Goal: Task Accomplishment & Management: Complete application form

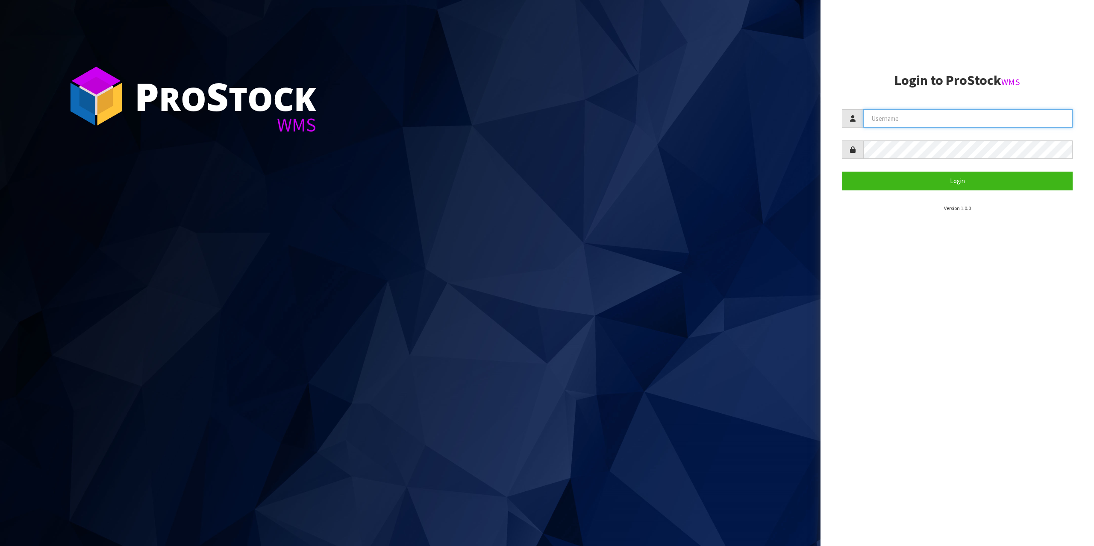
click at [948, 125] on input "text" at bounding box center [967, 118] width 209 height 18
type input "zubairmoolla"
click at [842, 172] on button "Login" at bounding box center [957, 181] width 231 height 18
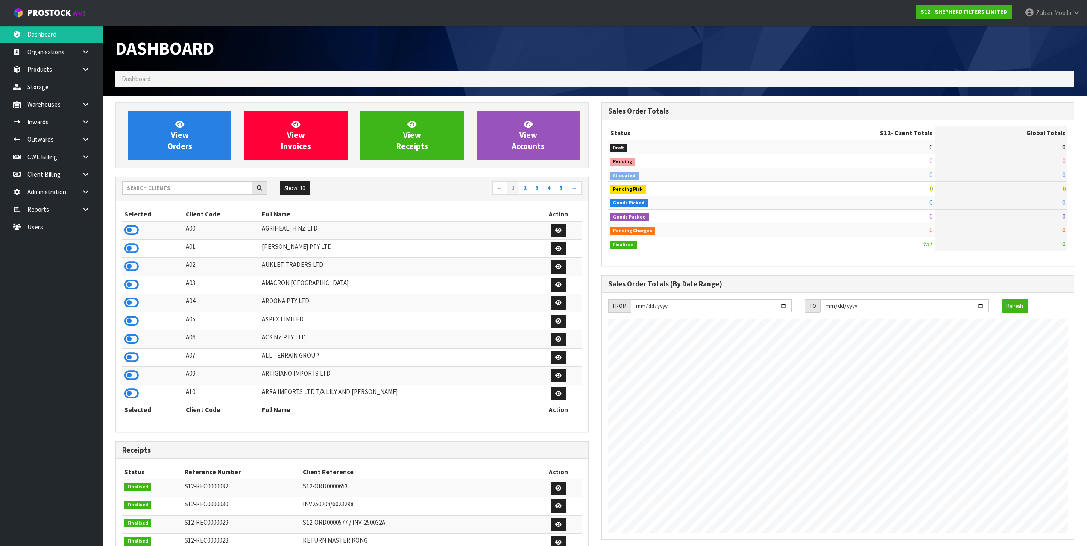
scroll to position [578, 486]
click at [46, 148] on link "Outwards" at bounding box center [51, 140] width 103 height 18
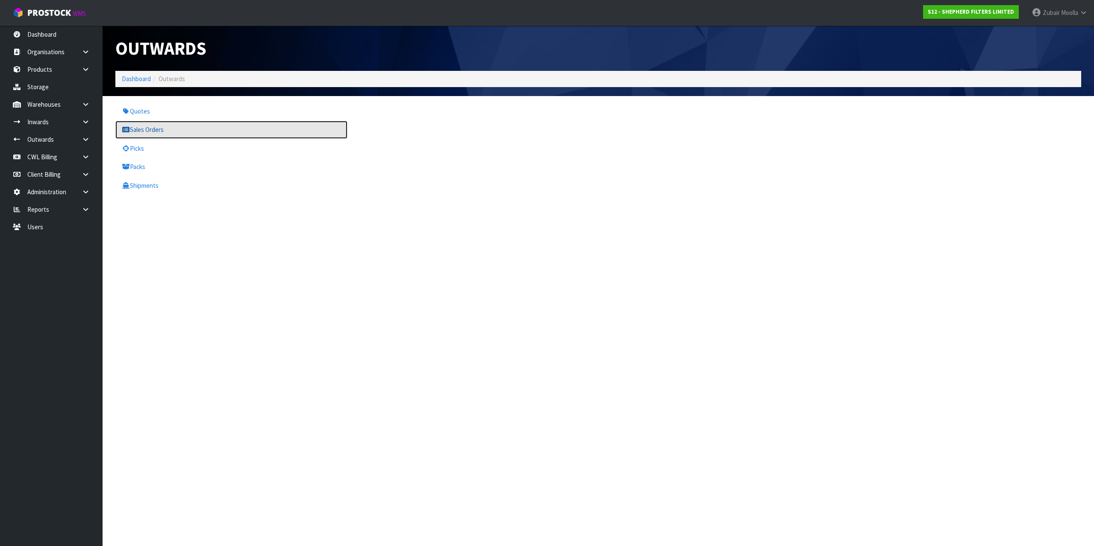
click at [161, 121] on link "Sales Orders" at bounding box center [231, 130] width 232 height 18
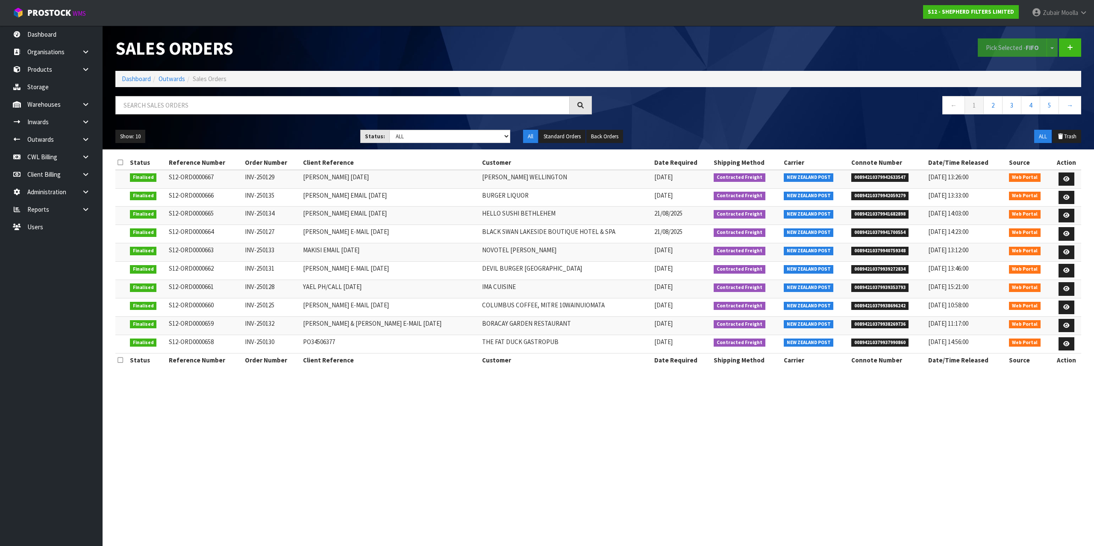
click at [261, 115] on div at bounding box center [353, 108] width 489 height 25
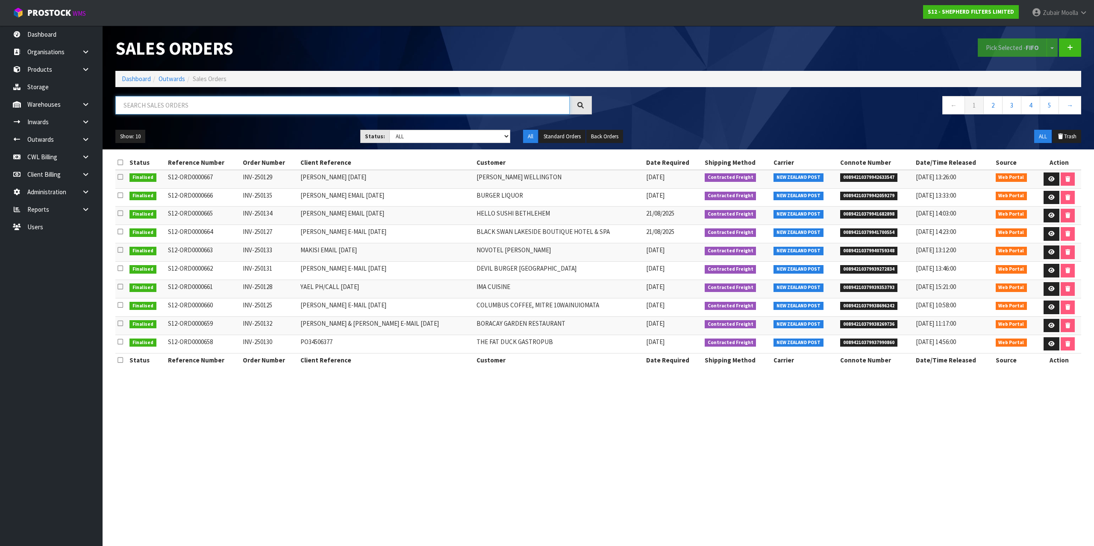
click at [223, 96] on input "text" at bounding box center [342, 105] width 454 height 18
click at [85, 185] on link at bounding box center [88, 192] width 27 height 18
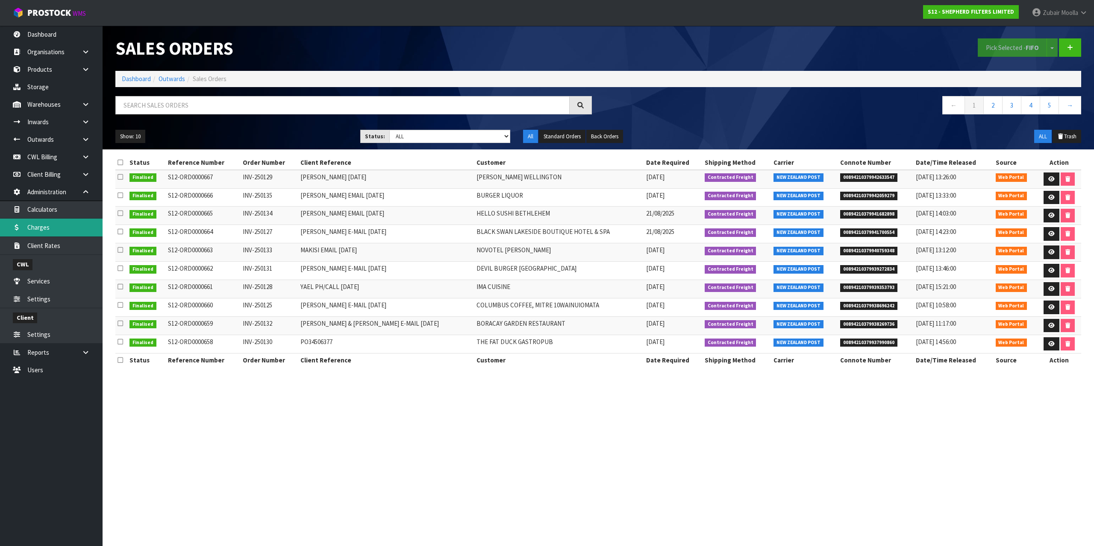
click at [50, 223] on link "Charges" at bounding box center [51, 228] width 103 height 18
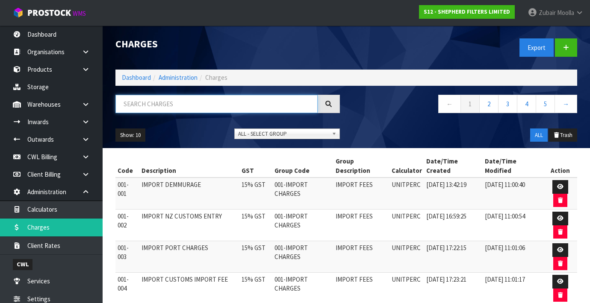
click at [243, 110] on input "text" at bounding box center [216, 104] width 202 height 18
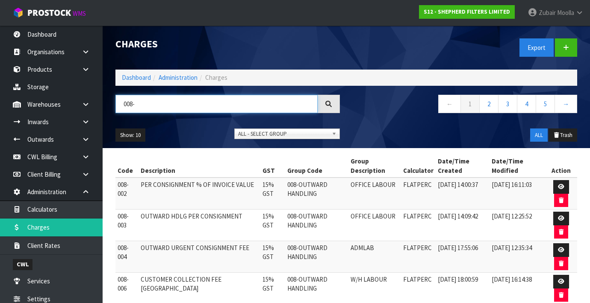
click at [208, 108] on input "008-" at bounding box center [216, 104] width 202 height 18
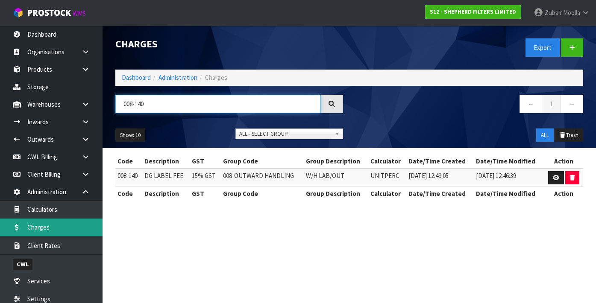
type input "008-140"
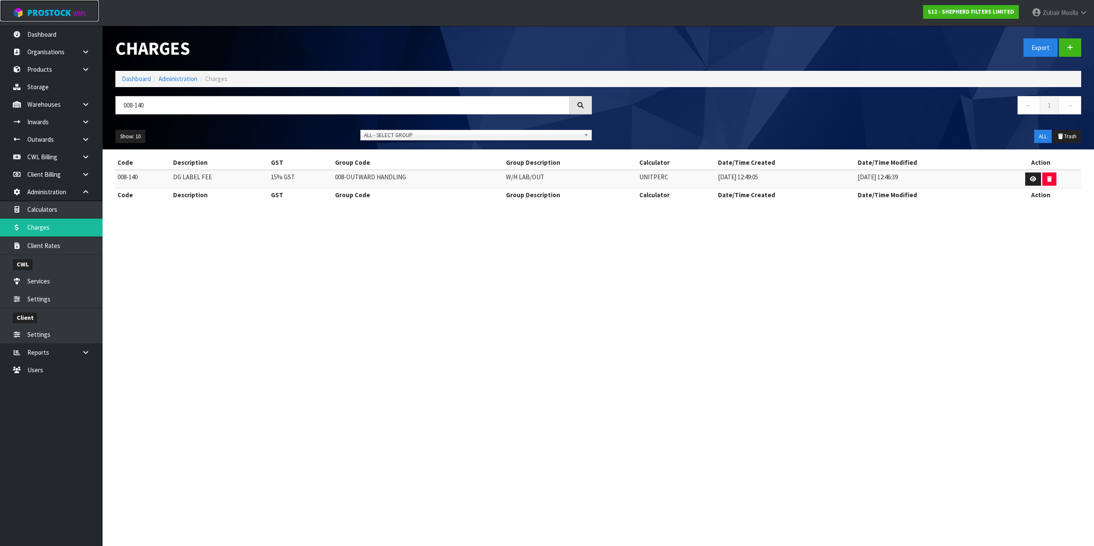
click at [67, 6] on link "ProStock WMS" at bounding box center [49, 10] width 99 height 21
click at [625, 68] on div "Export" at bounding box center [842, 48] width 489 height 44
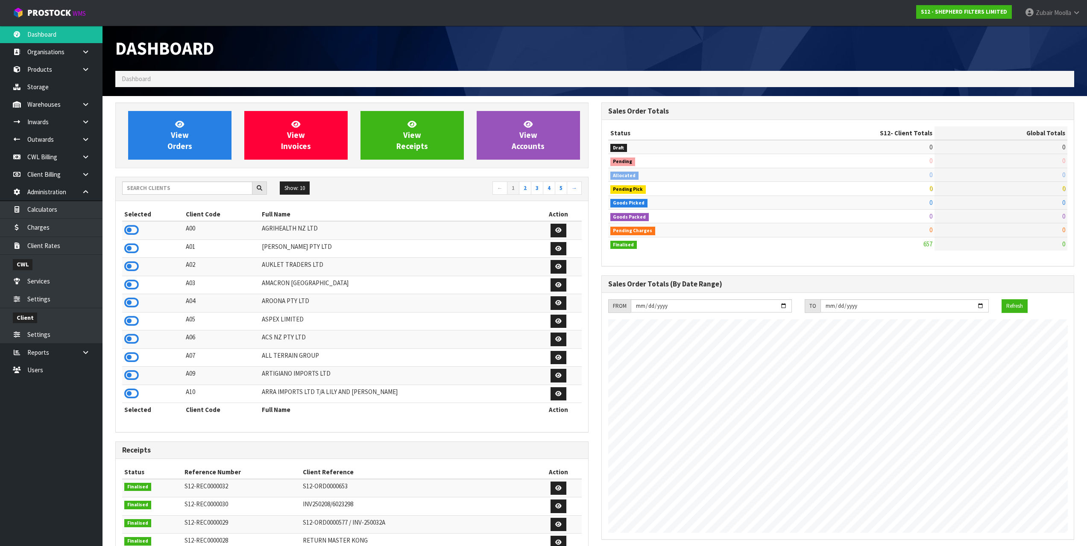
scroll to position [578, 486]
click at [146, 185] on input "text" at bounding box center [187, 188] width 130 height 13
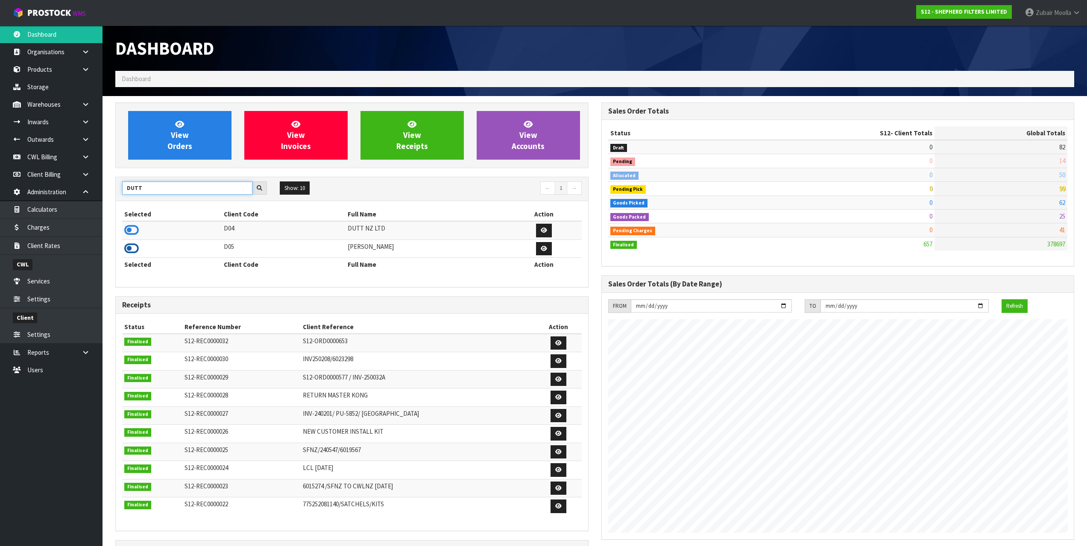
type input "DUTT"
click at [135, 245] on icon at bounding box center [131, 248] width 15 height 13
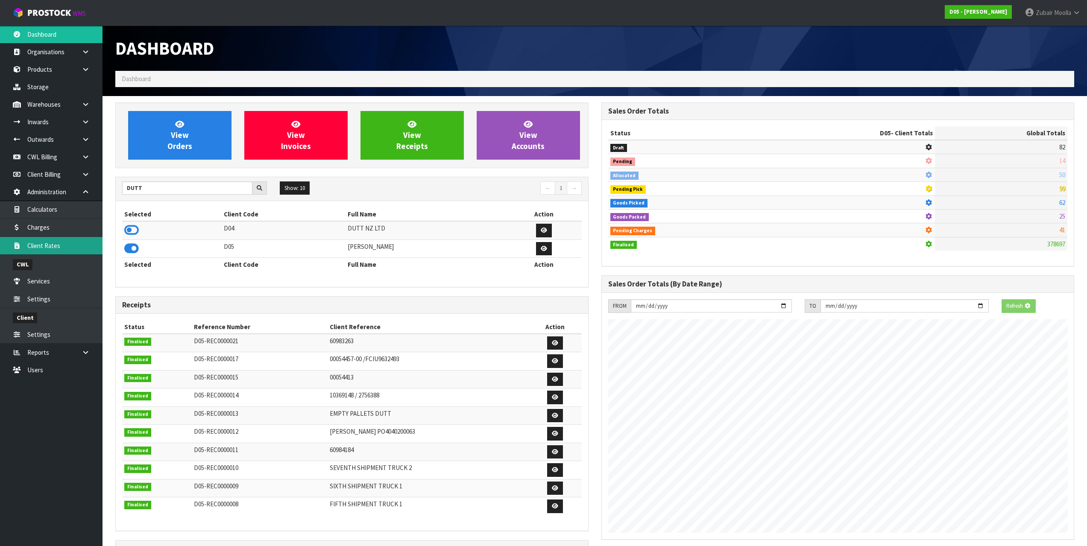
scroll to position [647, 486]
click at [56, 137] on link "Outwards" at bounding box center [51, 140] width 103 height 18
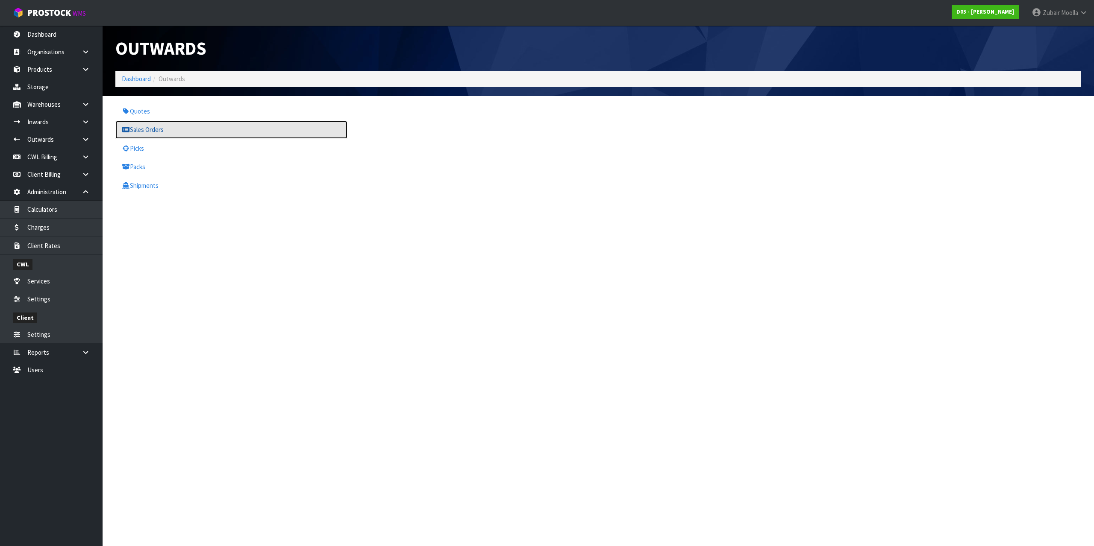
click at [154, 133] on link "Sales Orders" at bounding box center [231, 130] width 232 height 18
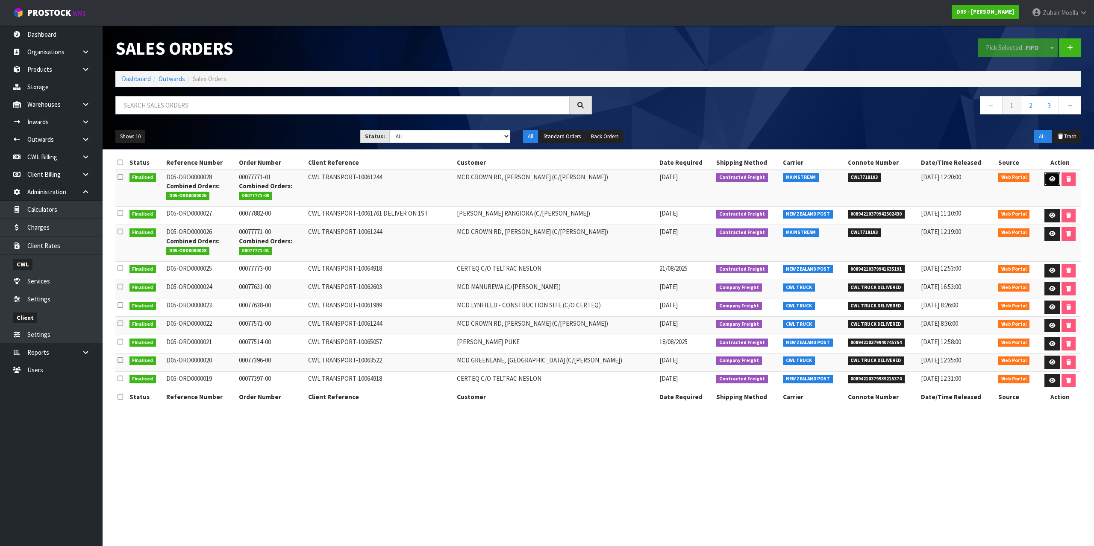
click at [1050, 179] on icon at bounding box center [1052, 179] width 6 height 6
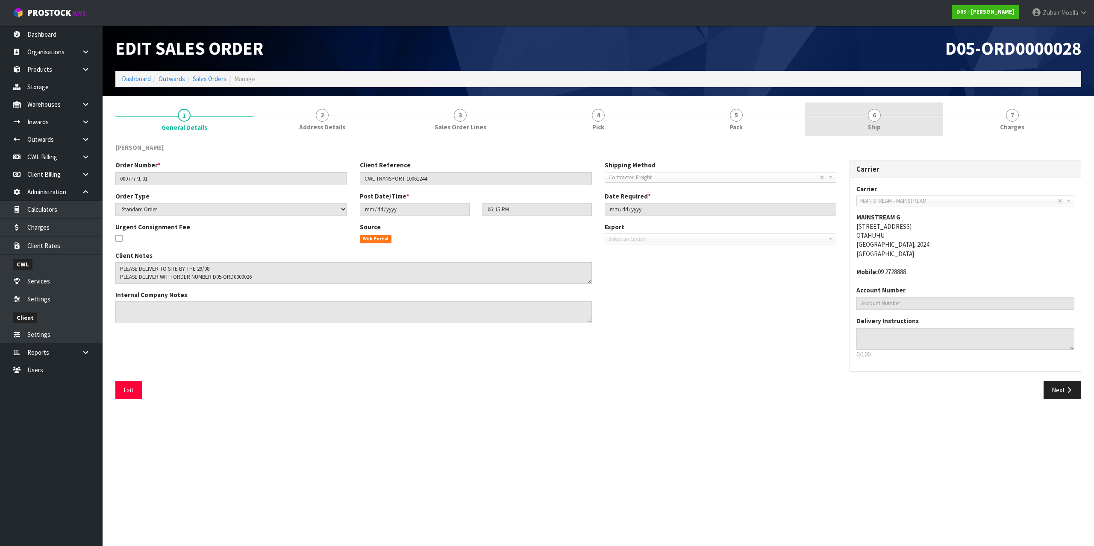
click at [841, 109] on link "6 Ship" at bounding box center [874, 120] width 138 height 34
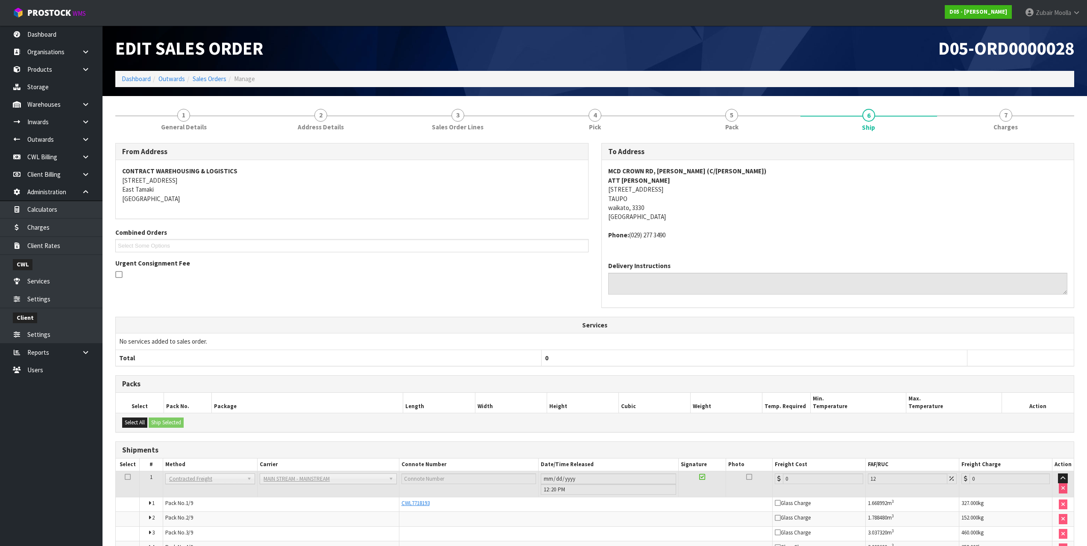
drag, startPoint x: 367, startPoint y: 404, endPoint x: 196, endPoint y: 7, distance: 432.9
click at [205, 78] on link "Sales Orders" at bounding box center [210, 79] width 34 height 8
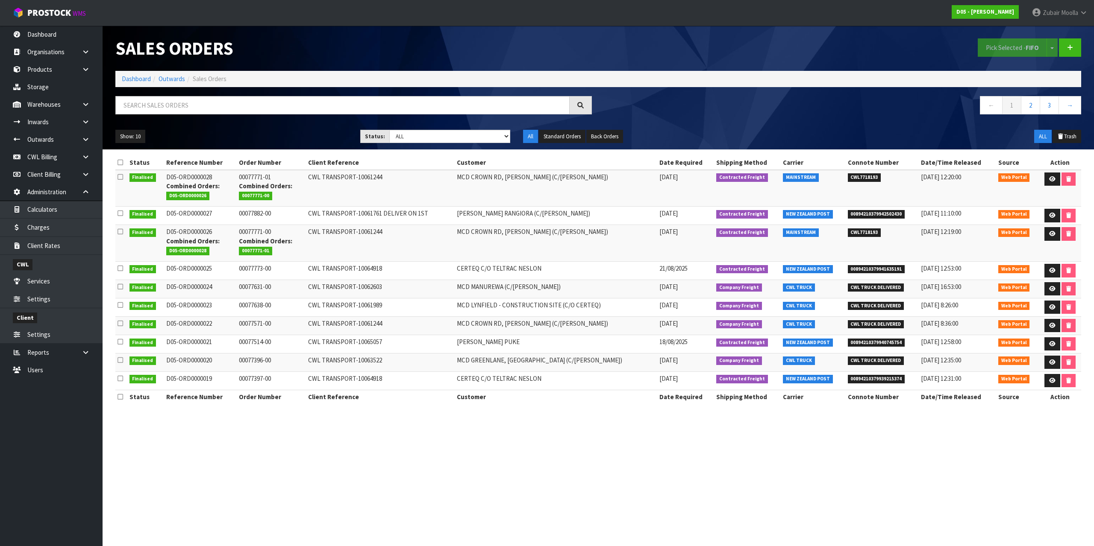
click at [397, 365] on td "CWL TRANSPORT-10063522" at bounding box center [380, 362] width 149 height 18
click at [527, 314] on td "MCD LYNFIELD - CONSTRUCTION SITE (C/O CERTEQ)" at bounding box center [556, 307] width 203 height 18
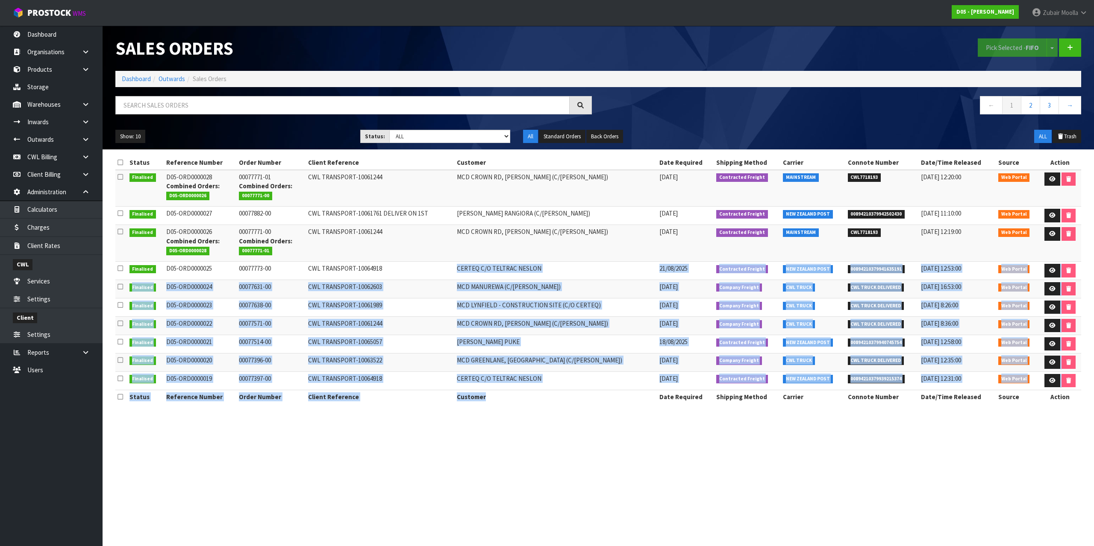
drag, startPoint x: 558, startPoint y: 270, endPoint x: 595, endPoint y: 393, distance: 128.5
click at [595, 393] on table "Status Reference Number Order Number Client Reference Customer Date Required Sh…" at bounding box center [598, 280] width 966 height 248
click at [595, 393] on th "Customer" at bounding box center [556, 397] width 203 height 14
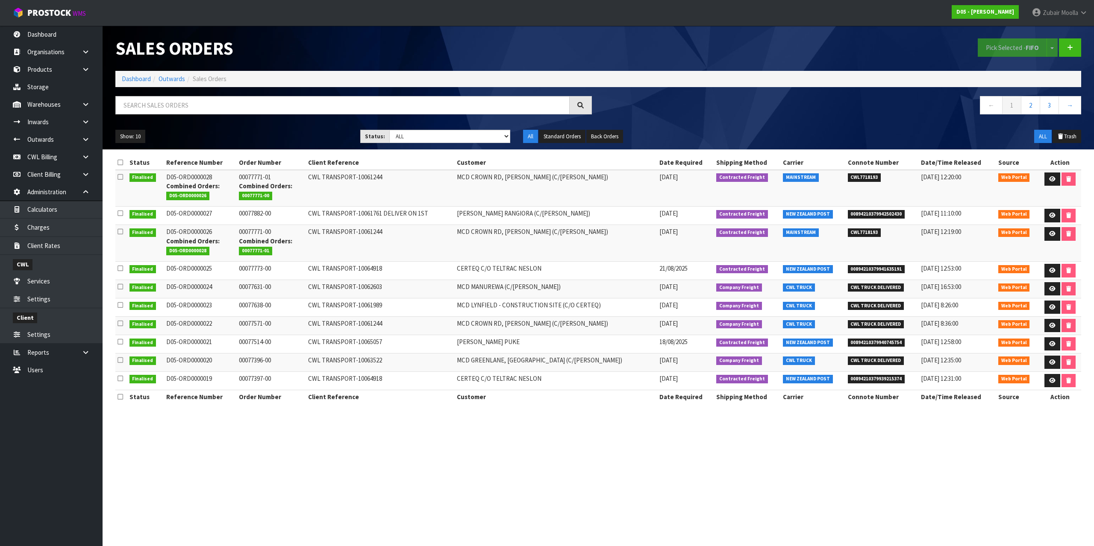
click at [595, 393] on th "Customer" at bounding box center [556, 397] width 203 height 14
click at [595, 394] on th "Customer" at bounding box center [556, 397] width 203 height 14
click at [341, 335] on td "CWL TRANSPORT-10065057" at bounding box center [380, 344] width 149 height 18
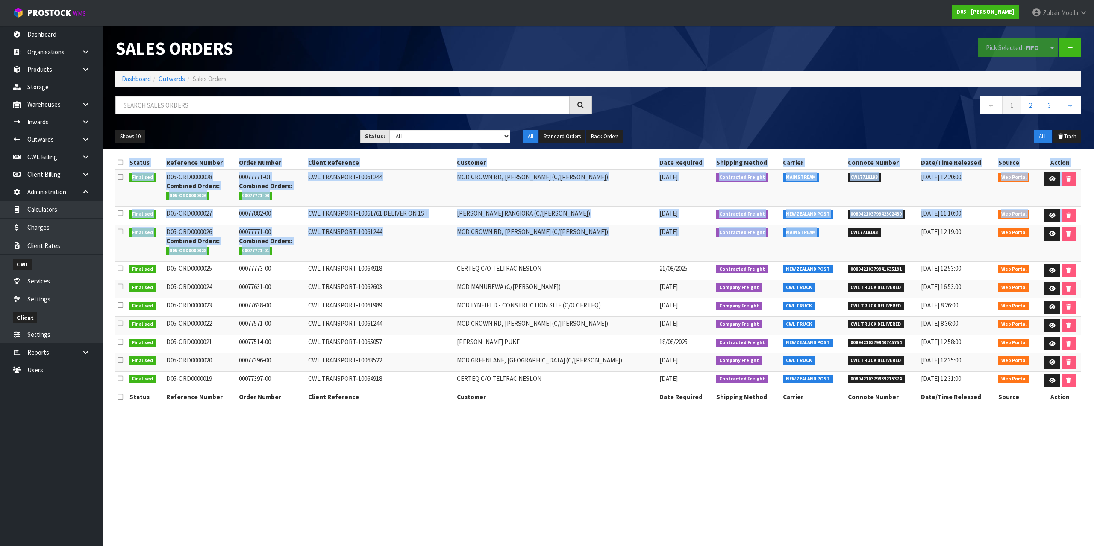
drag, startPoint x: 823, startPoint y: 245, endPoint x: 1083, endPoint y: 250, distance: 259.4
click at [1083, 250] on div "Status Reference Number Order Number Client Reference Customer Date Required Sh…" at bounding box center [598, 284] width 978 height 257
click at [1017, 281] on td "Web Portal" at bounding box center [1017, 289] width 43 height 18
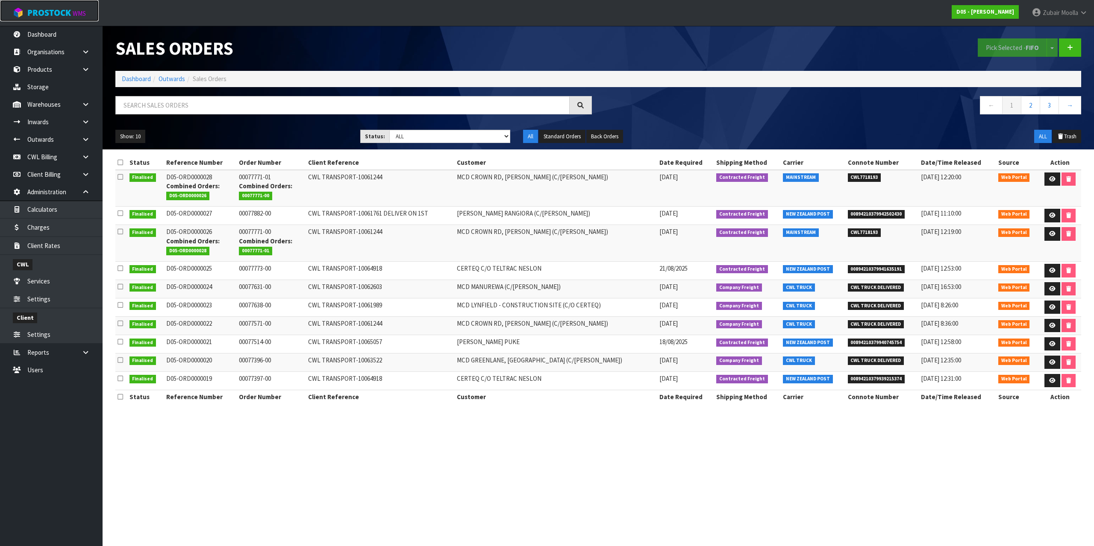
click at [56, 11] on span "ProStock" at bounding box center [49, 12] width 44 height 11
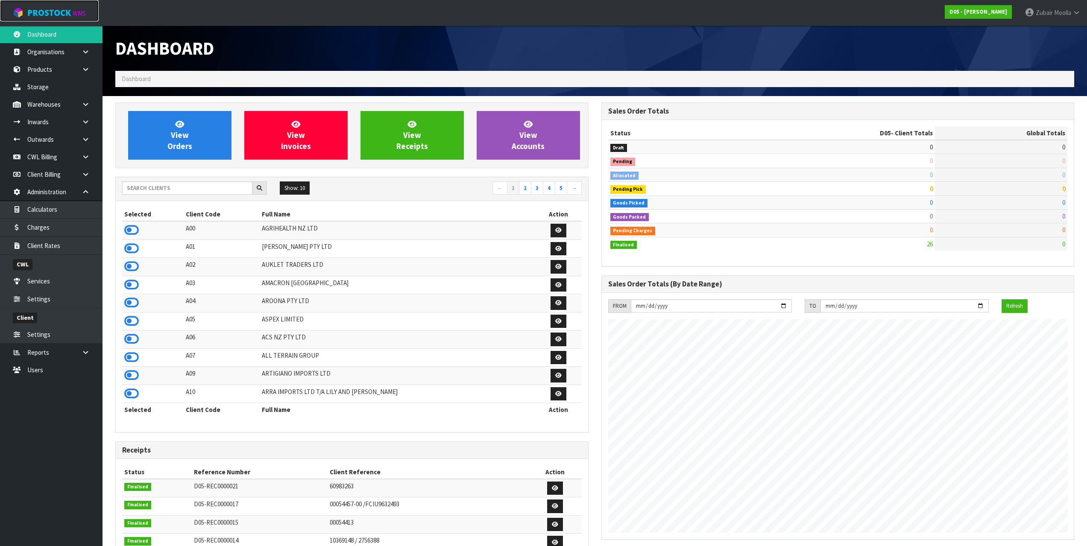
scroll to position [647, 486]
click at [200, 196] on div "Show: 10 5 10 25 50 ← 1 2 3 4 5 →" at bounding box center [352, 189] width 473 height 15
click at [208, 186] on input "d" at bounding box center [187, 188] width 130 height 13
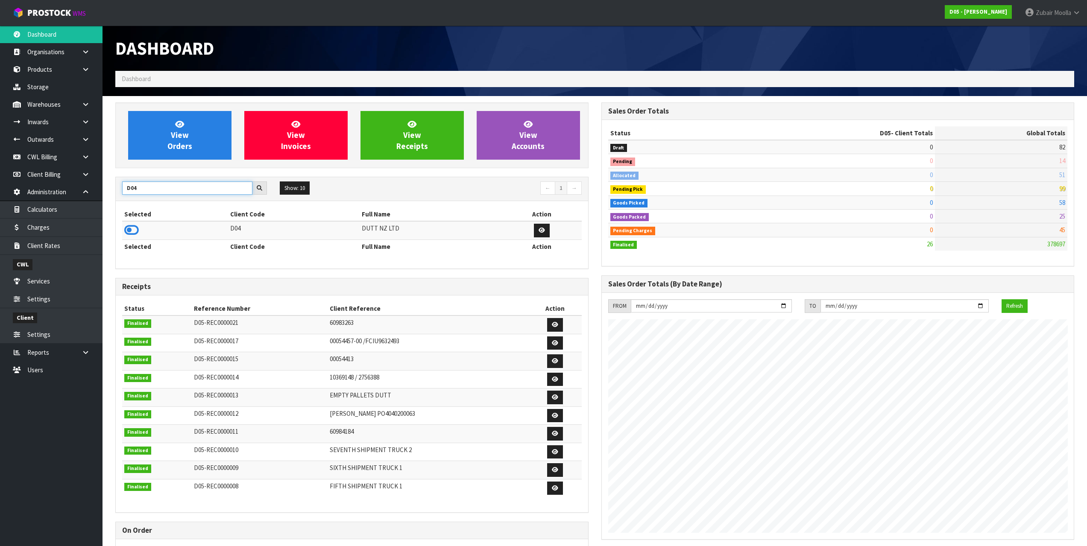
type input "D04"
click at [124, 232] on td at bounding box center [175, 230] width 106 height 18
click at [129, 230] on icon at bounding box center [131, 230] width 15 height 13
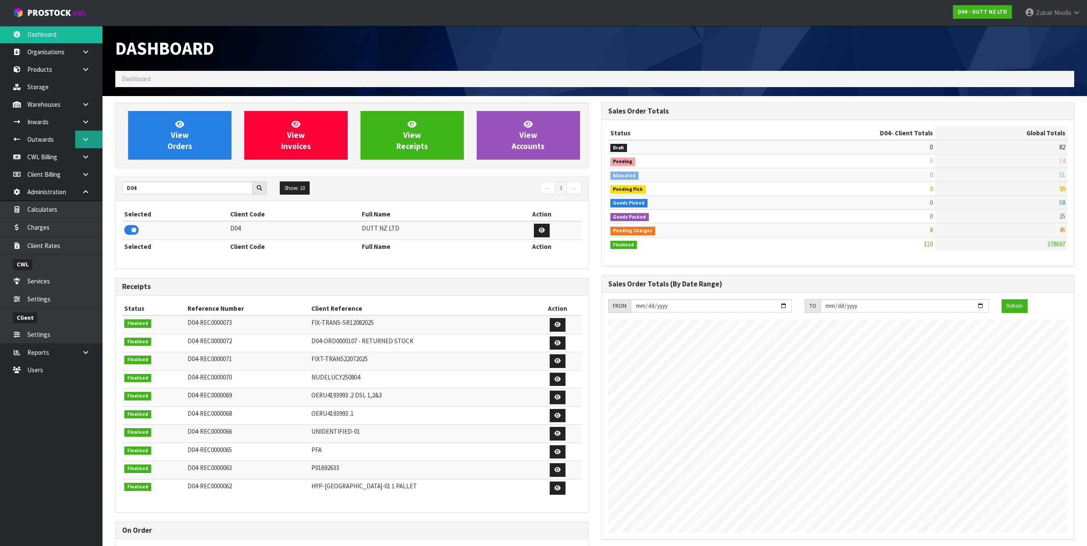
click at [88, 143] on link at bounding box center [88, 140] width 27 height 18
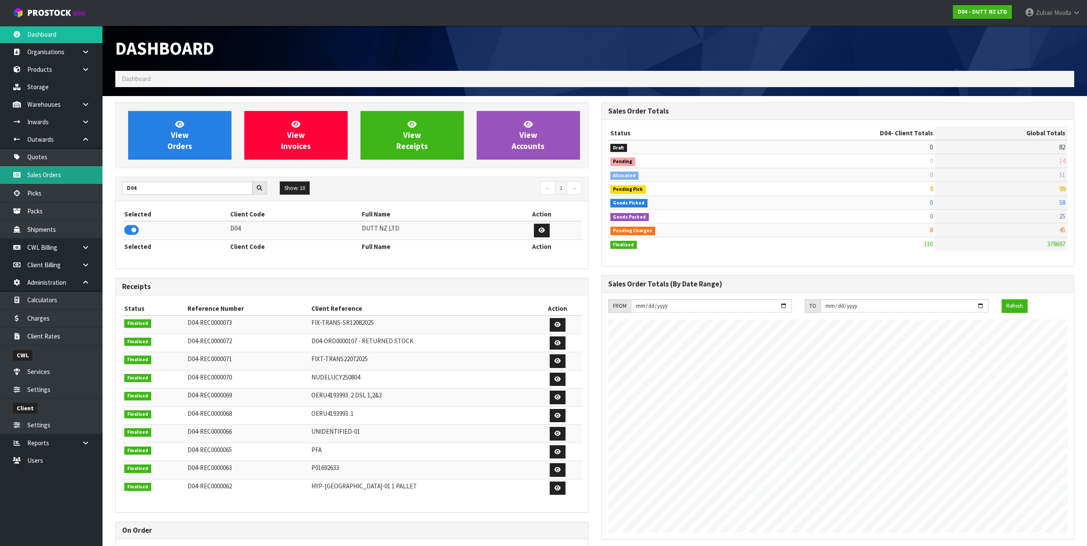
click at [41, 181] on link "Sales Orders" at bounding box center [51, 175] width 103 height 18
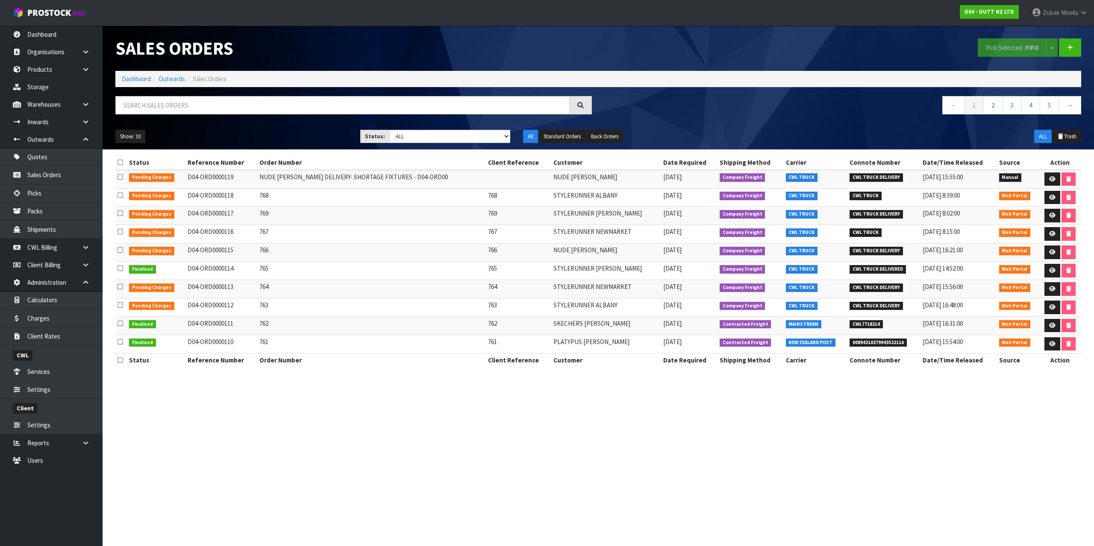
click at [453, 23] on nav "Toggle navigation ProStock WMS D04 - DUTT NZ LTD Zubair Moolla Logout" at bounding box center [547, 13] width 1094 height 26
click at [1052, 179] on icon at bounding box center [1052, 179] width 6 height 6
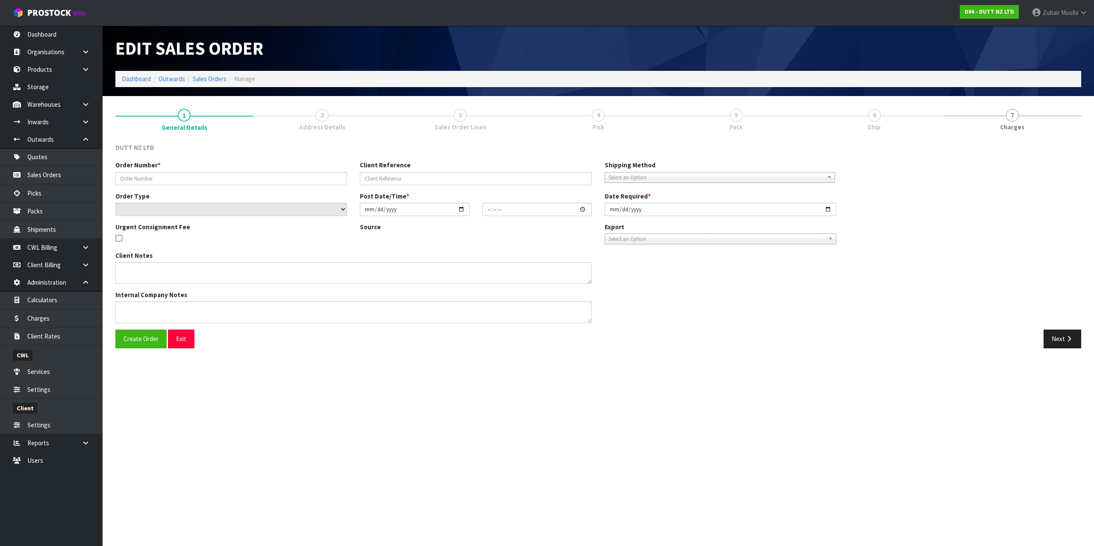
type input "NUDE [PERSON_NAME] DELIVERY- SHORTAGE FIXTURES - D04-ORD00"
select select "number:0"
type input "[DATE]"
type input "13:36:00.000"
type input "[DATE]"
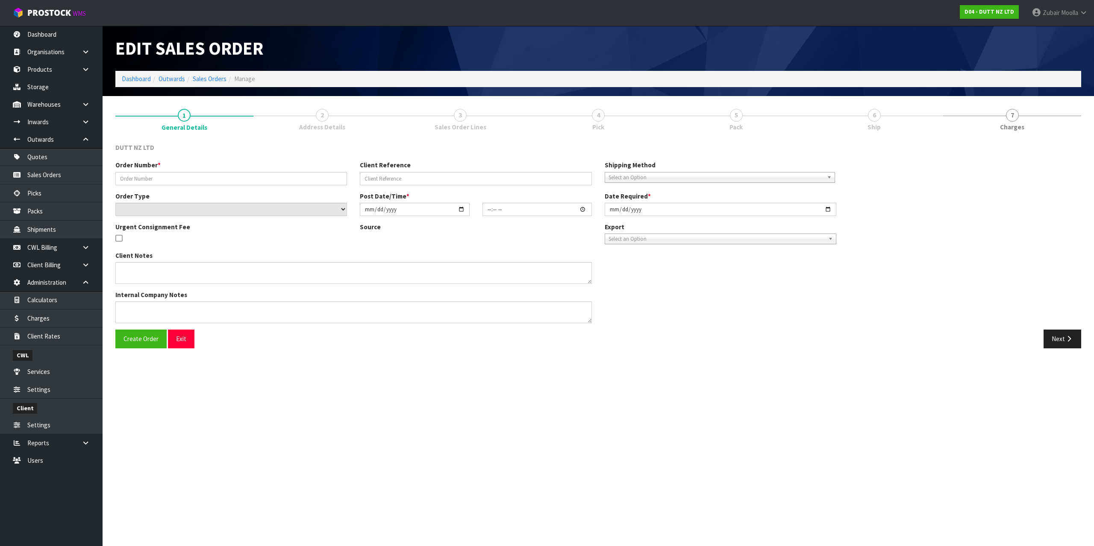
type textarea "WE APPEAR TO BE MISSING THE RAIL FOR FIXTURE 71002312 BUT WE HAVE RECEIVED THE …"
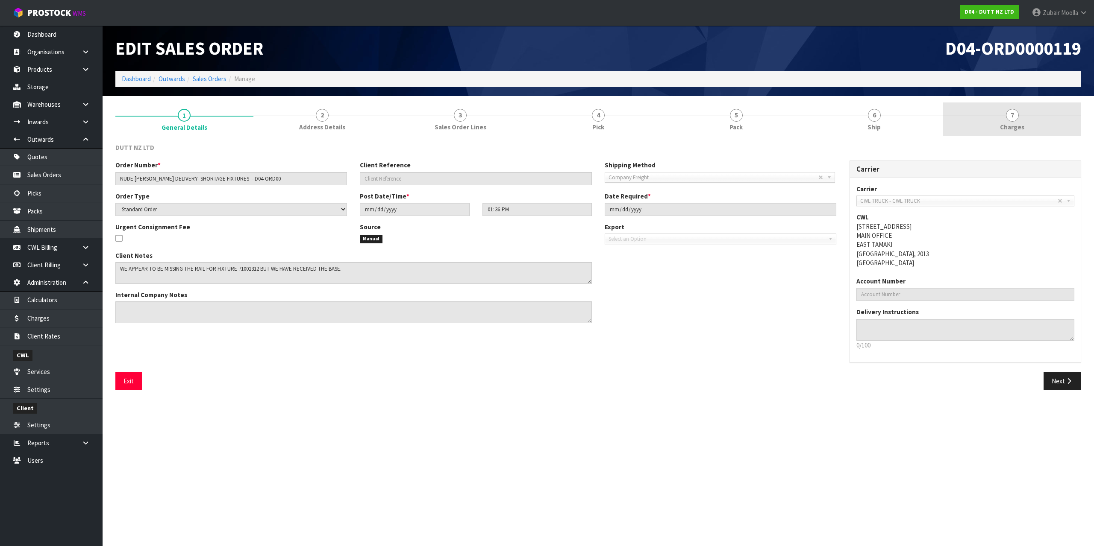
click at [1010, 133] on link "7 [GEOGRAPHIC_DATA]" at bounding box center [1012, 120] width 138 height 34
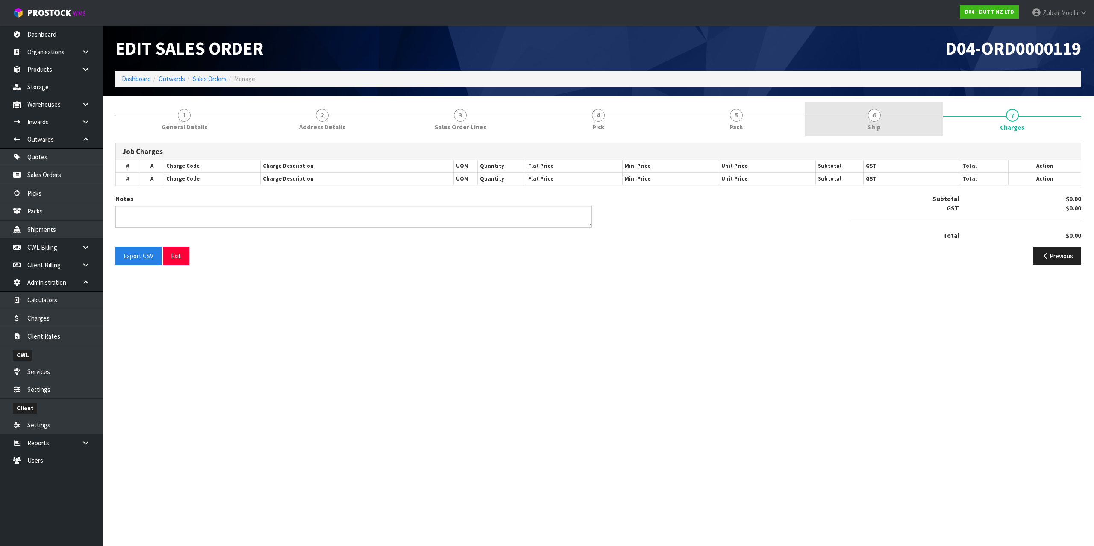
click at [848, 124] on link "6 Ship" at bounding box center [874, 120] width 138 height 34
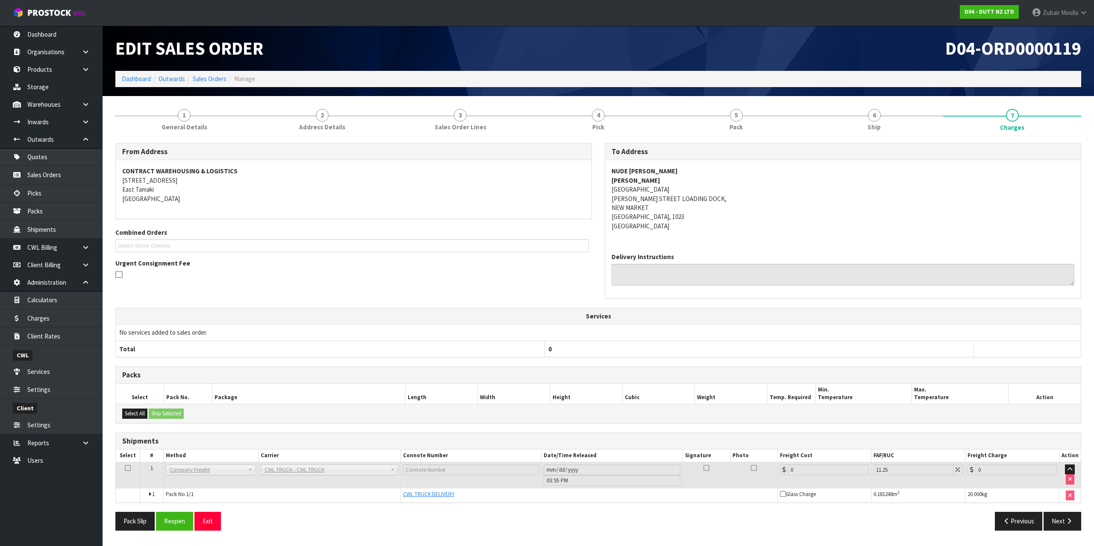
click at [853, 76] on ol "Dashboard Outwards Sales Orders Manage" at bounding box center [598, 79] width 966 height 16
click at [856, 71] on ol "Dashboard Outwards Sales Orders Manage" at bounding box center [598, 79] width 966 height 16
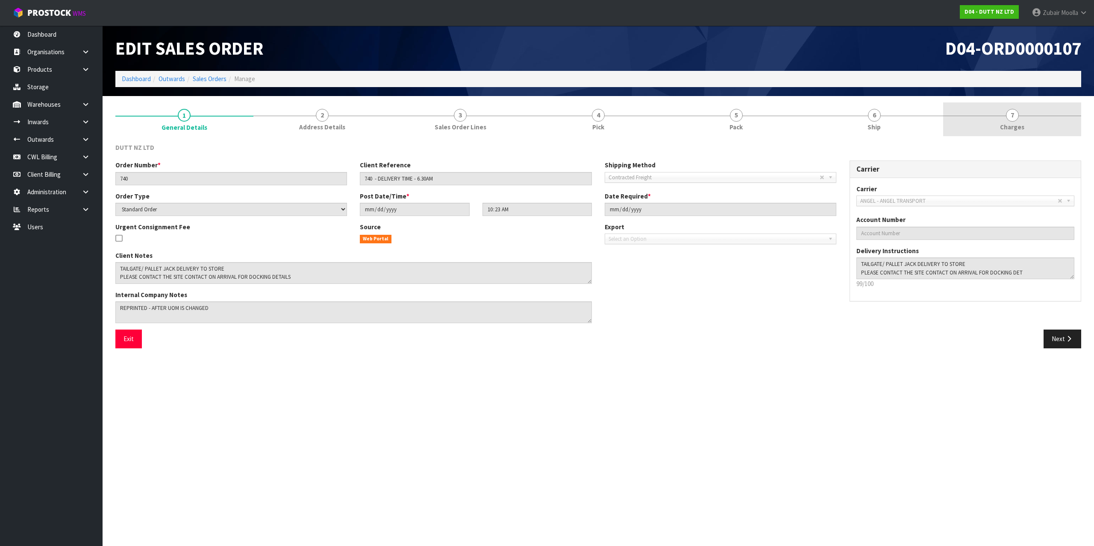
click at [957, 127] on link "7 Charges" at bounding box center [1012, 120] width 138 height 34
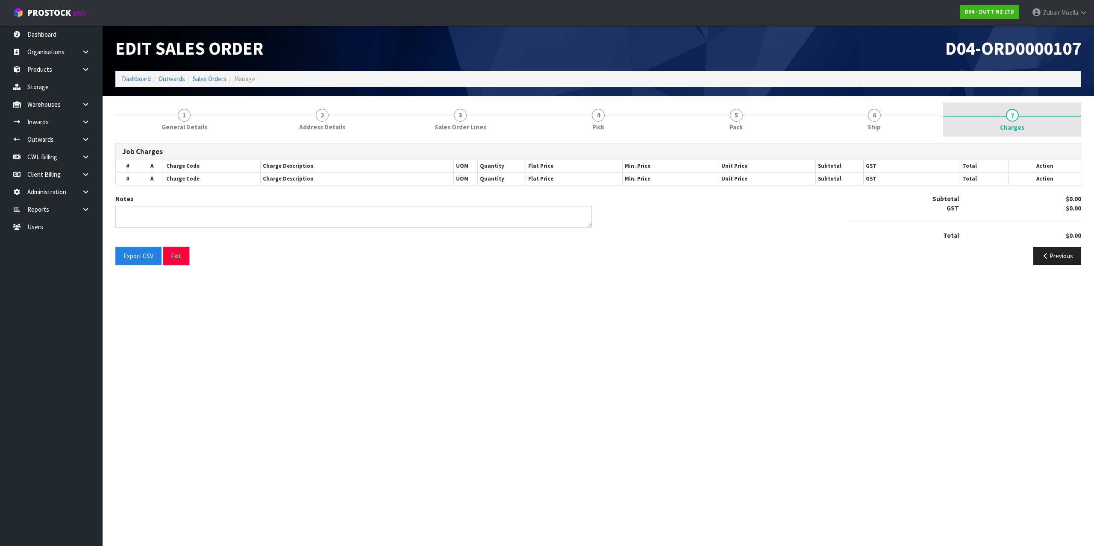
type textarea "ANGEL UPDATED AS FREIGHT WAS $294.00"
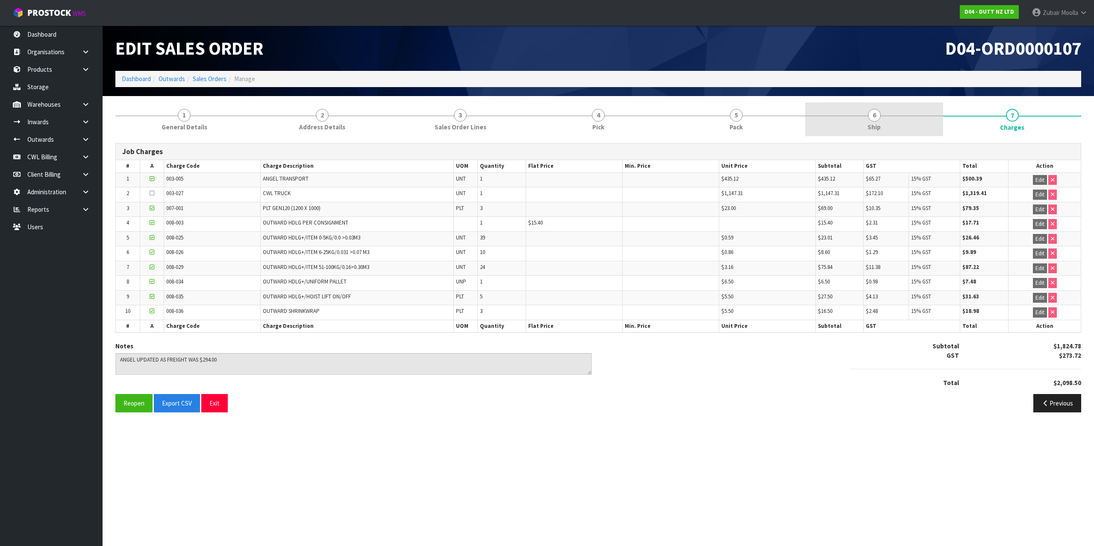
click at [860, 118] on link "6 Ship" at bounding box center [874, 120] width 138 height 34
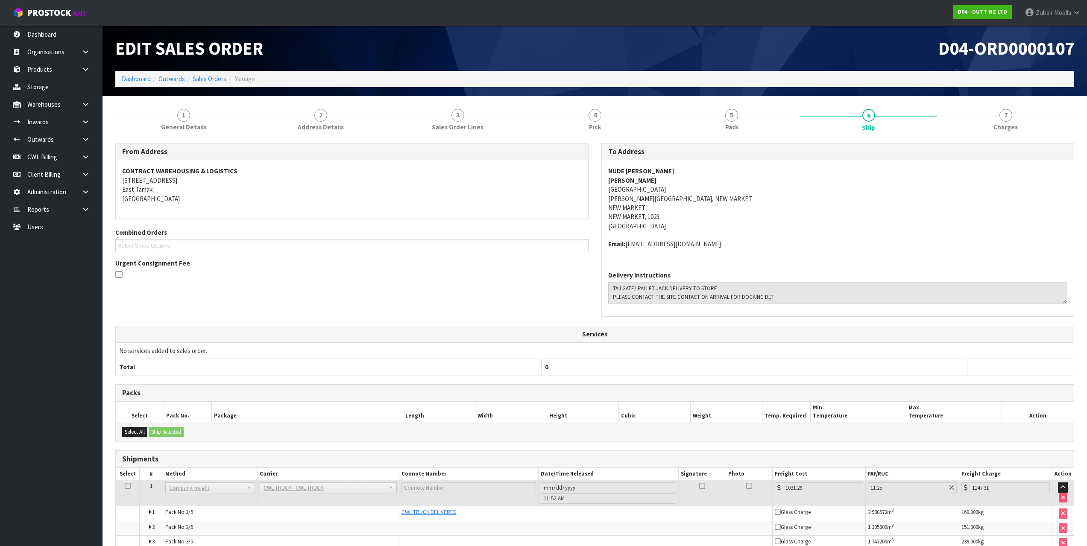
click at [911, 73] on ol "Dashboard Outwards Sales Orders Manage" at bounding box center [594, 79] width 959 height 16
drag, startPoint x: 680, startPoint y: 509, endPoint x: 980, endPoint y: 76, distance: 527.0
click at [1020, 117] on link "7 [GEOGRAPHIC_DATA]" at bounding box center [1005, 120] width 137 height 34
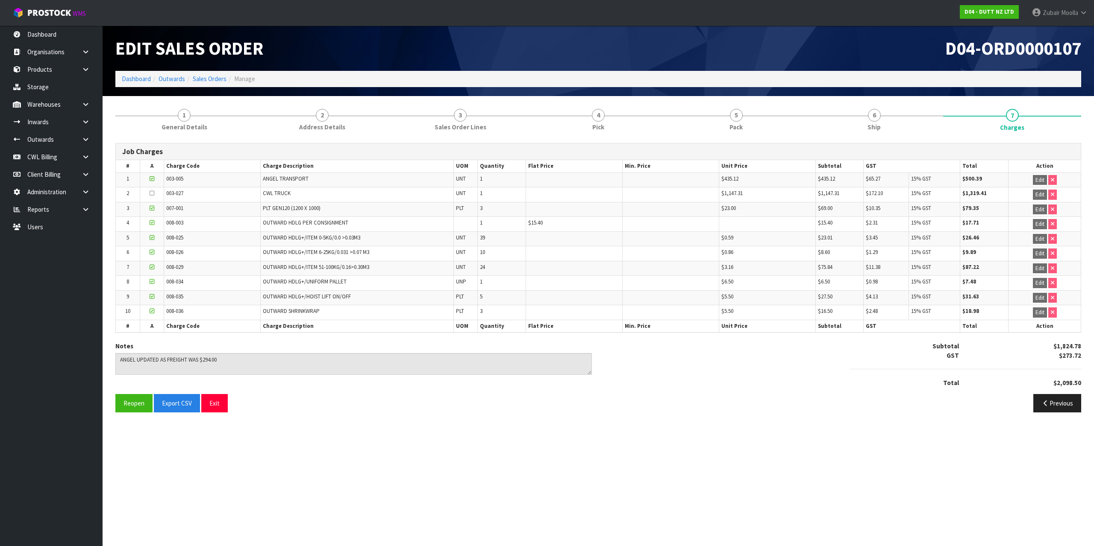
click at [946, 69] on div "D04-ORD0000107" at bounding box center [842, 48] width 489 height 45
drag, startPoint x: 263, startPoint y: 193, endPoint x: 295, endPoint y: 192, distance: 32.1
click at [295, 192] on td "CWL TRUCK" at bounding box center [357, 195] width 193 height 15
copy span "CWL TRUCK"
click at [93, 212] on link at bounding box center [88, 210] width 27 height 18
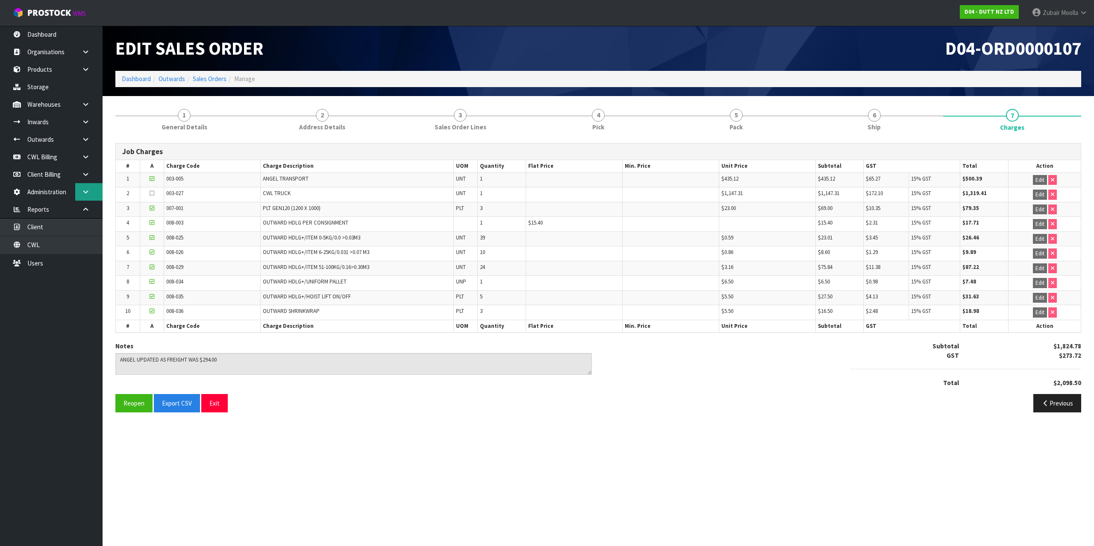
click at [83, 188] on link at bounding box center [88, 192] width 27 height 18
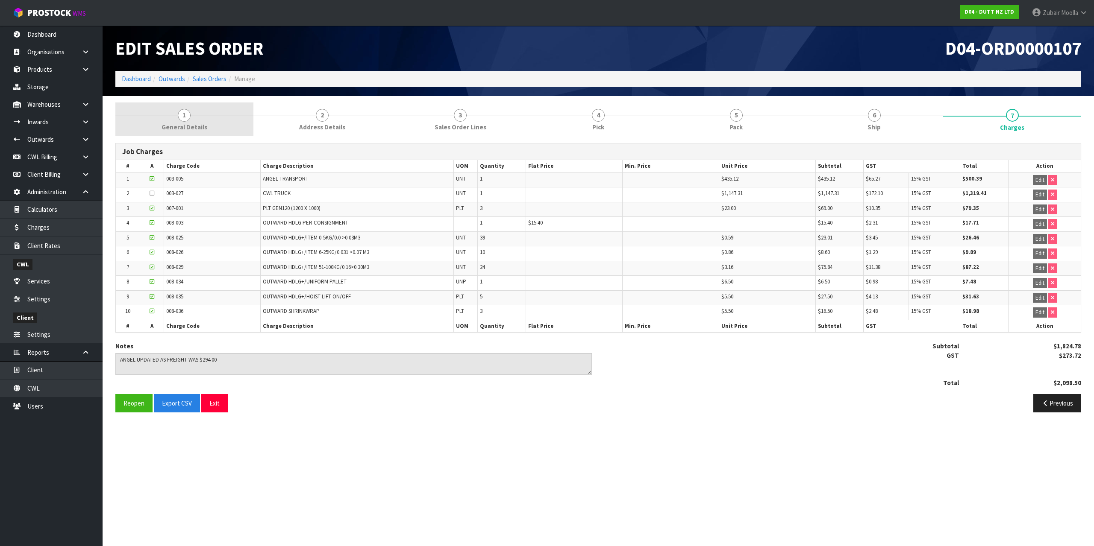
click at [211, 123] on link "1 General Details" at bounding box center [184, 120] width 138 height 34
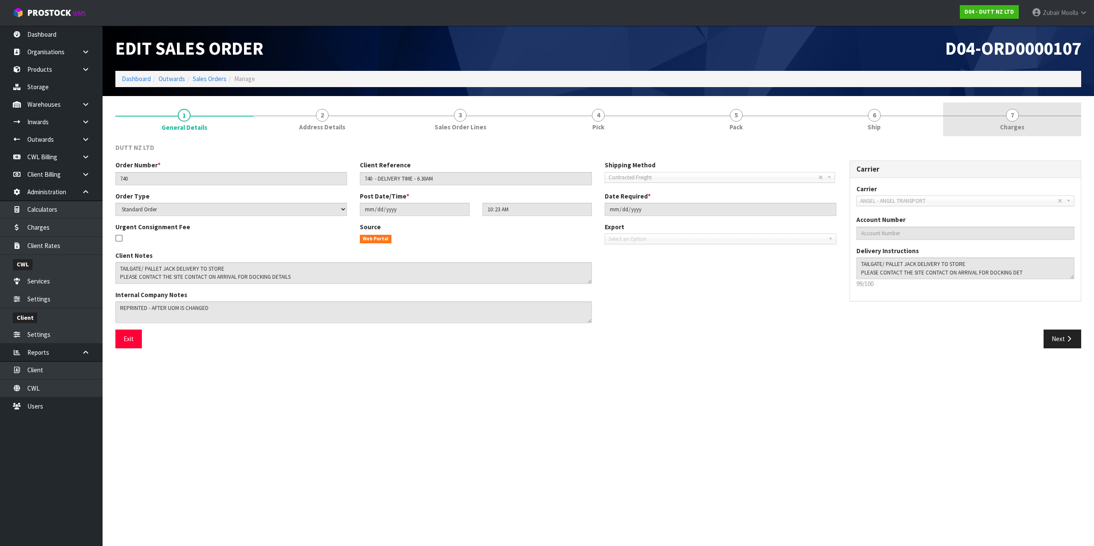
click at [1008, 126] on span "Charges" at bounding box center [1012, 127] width 24 height 9
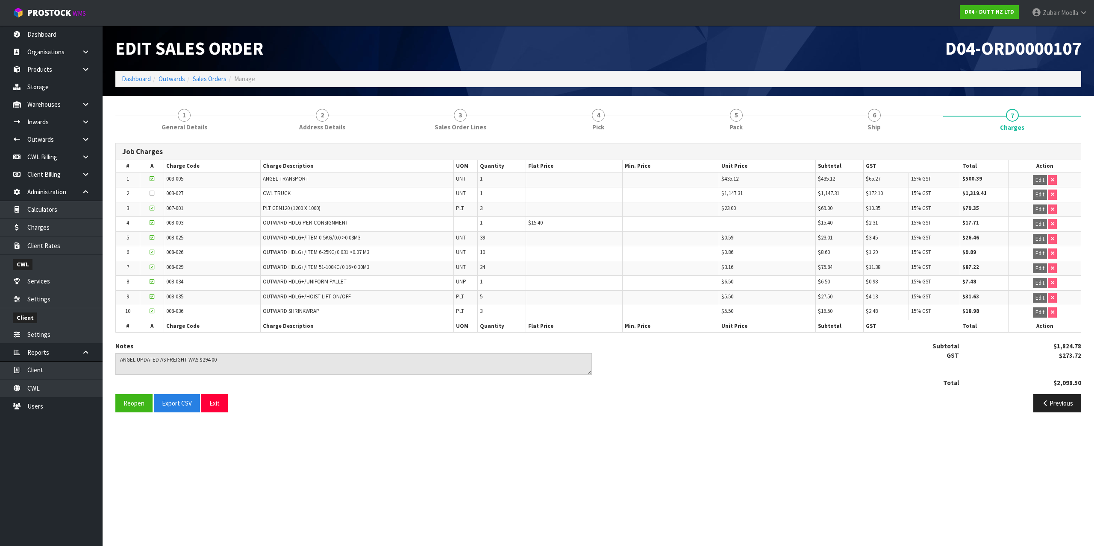
click at [939, 46] on h1 "D04-ORD0000107" at bounding box center [843, 48] width 476 height 20
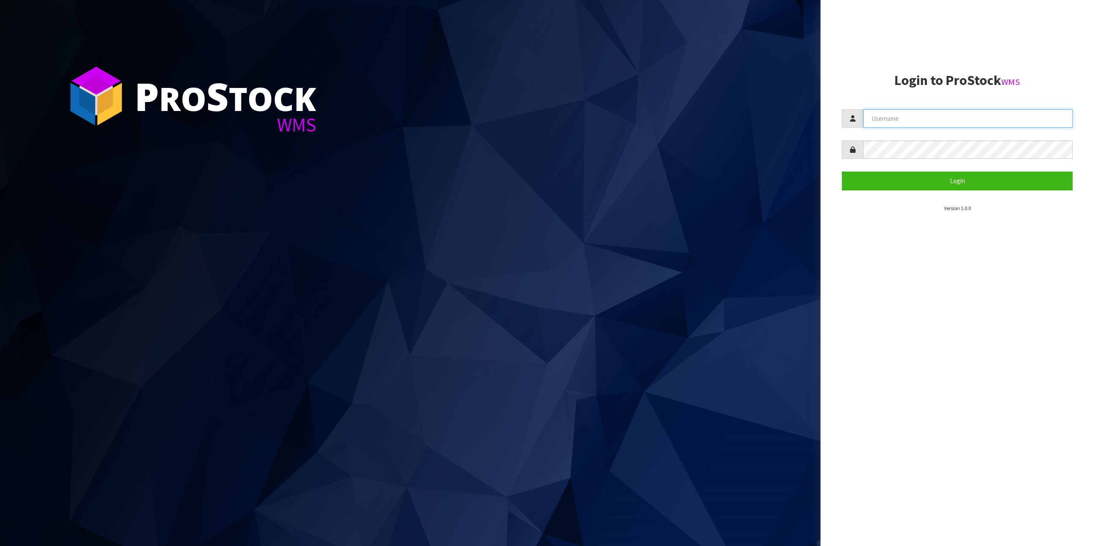
click at [996, 113] on input "text" at bounding box center [967, 118] width 209 height 18
type input "zubairmoolla"
click at [842, 172] on button "Login" at bounding box center [957, 181] width 231 height 18
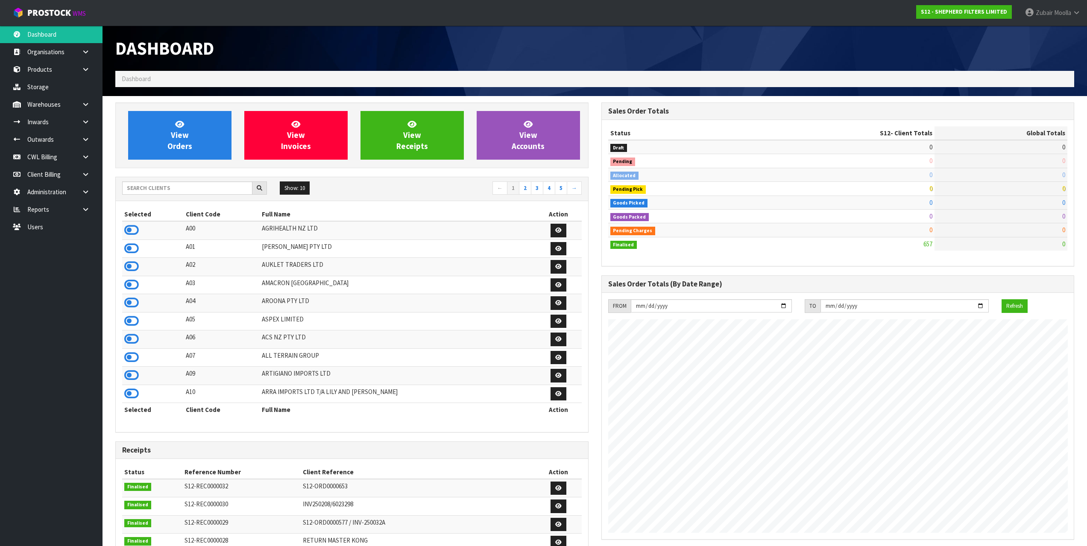
scroll to position [578, 486]
click at [97, 195] on link at bounding box center [88, 192] width 27 height 18
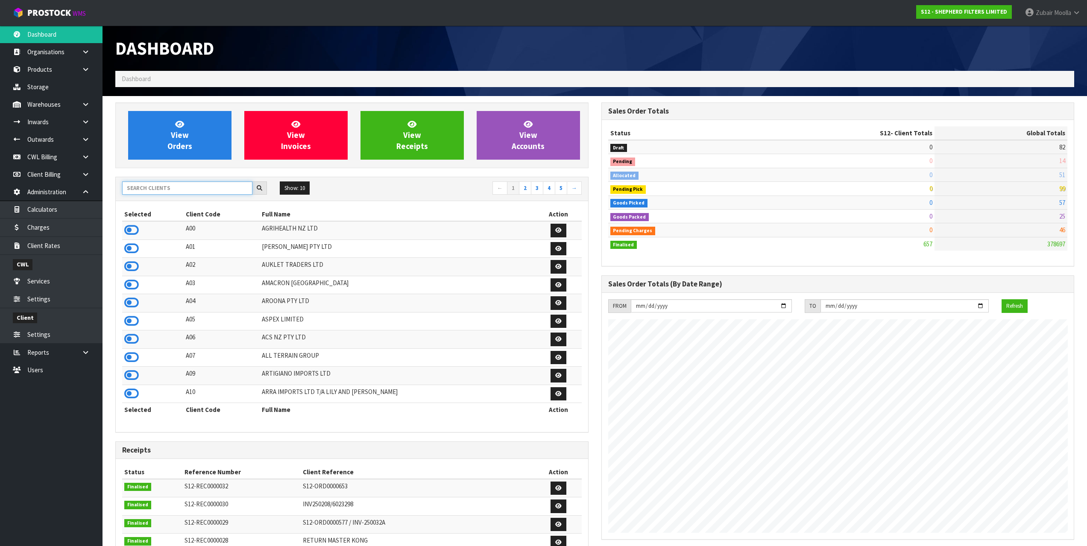
click at [141, 183] on input "text" at bounding box center [187, 188] width 130 height 13
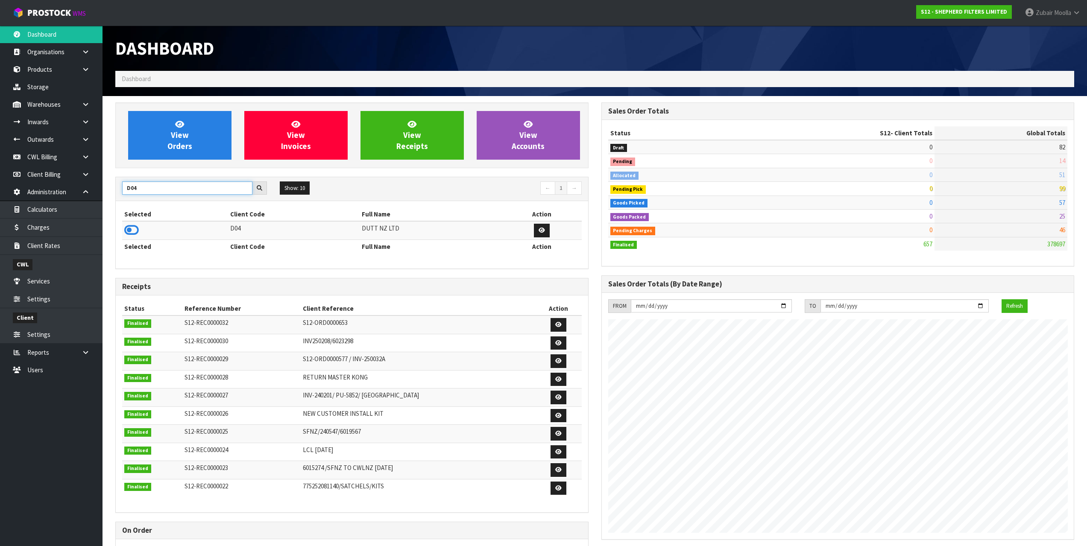
type input "D04"
click at [149, 233] on td at bounding box center [175, 230] width 106 height 18
click at [136, 232] on icon at bounding box center [131, 230] width 15 height 13
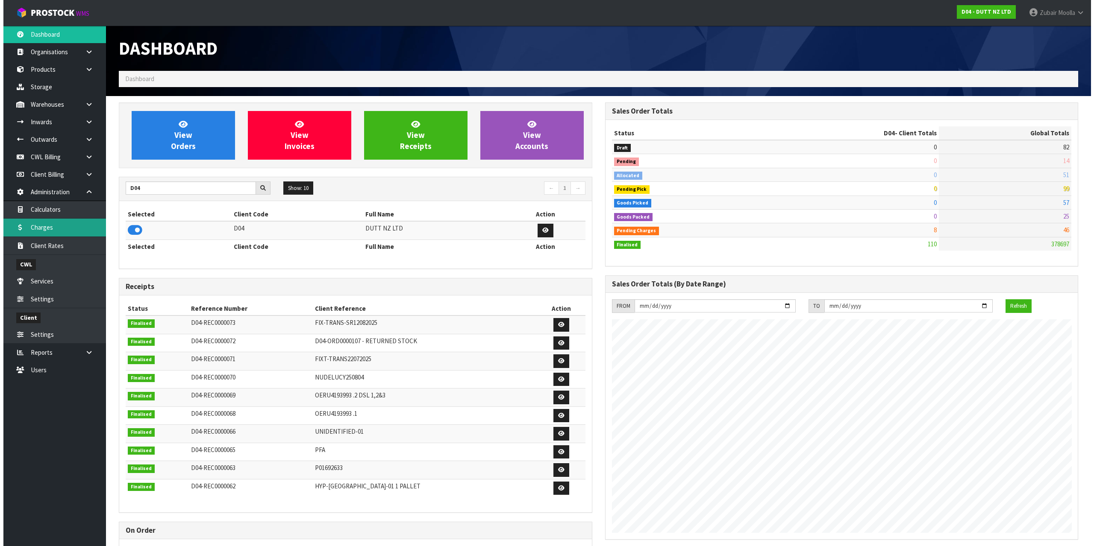
scroll to position [647, 486]
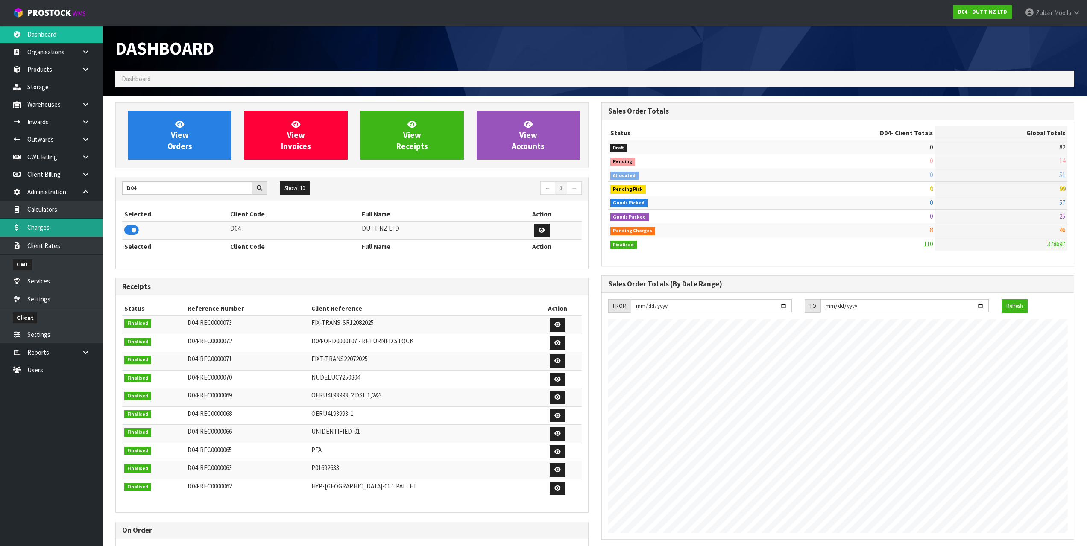
click at [53, 231] on link "Charges" at bounding box center [51, 228] width 103 height 18
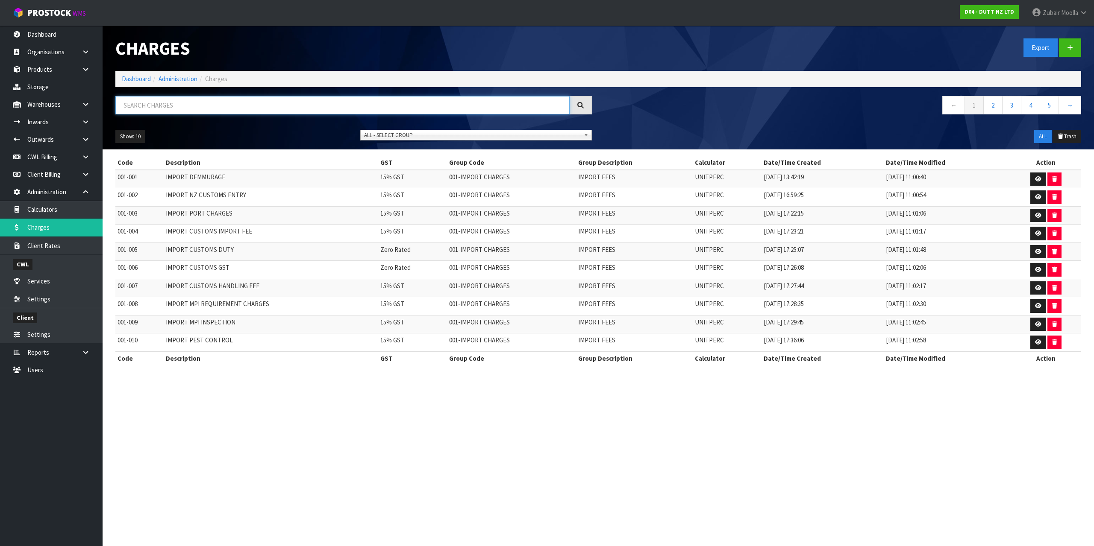
click at [187, 104] on input "text" at bounding box center [342, 105] width 454 height 18
paste input "CWL TRUCK"
type input "CWL TRUCK"
click at [273, 83] on ol "Dashboard Administration Charges" at bounding box center [598, 79] width 966 height 16
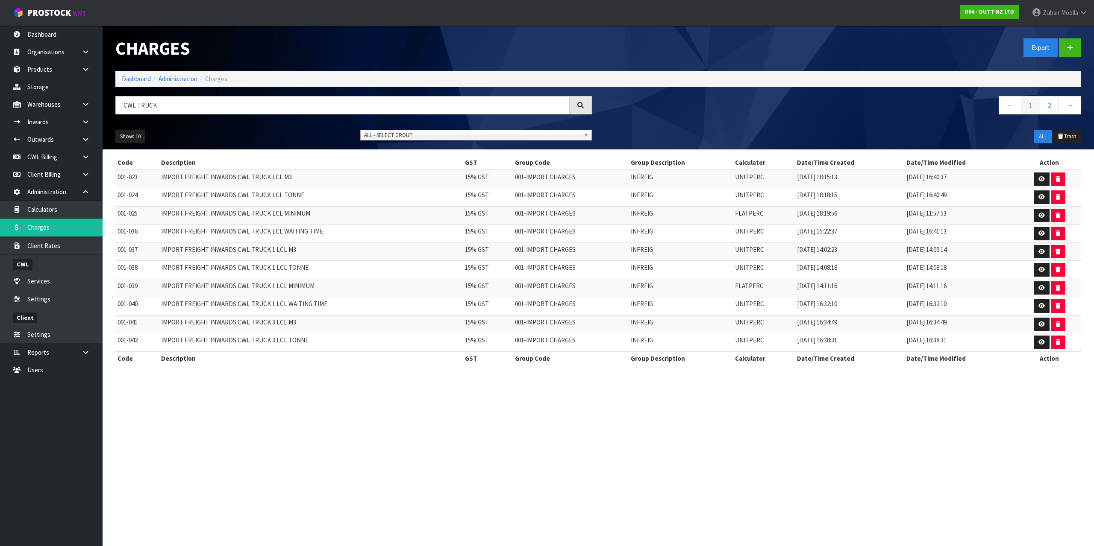
click at [192, 117] on div "CWL TRUCK" at bounding box center [353, 108] width 489 height 25
click at [196, 105] on input "CWL TRUCK" at bounding box center [342, 105] width 454 height 18
click at [1069, 108] on link "→" at bounding box center [1069, 105] width 23 height 18
click at [1027, 109] on link "1" at bounding box center [1030, 105] width 19 height 18
click at [1061, 114] on link "→" at bounding box center [1069, 105] width 23 height 18
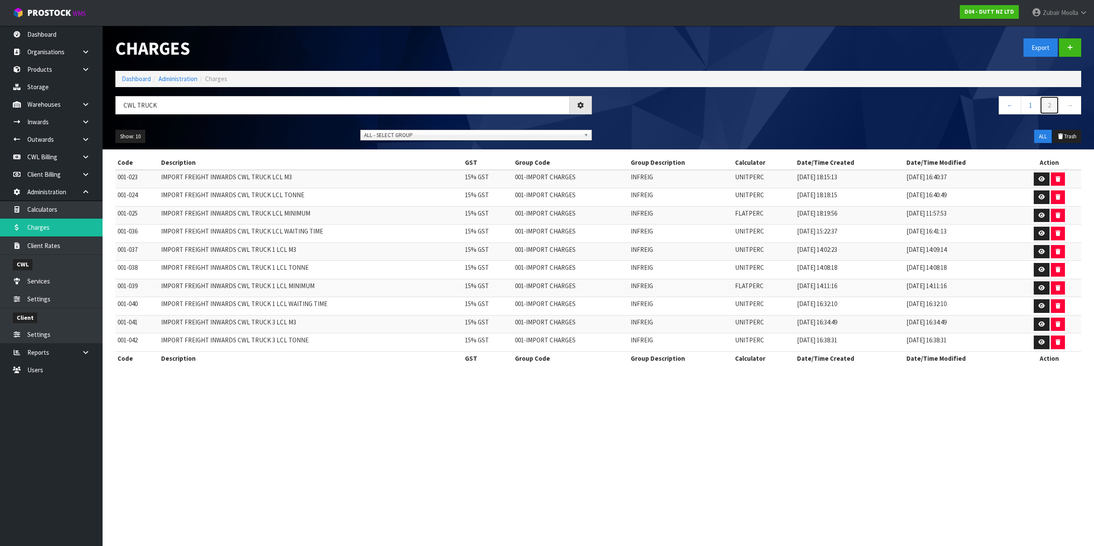
click at [1049, 108] on link "2" at bounding box center [1048, 105] width 19 height 18
click at [818, 155] on section "Code Description GST Group Code Group Description Calculator Date/Time Created …" at bounding box center [598, 265] width 991 height 231
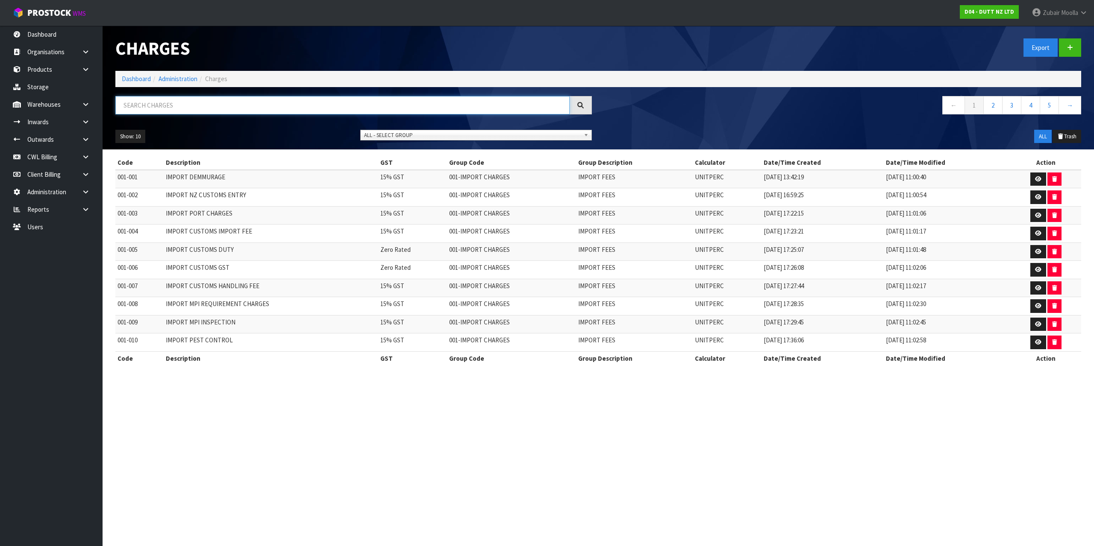
paste input "CWL TRUCK"
drag, startPoint x: 308, startPoint y: 110, endPoint x: 608, endPoint y: 88, distance: 301.6
click at [310, 109] on input "CWL TRUCK" at bounding box center [342, 105] width 454 height 18
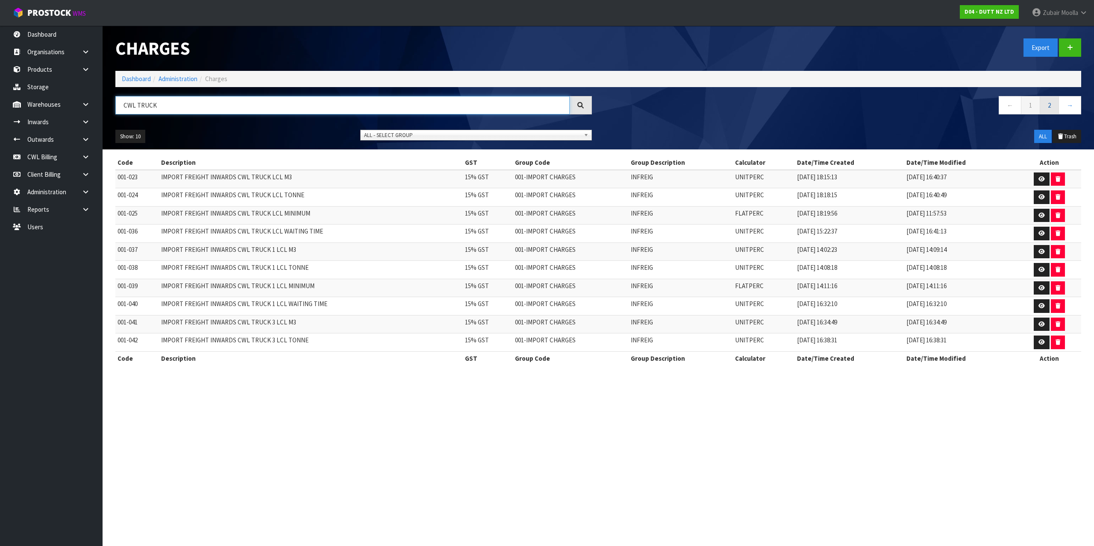
type input "CWL TRUCK"
click at [1049, 107] on link "2" at bounding box center [1048, 105] width 19 height 18
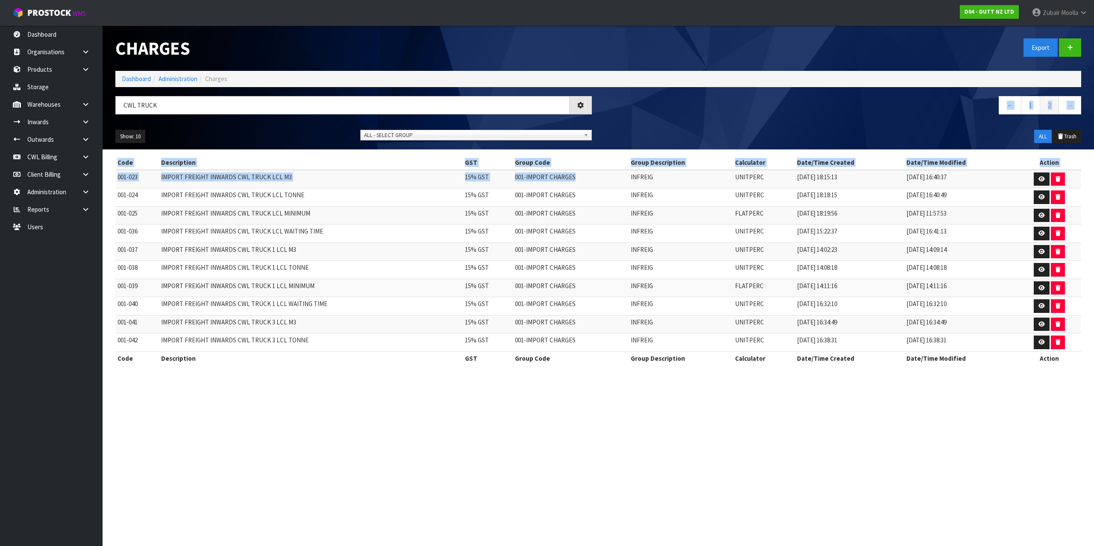
drag, startPoint x: 589, startPoint y: 115, endPoint x: 581, endPoint y: 112, distance: 8.7
click at [604, 174] on div "Charges Export Dashboard Administration Charges CWL TRUCK ← 1 2 → Show: 10 5 10…" at bounding box center [547, 190] width 1094 height 381
click at [581, 112] on div at bounding box center [581, 105] width 22 height 18
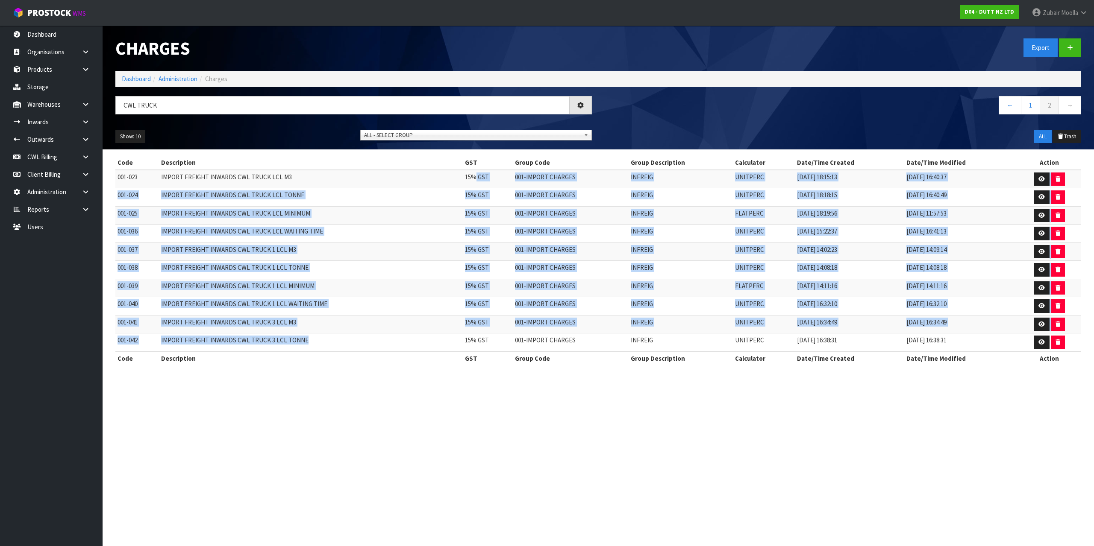
drag, startPoint x: 479, startPoint y: 184, endPoint x: 308, endPoint y: 143, distance: 175.7
click at [437, 344] on tbody "001-023 IMPORT FREIGHT INWARDS CWL TRUCK LCL M3 15% GST 001-IMPORT CHARGES INFR…" at bounding box center [598, 261] width 966 height 182
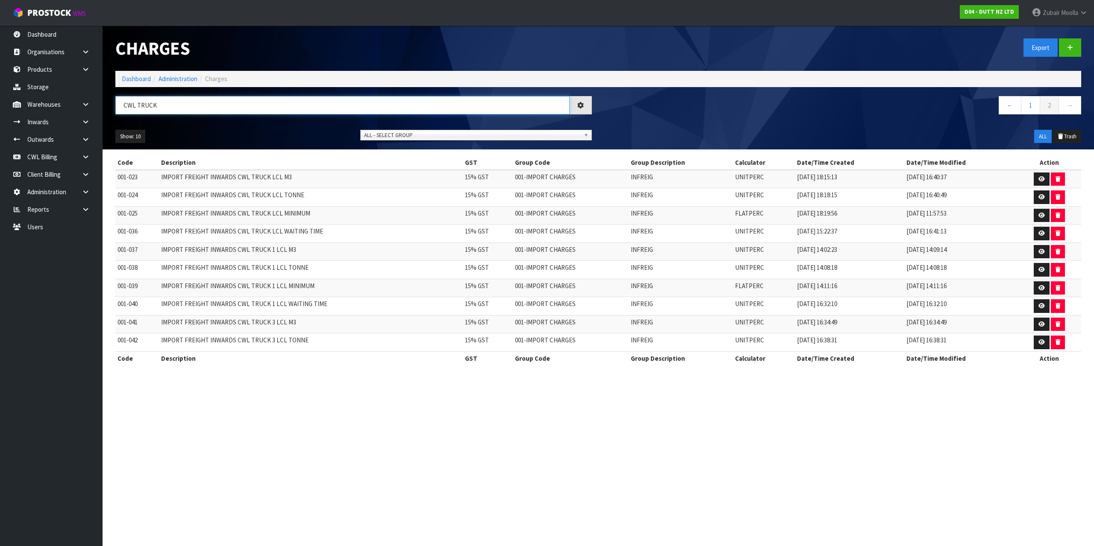
click at [196, 108] on input "CWL TRUCK" at bounding box center [342, 105] width 454 height 18
drag, startPoint x: 547, startPoint y: 121, endPoint x: 541, endPoint y: 110, distance: 12.5
click at [543, 114] on div "CWL TRUCK ← 1 2 →" at bounding box center [598, 109] width 978 height 27
click at [542, 102] on input "CWL TRUCK" at bounding box center [342, 105] width 454 height 18
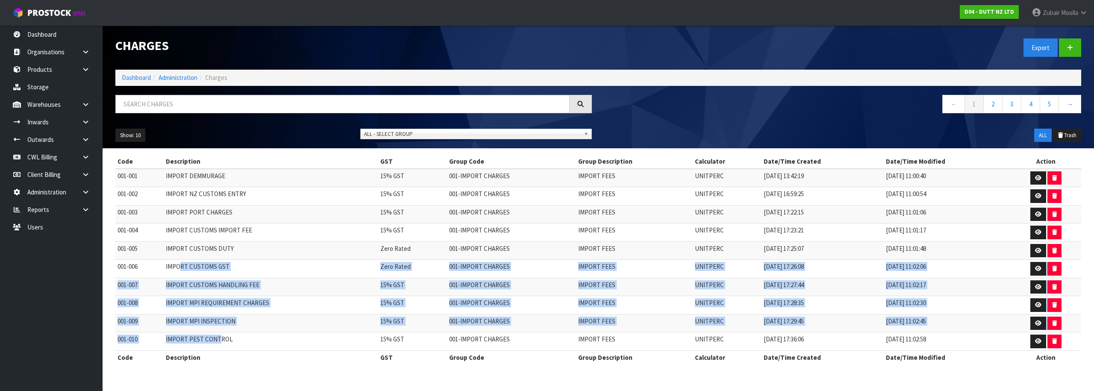
drag, startPoint x: 183, startPoint y: 261, endPoint x: 226, endPoint y: 361, distance: 109.4
click at [226, 361] on table "Code Description GST Group Code Group Description Calculator Date/Time Created …" at bounding box center [598, 259] width 966 height 209
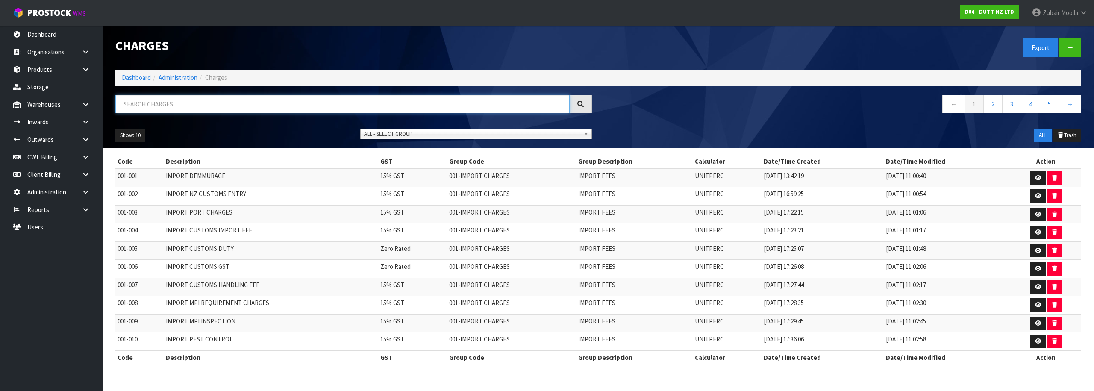
paste input "CWL TRUCK"
click at [171, 105] on input "text" at bounding box center [342, 104] width 454 height 18
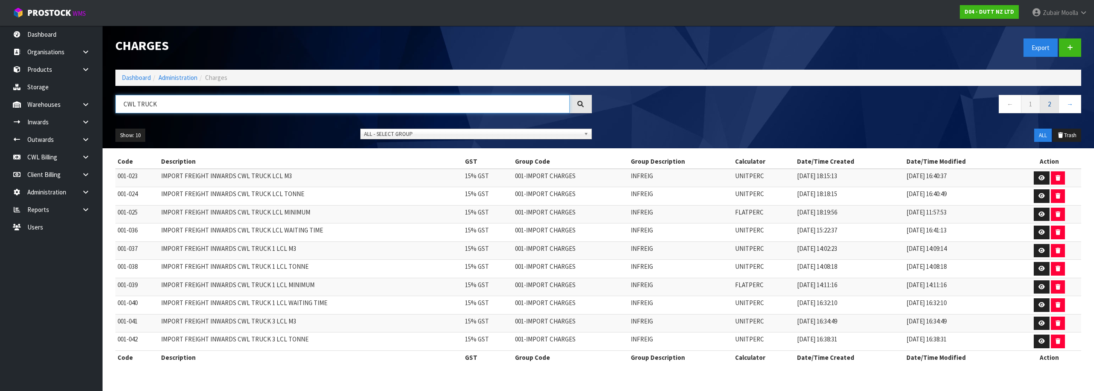
type input "CWL TRUCK"
click at [1052, 107] on link "2" at bounding box center [1048, 104] width 19 height 18
click at [214, 108] on input "CWL TRUCK" at bounding box center [342, 104] width 454 height 18
click at [135, 132] on button "Show: 10" at bounding box center [130, 136] width 30 height 14
click at [125, 188] on link "50" at bounding box center [150, 186] width 68 height 12
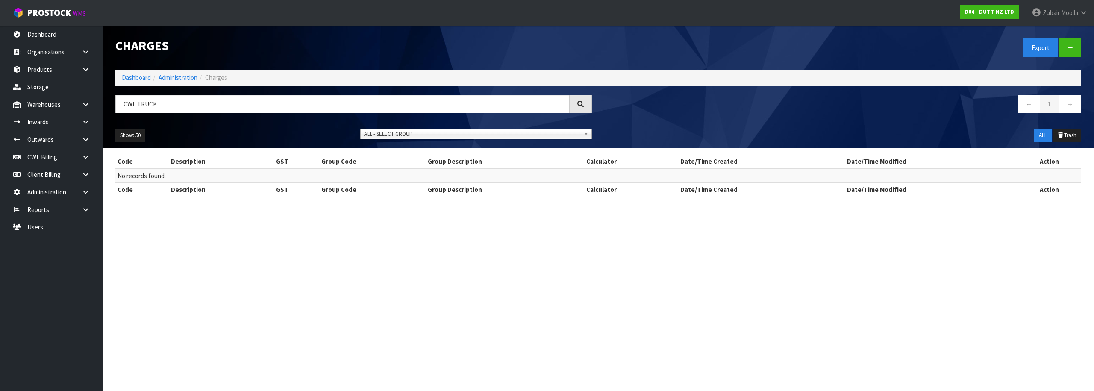
click at [126, 185] on th "Code" at bounding box center [141, 190] width 53 height 14
click at [220, 101] on input "CWL TRUCK" at bounding box center [342, 104] width 454 height 18
drag, startPoint x: 310, startPoint y: 124, endPoint x: 313, endPoint y: 100, distance: 24.1
click at [309, 123] on div "Show: 50 5 10 25 50 ALL - SELECT GROUP 001 - IMPORT CHARGES 002 - CONTRACTED FR…" at bounding box center [598, 135] width 978 height 26
click at [313, 100] on input "CWL TRUCK" at bounding box center [342, 104] width 454 height 18
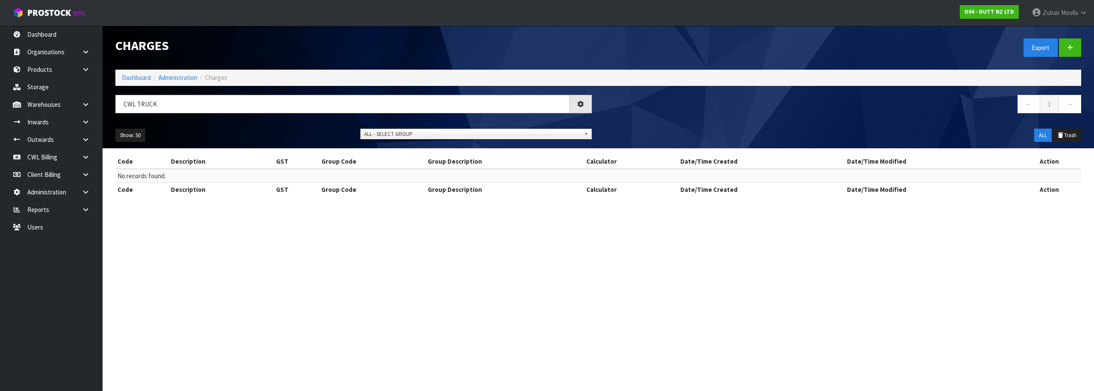
click at [952, 129] on div "ALL Trash" at bounding box center [965, 136] width 245 height 14
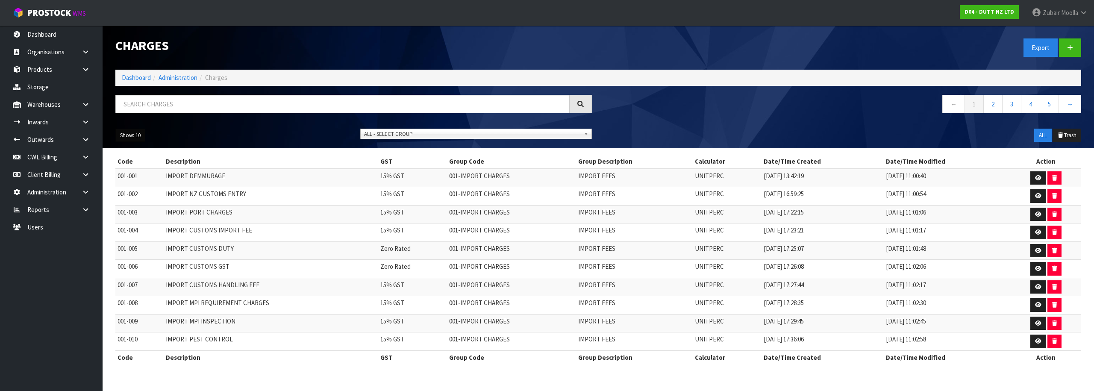
click at [134, 141] on button "Show: 10" at bounding box center [130, 136] width 30 height 14
click at [136, 185] on link "50" at bounding box center [150, 186] width 68 height 12
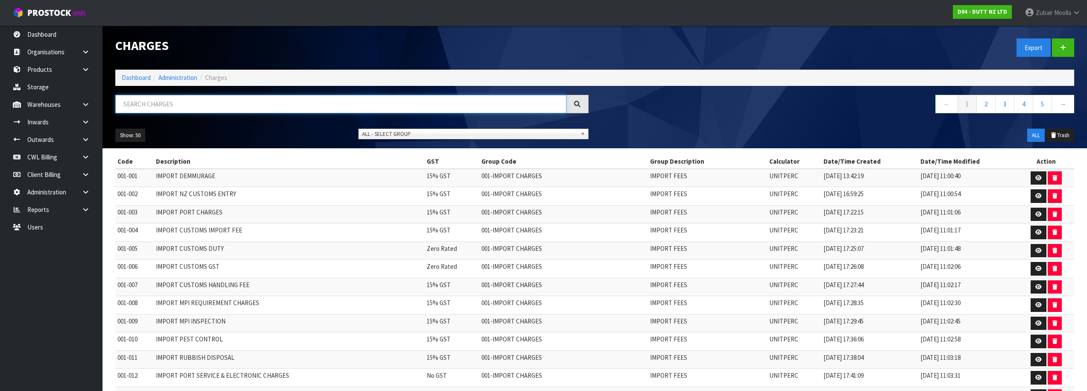
click at [159, 103] on input "text" at bounding box center [340, 104] width 451 height 18
paste input "CWL TRUCK"
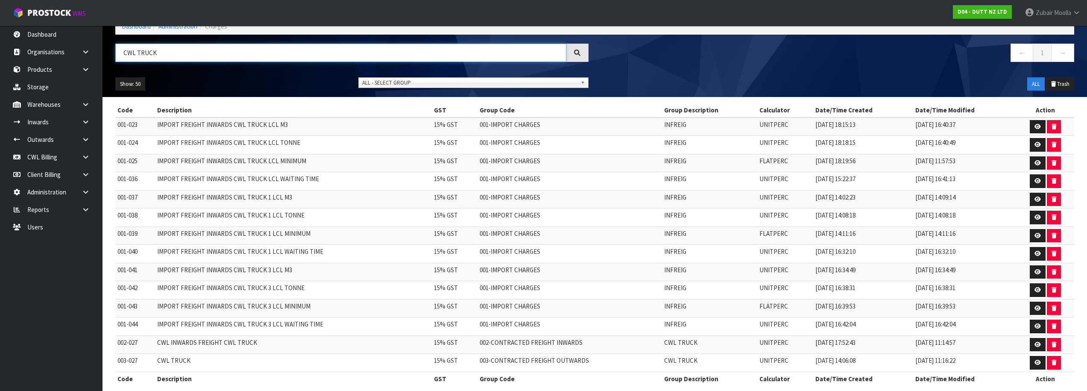
scroll to position [61, 0]
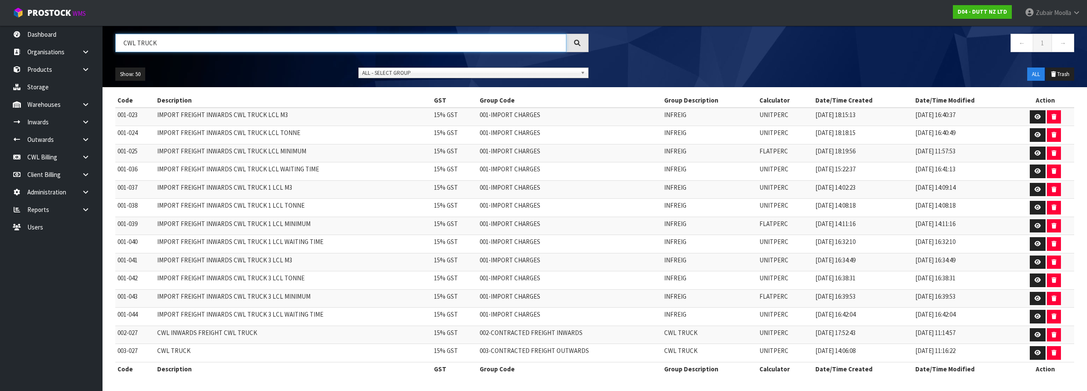
type input "CWL TRUCK"
drag, startPoint x: 524, startPoint y: 356, endPoint x: 658, endPoint y: 356, distance: 134.2
click at [658, 356] on tr "003-027 CWL TRUCK 15% GST 003-CONTRACTED FREIGHT OUTWARDS CWL TRUCK UNITPERC [D…" at bounding box center [594, 353] width 959 height 18
click at [662, 356] on td "003-CONTRACTED FREIGHT OUTWARDS" at bounding box center [570, 353] width 185 height 18
click at [675, 351] on td "CWL TRUCK" at bounding box center [709, 353] width 95 height 18
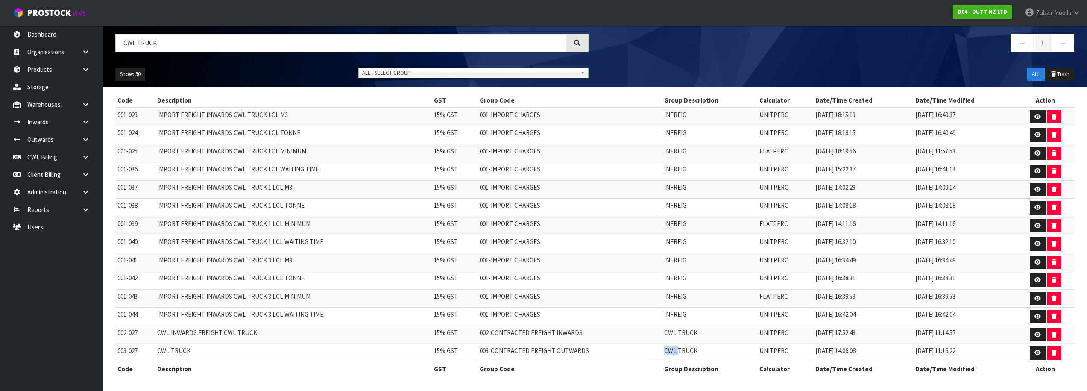
click at [675, 351] on td "CWL TRUCK" at bounding box center [709, 353] width 95 height 18
drag, startPoint x: 675, startPoint y: 351, endPoint x: 670, endPoint y: 351, distance: 5.1
click at [670, 351] on td "CWL TRUCK" at bounding box center [709, 353] width 95 height 18
click at [1032, 358] on link at bounding box center [1038, 353] width 16 height 14
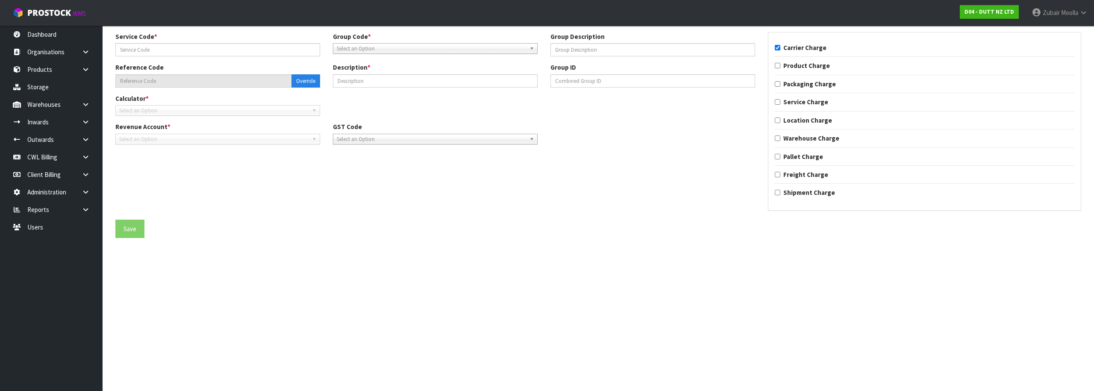
type input "027"
type input "CWL TRUCK"
type input "003-027"
type input "CWL TRUCK"
checkbox input "true"
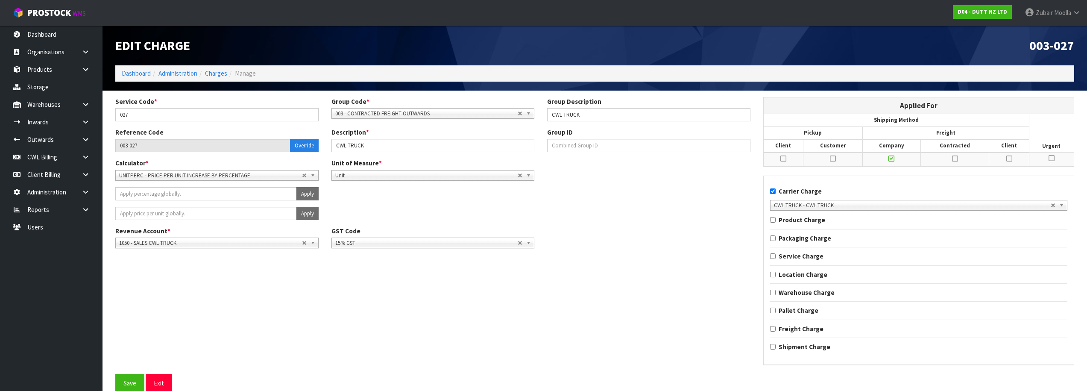
click at [386, 305] on div "Service Code * 027 Group Code * 001 - IMPORT CHARGES 002 - CONTRACTED FREIGHT I…" at bounding box center [595, 235] width 972 height 277
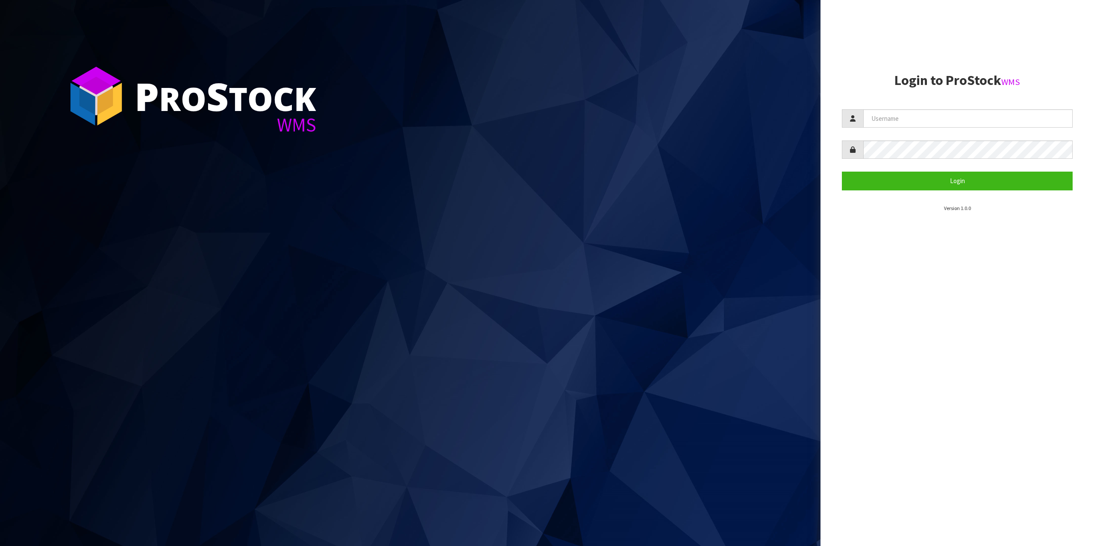
click at [936, 108] on section "Login to ProStock WMS Login Version 1.0.0" at bounding box center [957, 142] width 231 height 139
click at [941, 120] on input "text" at bounding box center [967, 118] width 209 height 18
type input "zubairmoolla"
click at [842, 172] on button "Login" at bounding box center [957, 181] width 231 height 18
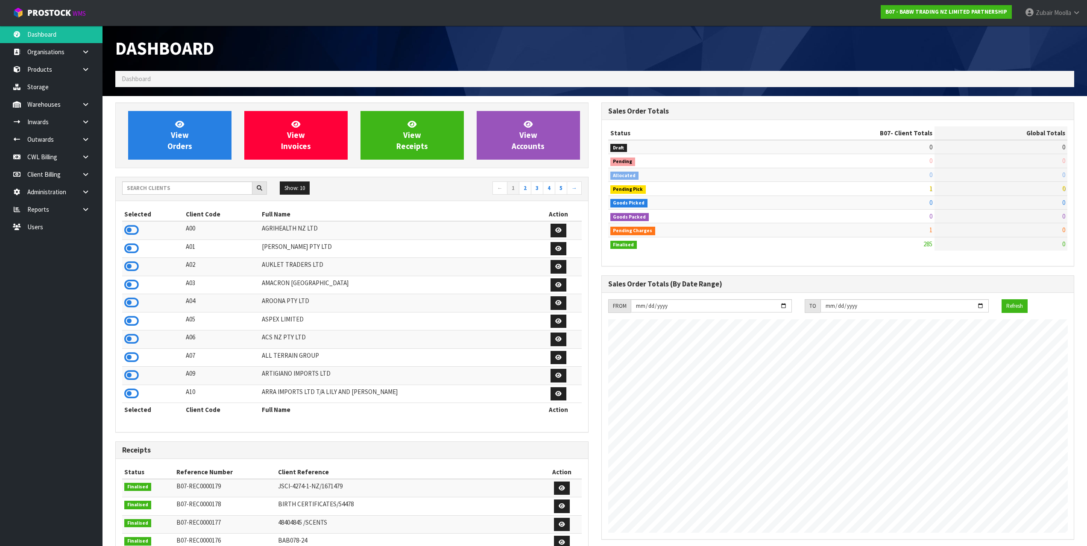
scroll to position [523, 486]
click at [223, 185] on input "d" at bounding box center [187, 188] width 130 height 13
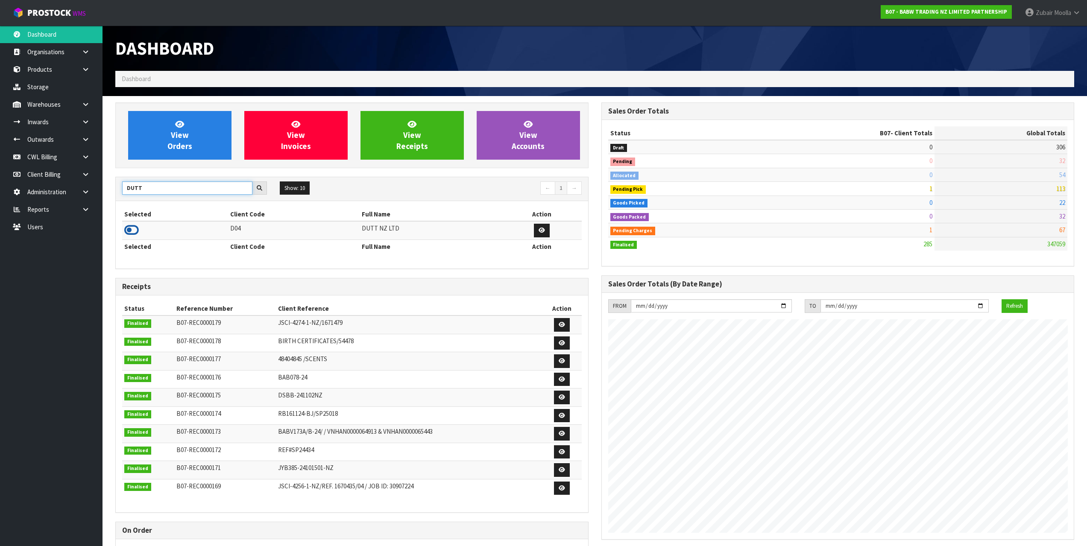
type input "DUTT"
click at [132, 233] on icon at bounding box center [131, 230] width 15 height 13
click at [172, 232] on td at bounding box center [175, 230] width 106 height 18
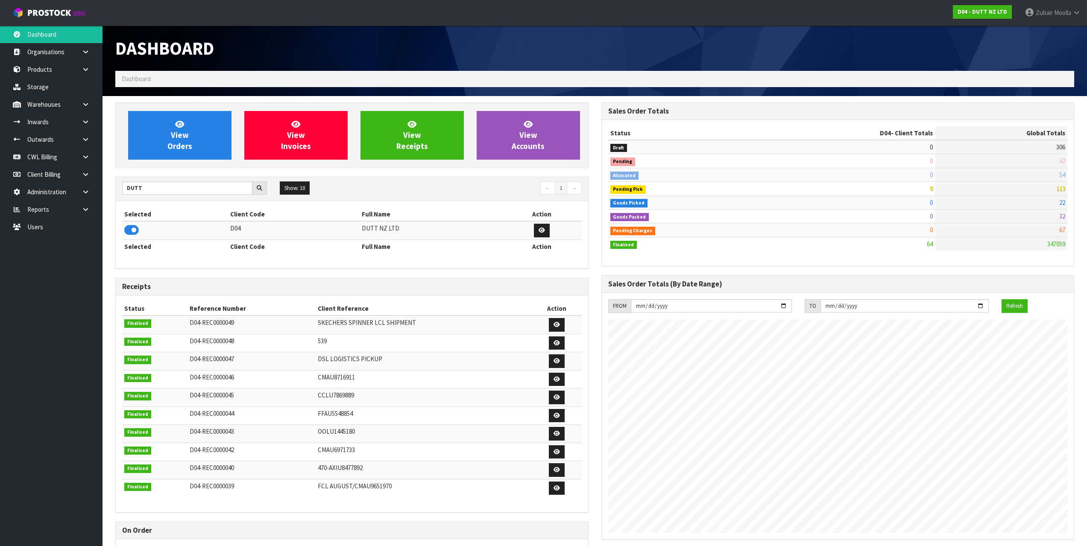
scroll to position [426710, 426746]
click at [165, 231] on td at bounding box center [175, 230] width 106 height 18
click at [52, 73] on link "Products" at bounding box center [51, 70] width 103 height 18
click at [444, 63] on div "Dashboard" at bounding box center [352, 48] width 486 height 45
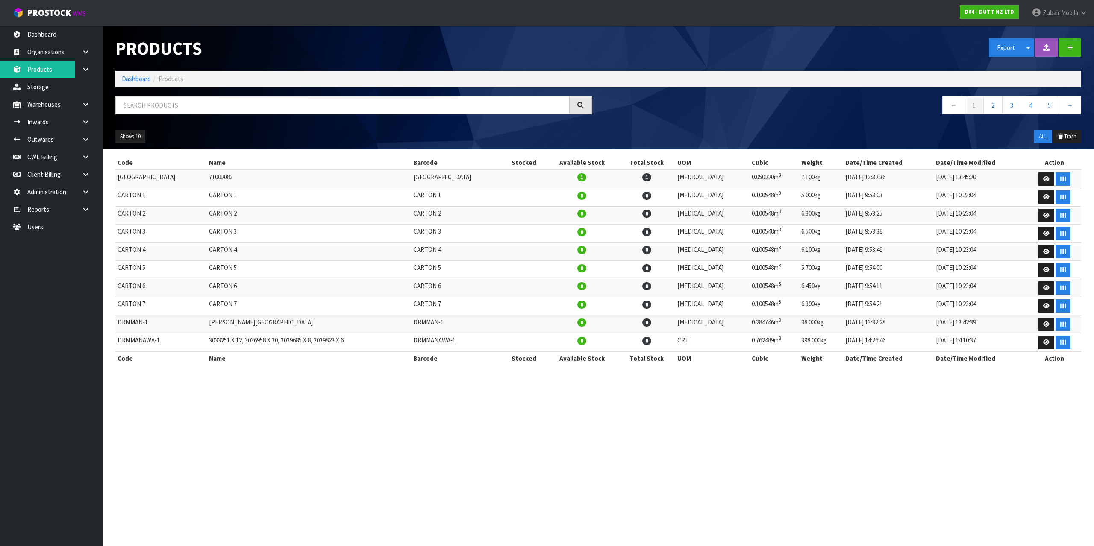
click at [446, 63] on div "Products" at bounding box center [353, 48] width 489 height 45
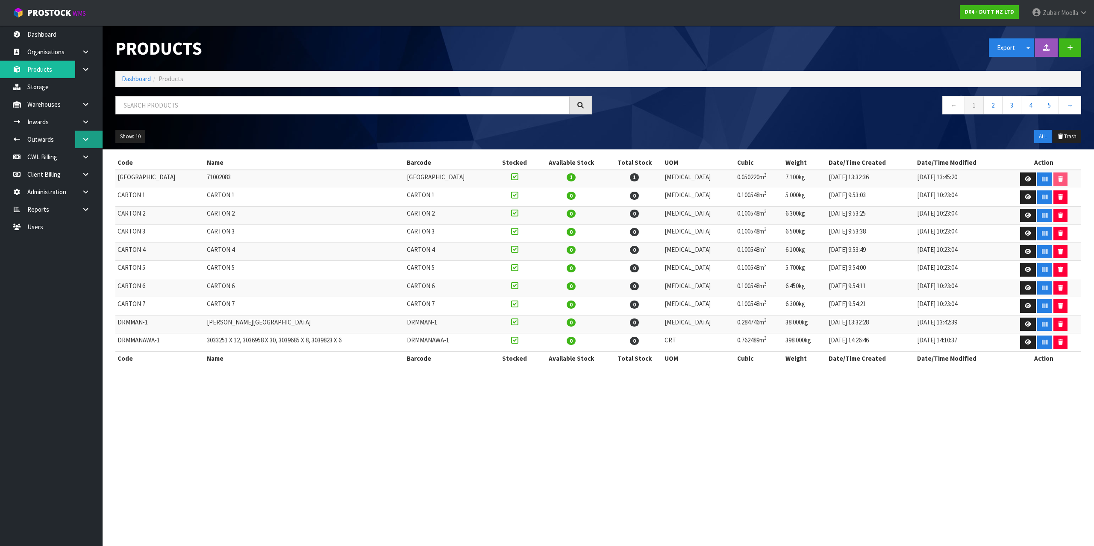
click at [82, 139] on icon at bounding box center [86, 139] width 8 height 6
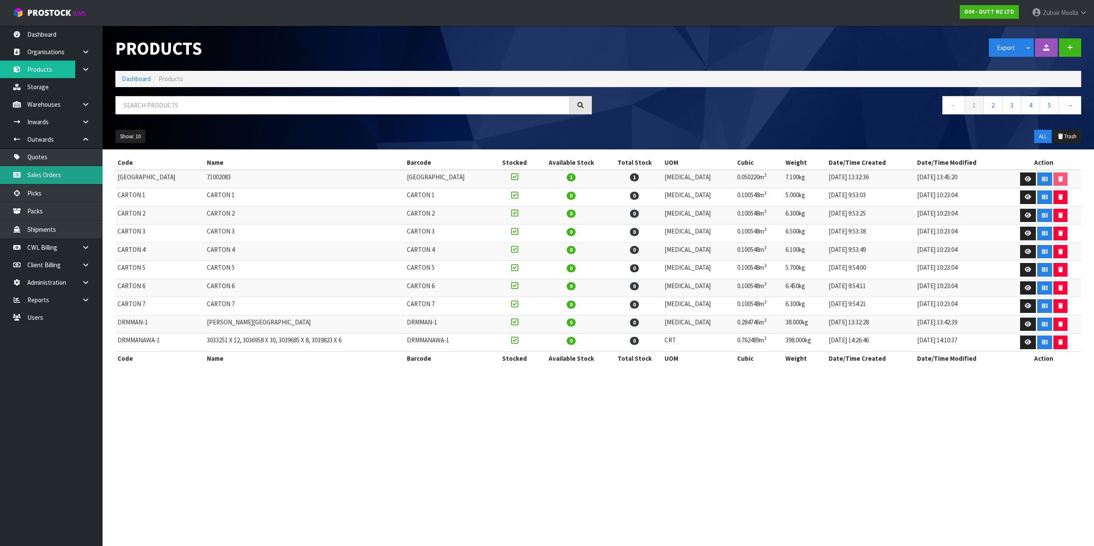
click at [76, 171] on link "Sales Orders" at bounding box center [51, 175] width 103 height 18
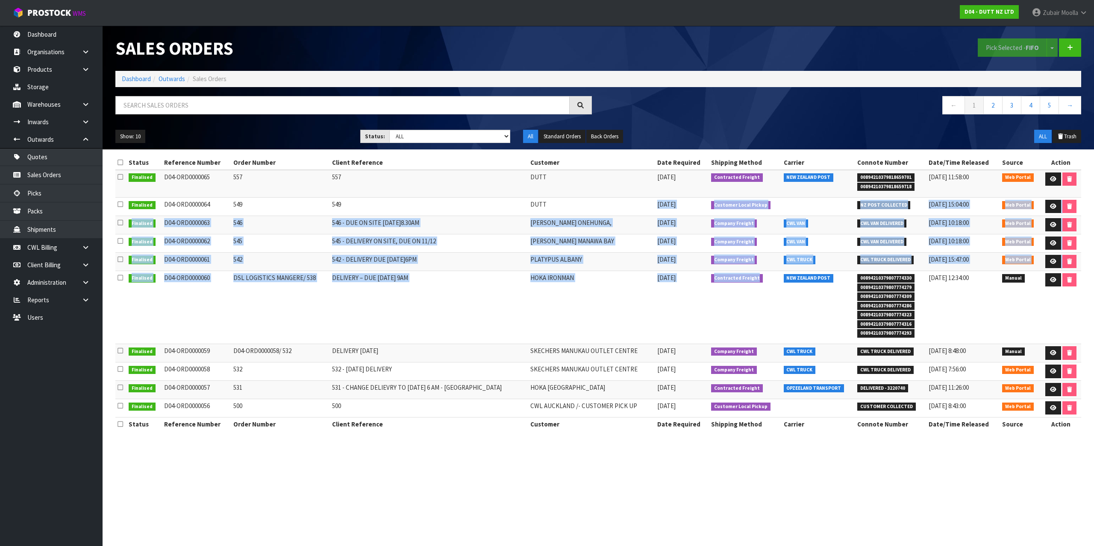
drag, startPoint x: 776, startPoint y: 250, endPoint x: 766, endPoint y: 323, distance: 73.8
click at [766, 323] on tbody "Finalised D04-ORD0000065 557 557 DUTT [DATE] Contracted Freight NEW ZEALAND POS…" at bounding box center [598, 294] width 966 height 248
click at [766, 323] on td "Contracted Freight" at bounding box center [745, 307] width 72 height 73
click at [765, 323] on td "Contracted Freight" at bounding box center [745, 307] width 72 height 73
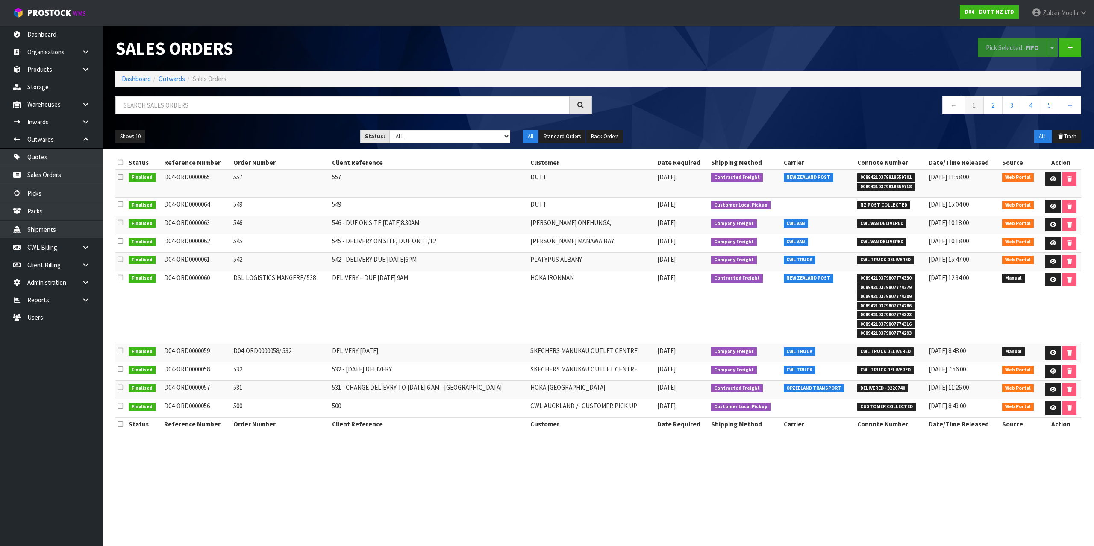
click at [766, 323] on td "Contracted Freight" at bounding box center [745, 307] width 72 height 73
click at [943, 59] on div "Pick Selected - FIFO Split button! FIFO - First In First Out FEFO - First Expir…" at bounding box center [842, 48] width 489 height 44
click at [1071, 54] on link at bounding box center [1070, 47] width 22 height 18
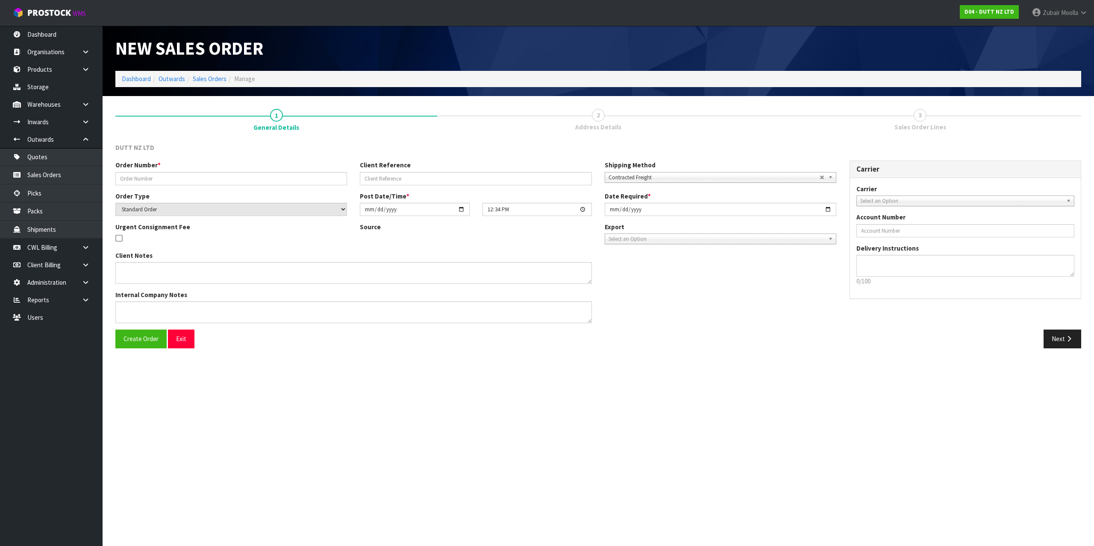
click at [255, 187] on div "Order Number * Client Reference Shipping Method Client Local Pickup Customer Lo…" at bounding box center [476, 176] width 734 height 31
click at [251, 185] on input "text" at bounding box center [231, 178] width 232 height 13
type input "TESTING MULTI SHIPMENT"
click at [833, 387] on section "New Sales Order Dashboard Outwards Sales Orders Manage 1 General Details 2 Addr…" at bounding box center [547, 273] width 1094 height 546
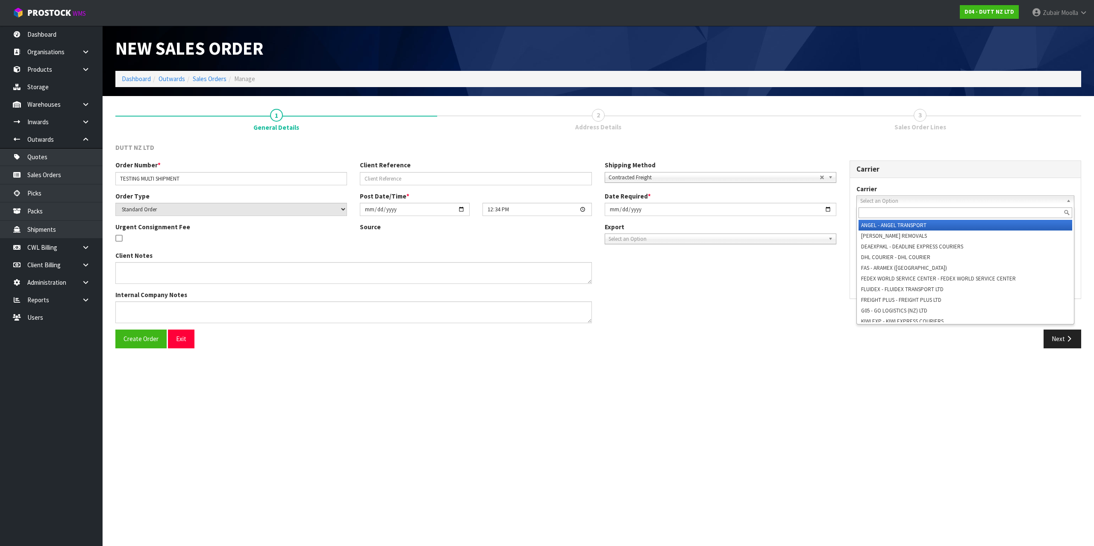
click at [872, 197] on span "Select an Option" at bounding box center [961, 201] width 203 height 10
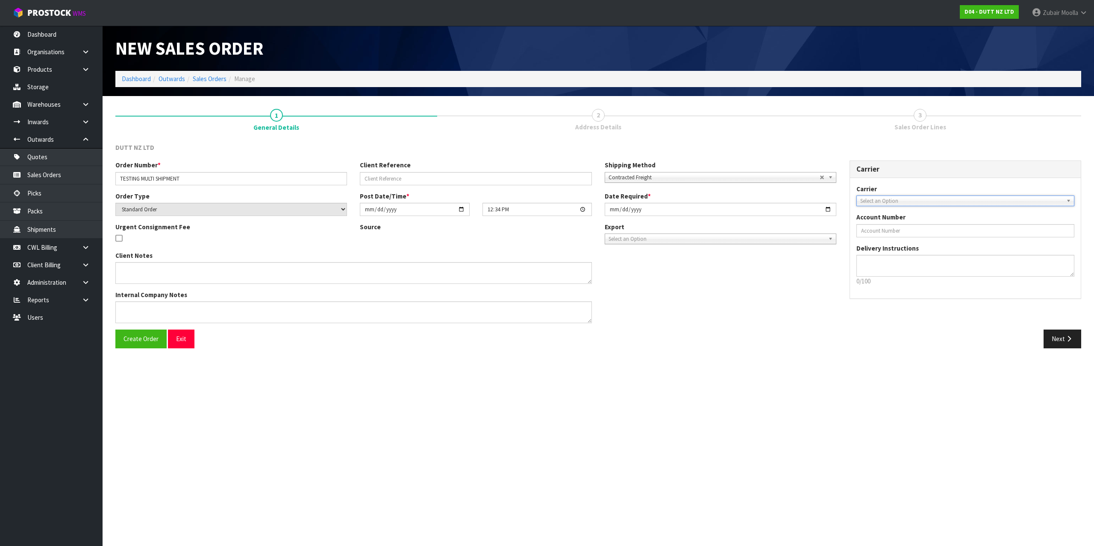
click at [871, 197] on span "Select an Option" at bounding box center [961, 201] width 203 height 10
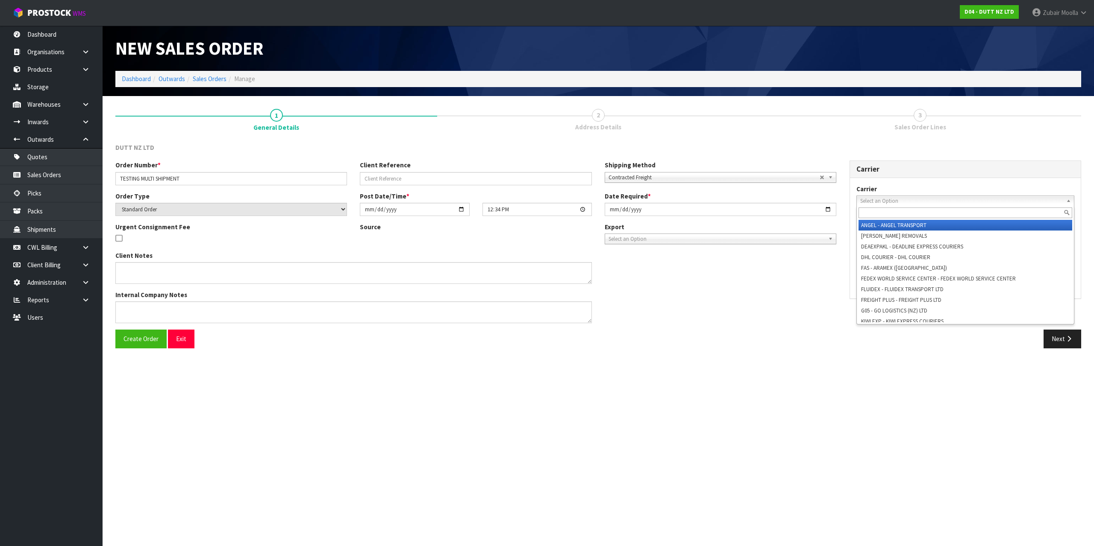
click at [887, 223] on li "ANGEL - ANGEL TRANSPORT" at bounding box center [965, 225] width 214 height 11
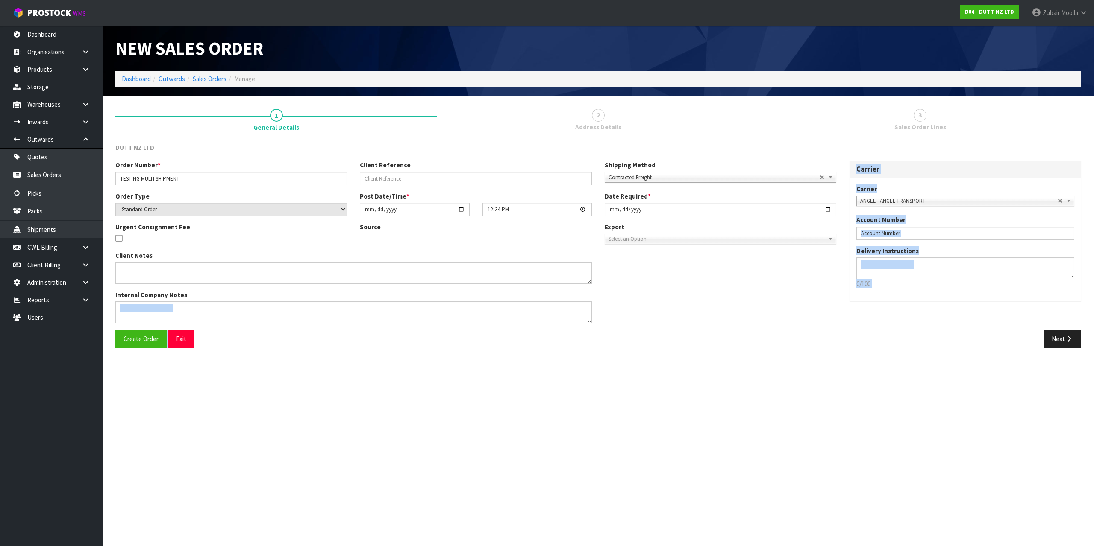
click at [832, 330] on div "DUTT NZ LTD Order Number * TESTING MULTI SHIPMENT Client Reference Shipping Met…" at bounding box center [598, 249] width 966 height 212
click at [832, 330] on div "Next" at bounding box center [842, 339] width 489 height 18
drag, startPoint x: 647, startPoint y: 247, endPoint x: 654, endPoint y: 236, distance: 13.0
click at [647, 245] on div "Export FCL-20ft FCL-40ft Select an Option" at bounding box center [720, 237] width 244 height 28
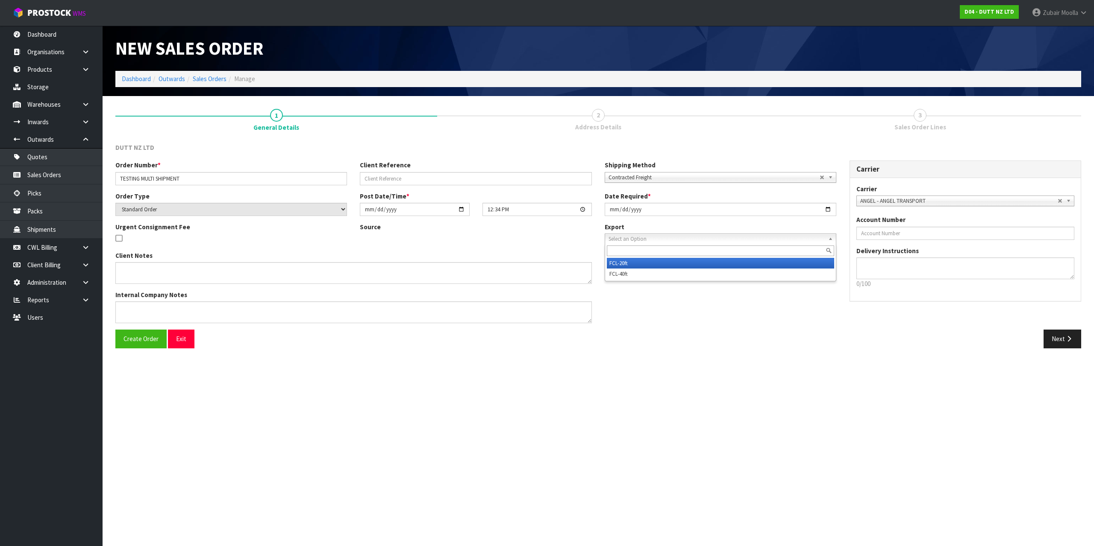
click at [654, 236] on span "Select an Option" at bounding box center [716, 239] width 216 height 10
click at [651, 236] on span "Select an Option" at bounding box center [716, 239] width 216 height 10
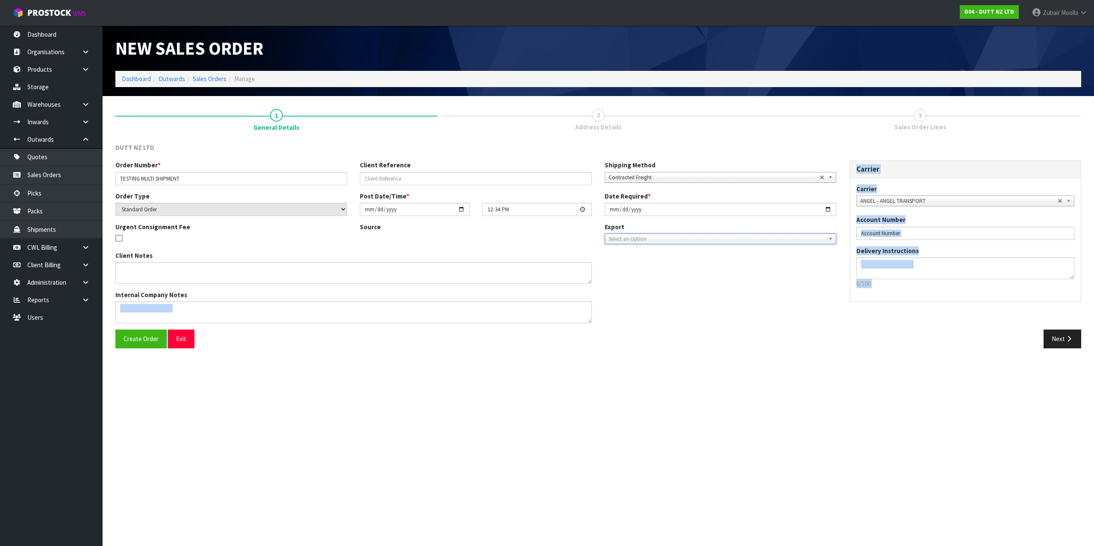
click at [655, 336] on div "DUTT NZ LTD Order Number * TESTING MULTI SHIPMENT Client Reference Shipping Met…" at bounding box center [598, 249] width 966 height 212
click at [655, 333] on div "Next" at bounding box center [842, 339] width 489 height 18
click at [140, 348] on button "Create Order" at bounding box center [140, 339] width 51 height 18
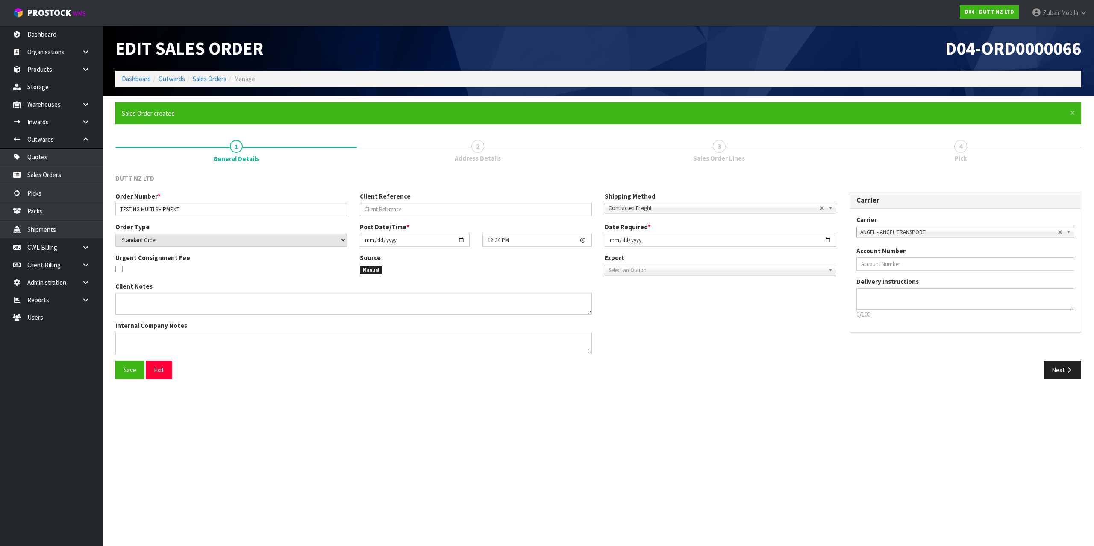
click at [1070, 382] on div "Save Exit Next" at bounding box center [598, 373] width 978 height 25
click at [1075, 368] on button "Next" at bounding box center [1062, 370] width 38 height 18
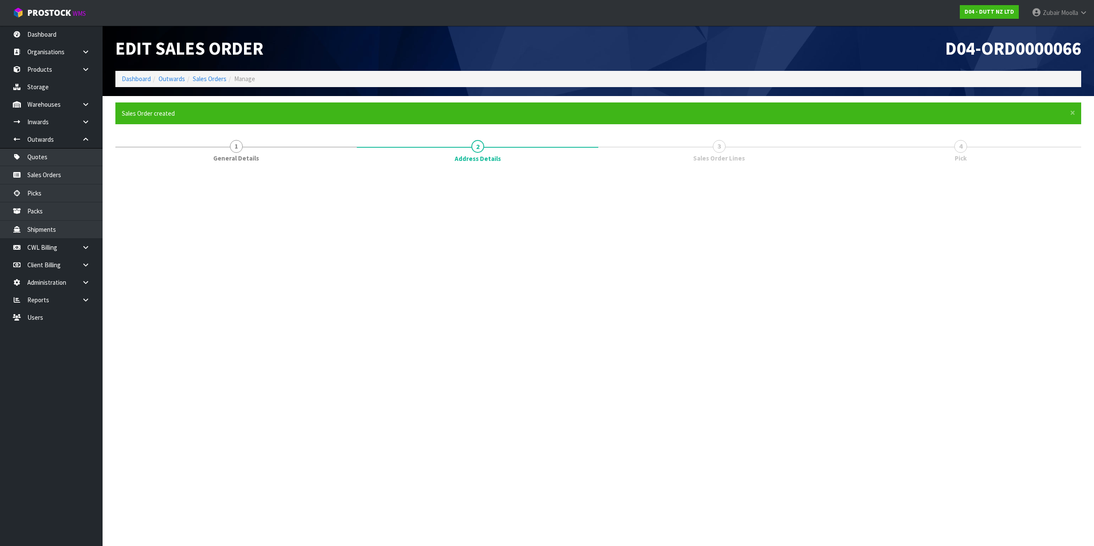
click at [1071, 450] on section "Edit Sales Order D04-ORD0000066 Dashboard Outwards Sales Orders Manage × Close …" at bounding box center [547, 273] width 1094 height 546
click at [1072, 450] on section "Edit Sales Order D04-ORD0000066 Dashboard Outwards Sales Orders Manage × Close …" at bounding box center [547, 273] width 1094 height 546
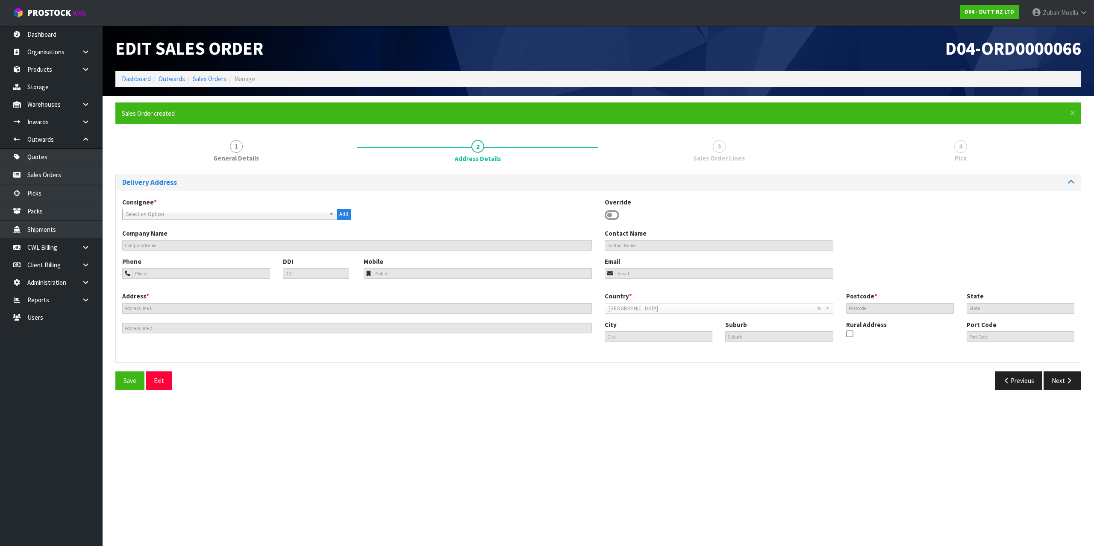
click at [179, 207] on div "Consignee * 000001.BAY MECHANICS - BAY MECHANICS 000001A - BRAKE & TRANSMISSION…" at bounding box center [236, 209] width 241 height 22
click at [177, 213] on span "Select an Option" at bounding box center [226, 214] width 200 height 10
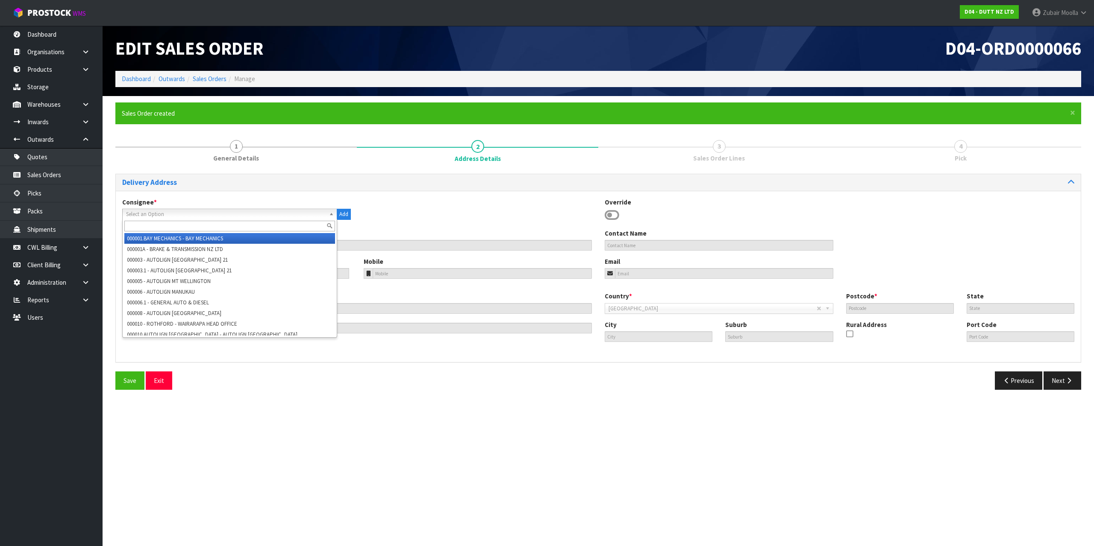
click at [165, 237] on li "000001.BAY MECHANICS - BAY MECHANICS" at bounding box center [229, 238] width 211 height 11
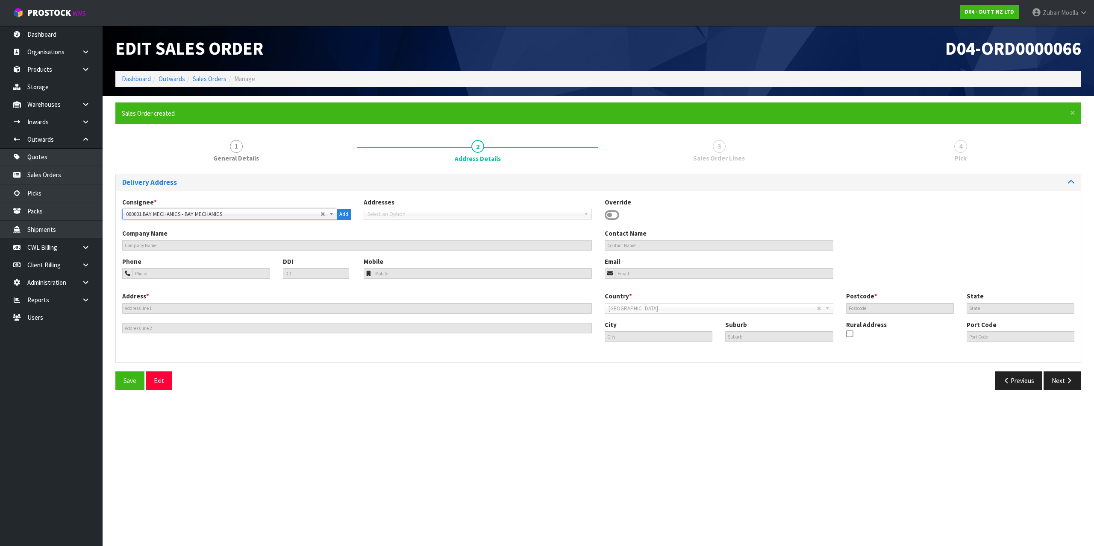
type input "BAY MECHANICS"
type input "20 [GEOGRAPHIC_DATA]"
type input "3110"
type input "TAURANGA"
type input "JUDEA"
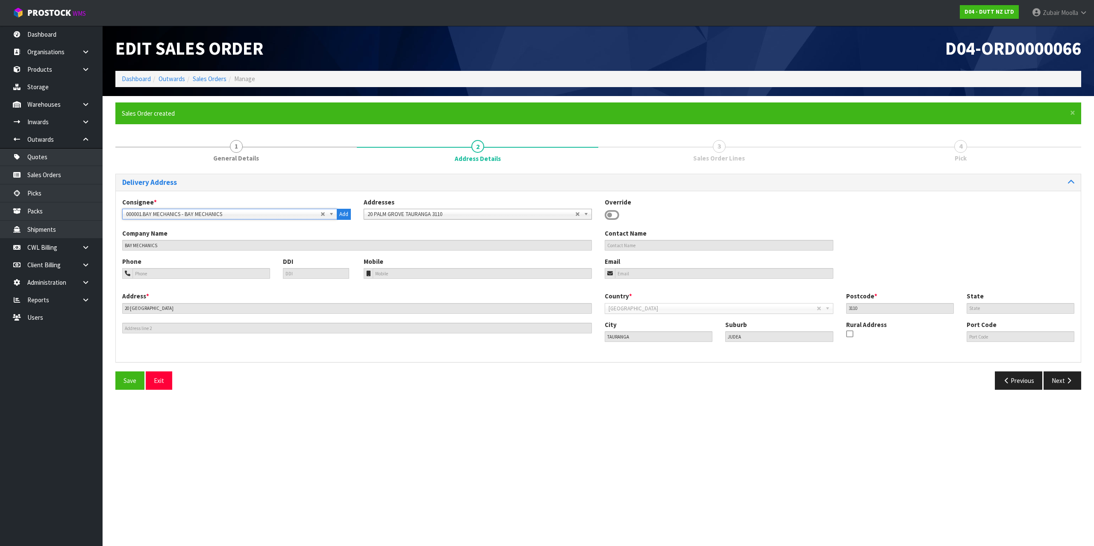
click at [1082, 379] on div "Previous Next" at bounding box center [842, 381] width 489 height 18
click at [1069, 381] on icon "button" at bounding box center [1069, 381] width 8 height 6
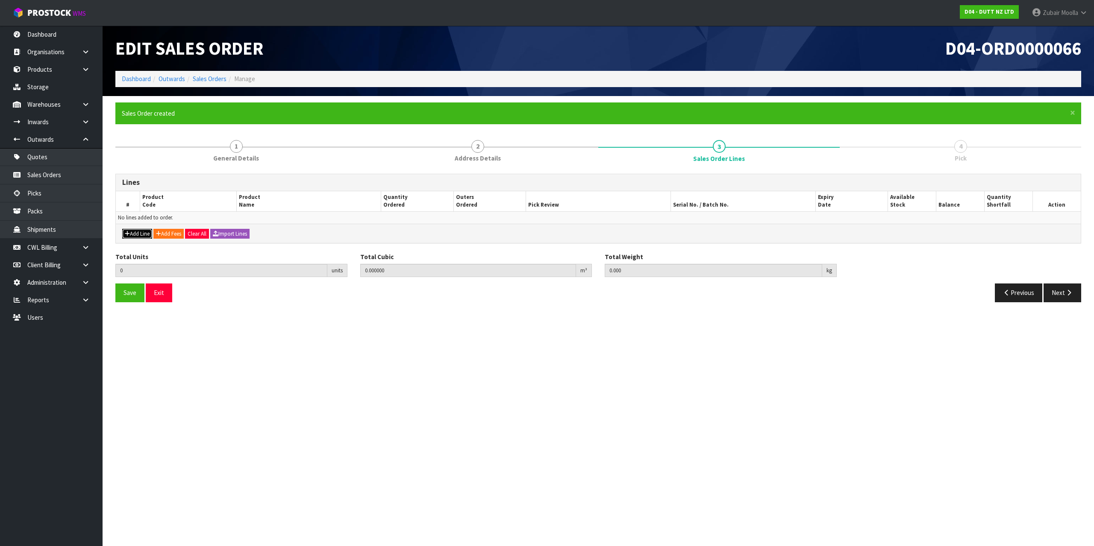
click at [137, 234] on button "Add Line" at bounding box center [137, 234] width 30 height 10
type input "0"
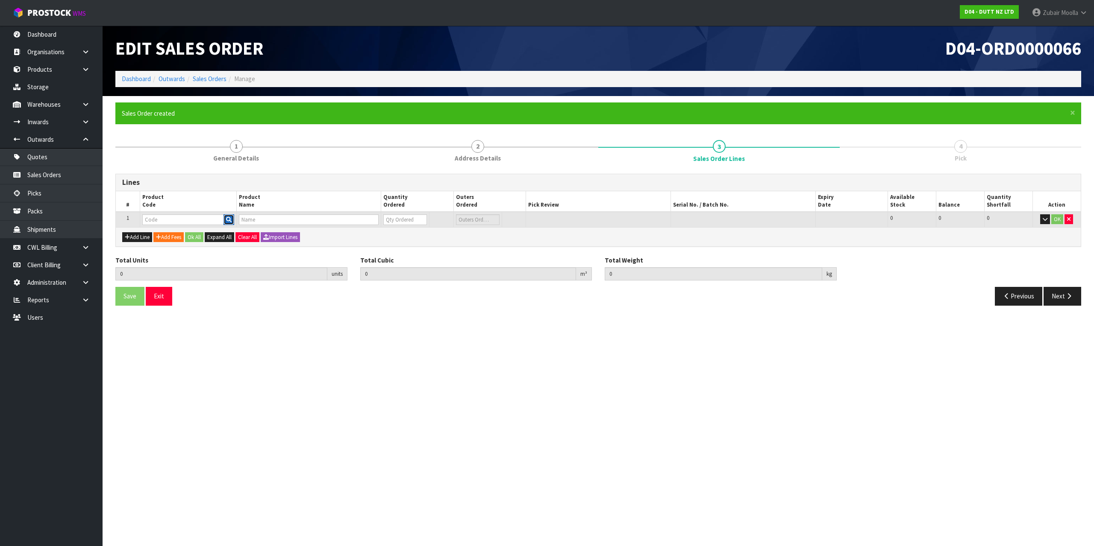
click at [232, 220] on button "button" at bounding box center [228, 219] width 11 height 11
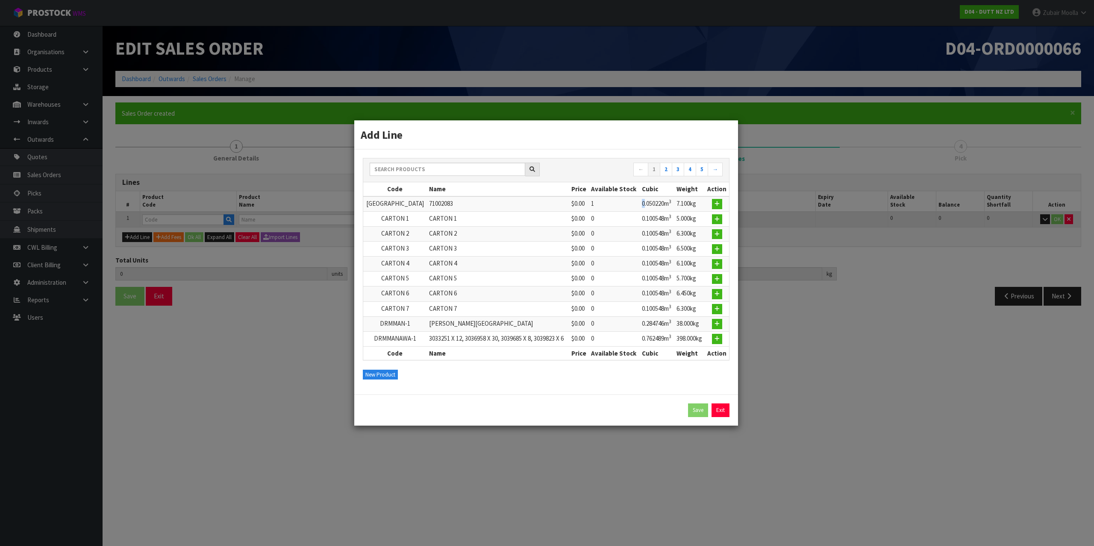
click at [643, 209] on td "0.050220m 3" at bounding box center [657, 204] width 35 height 15
click at [715, 163] on link "→" at bounding box center [714, 170] width 15 height 14
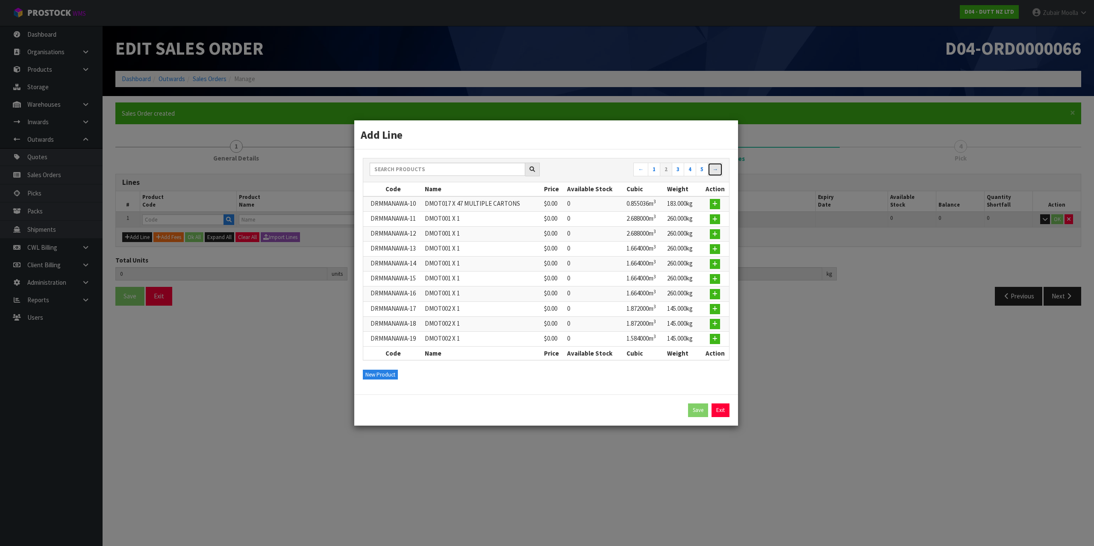
click at [713, 171] on link "→" at bounding box center [714, 170] width 15 height 14
click at [714, 171] on link "→" at bounding box center [714, 170] width 15 height 14
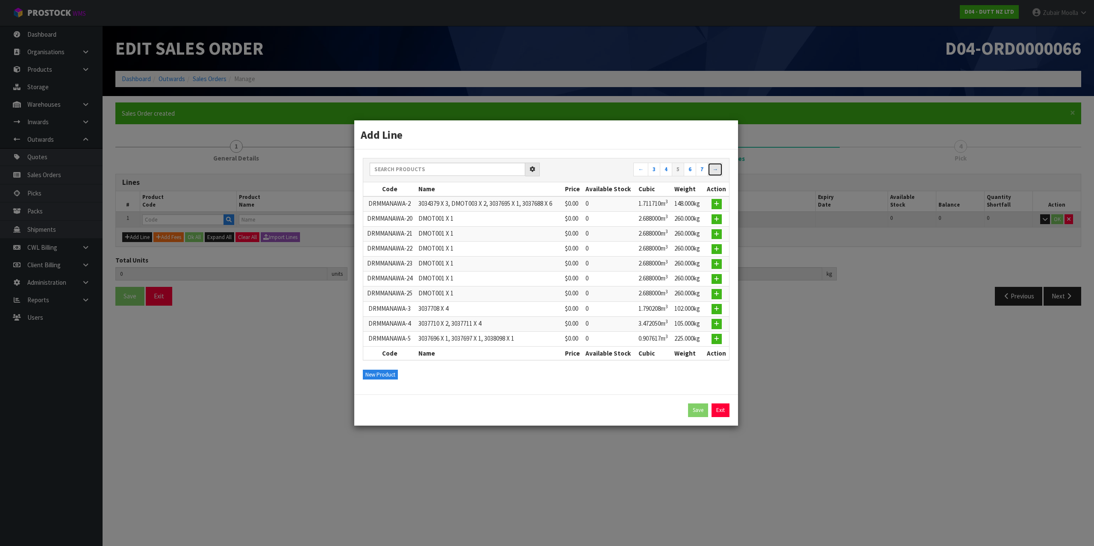
click at [714, 171] on link "→" at bounding box center [714, 170] width 15 height 14
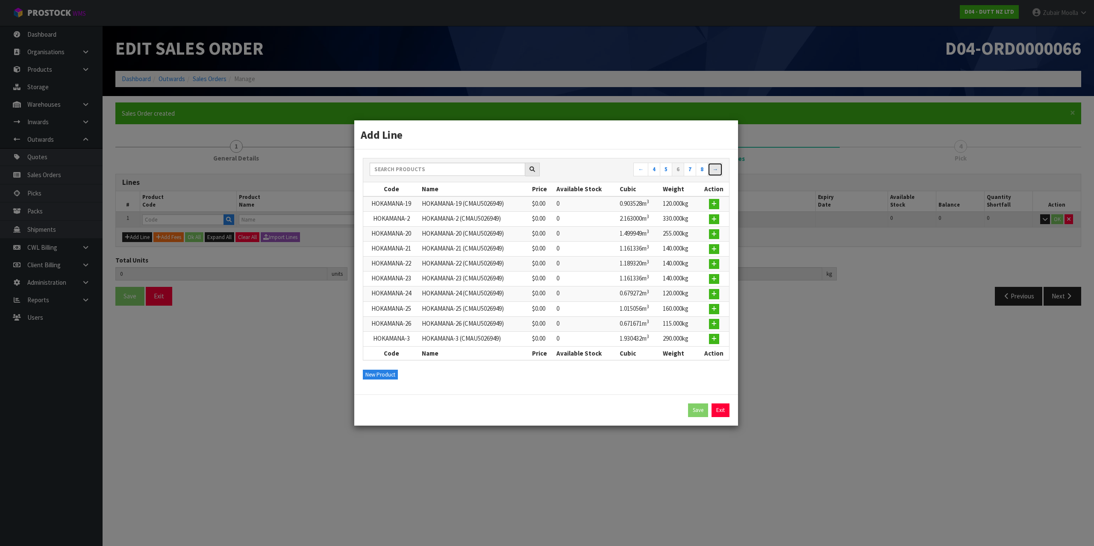
click at [716, 170] on link "→" at bounding box center [714, 170] width 15 height 14
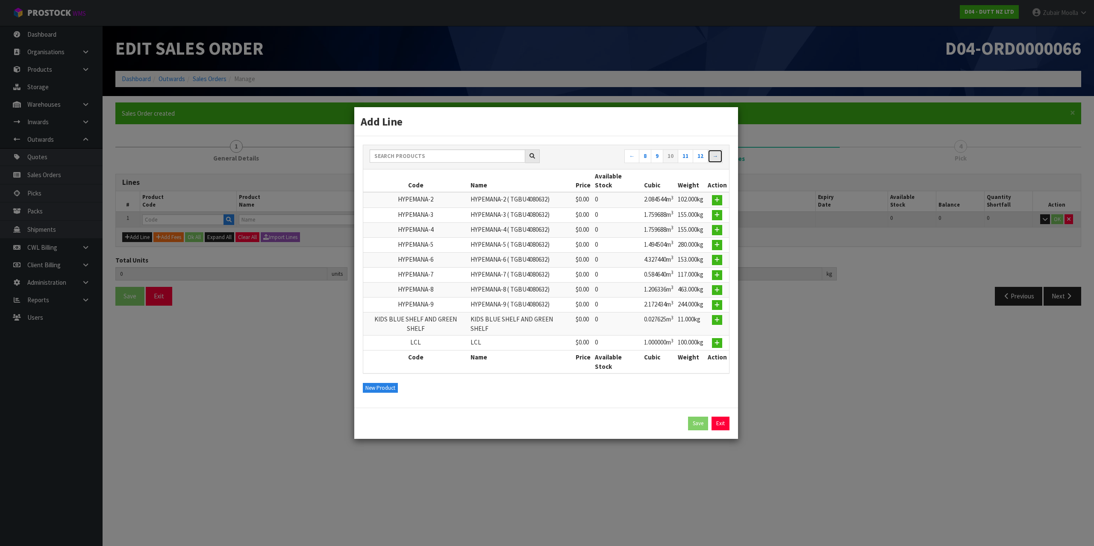
click at [716, 163] on link "→" at bounding box center [714, 157] width 15 height 14
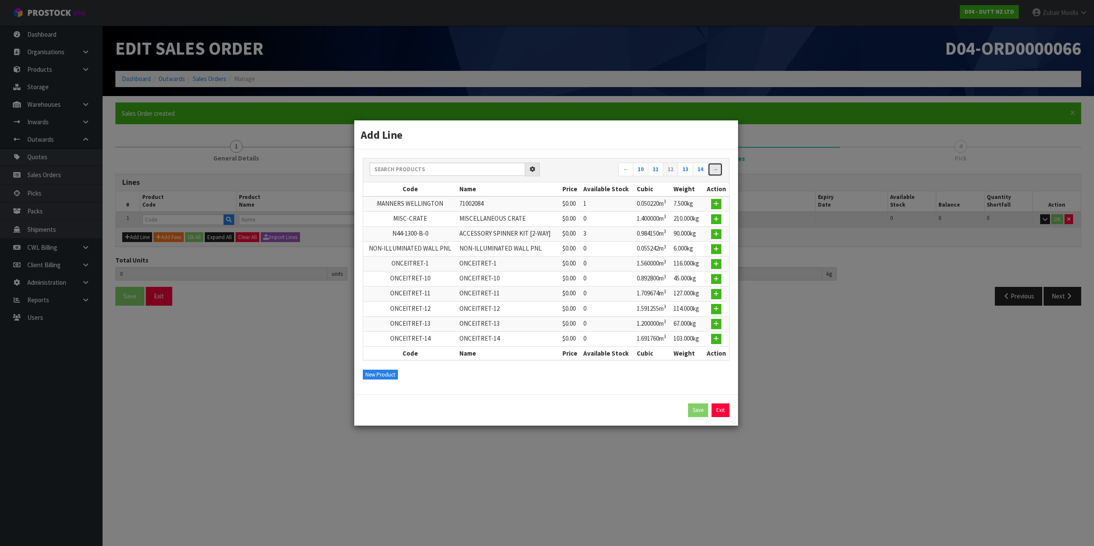
click at [716, 170] on link "→" at bounding box center [714, 170] width 15 height 14
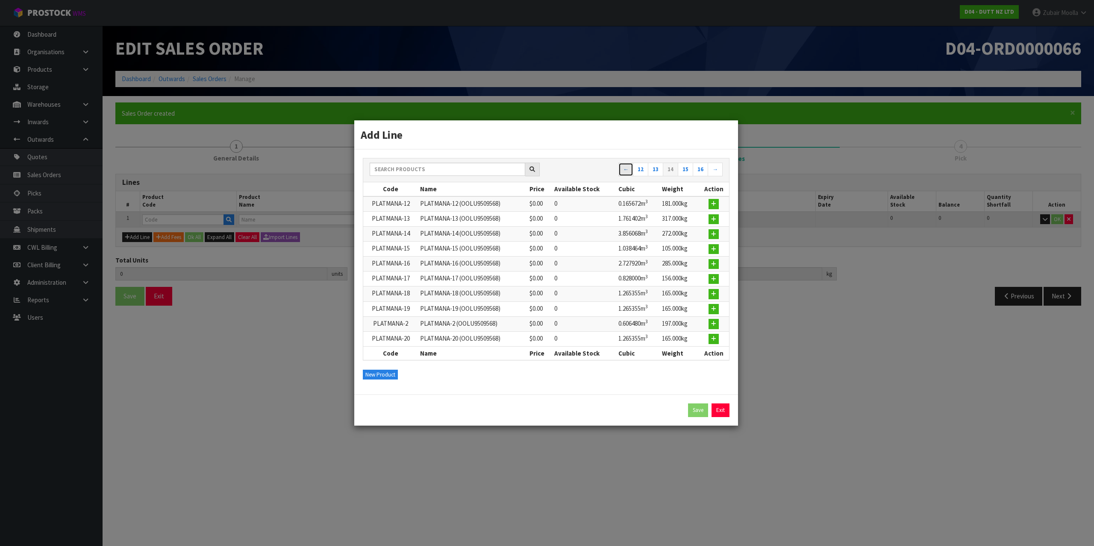
click at [626, 172] on link "←" at bounding box center [625, 170] width 15 height 14
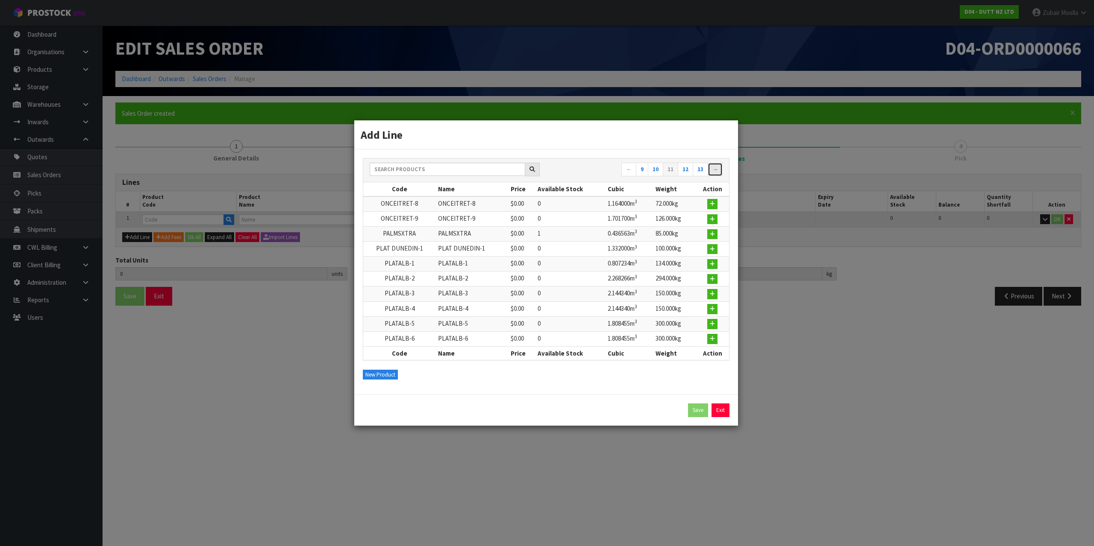
click at [720, 169] on link "→" at bounding box center [714, 170] width 15 height 14
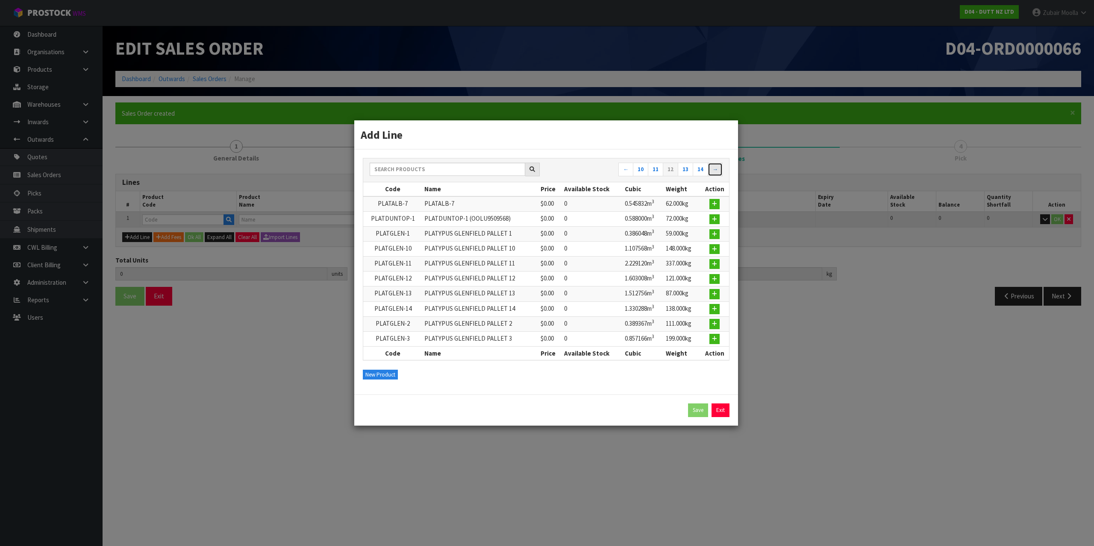
click at [713, 173] on link "→" at bounding box center [714, 170] width 15 height 14
click at [695, 167] on link "15" at bounding box center [700, 170] width 15 height 14
click at [698, 167] on link "17" at bounding box center [700, 170] width 15 height 14
click at [698, 167] on link "19" at bounding box center [700, 170] width 15 height 14
click at [698, 167] on link "21" at bounding box center [700, 170] width 15 height 14
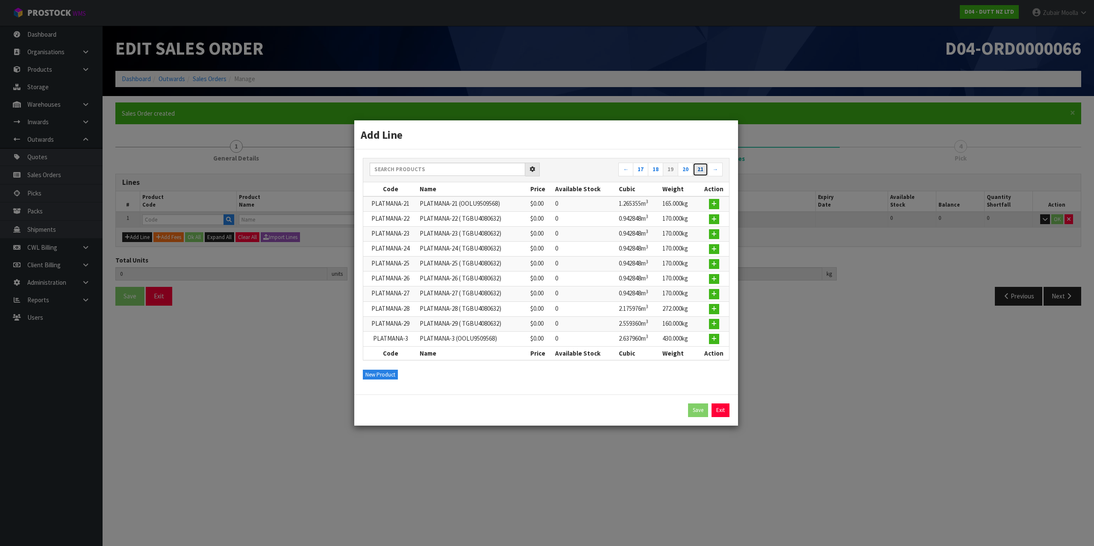
click at [698, 167] on link "21" at bounding box center [700, 170] width 15 height 14
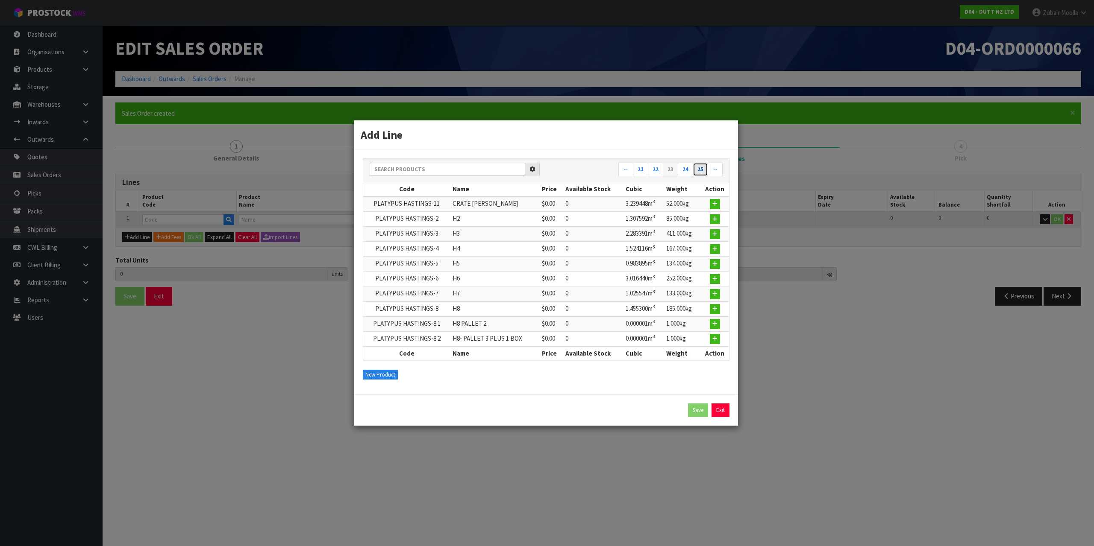
click at [698, 167] on link "25" at bounding box center [700, 170] width 15 height 14
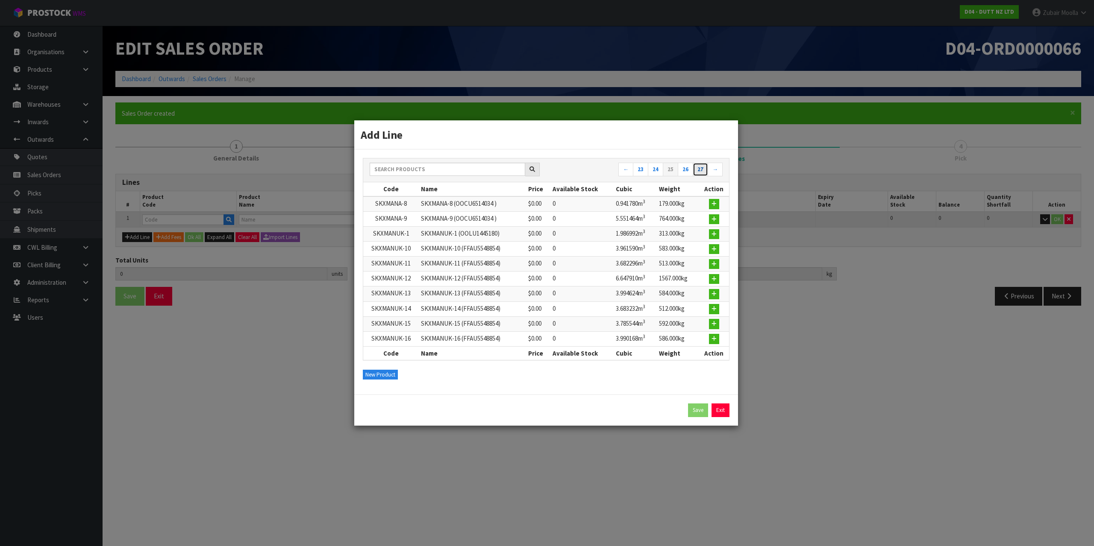
click at [698, 167] on link "27" at bounding box center [700, 170] width 15 height 14
click at [698, 167] on link "31" at bounding box center [700, 170] width 15 height 14
click at [698, 167] on link "33" at bounding box center [700, 170] width 15 height 14
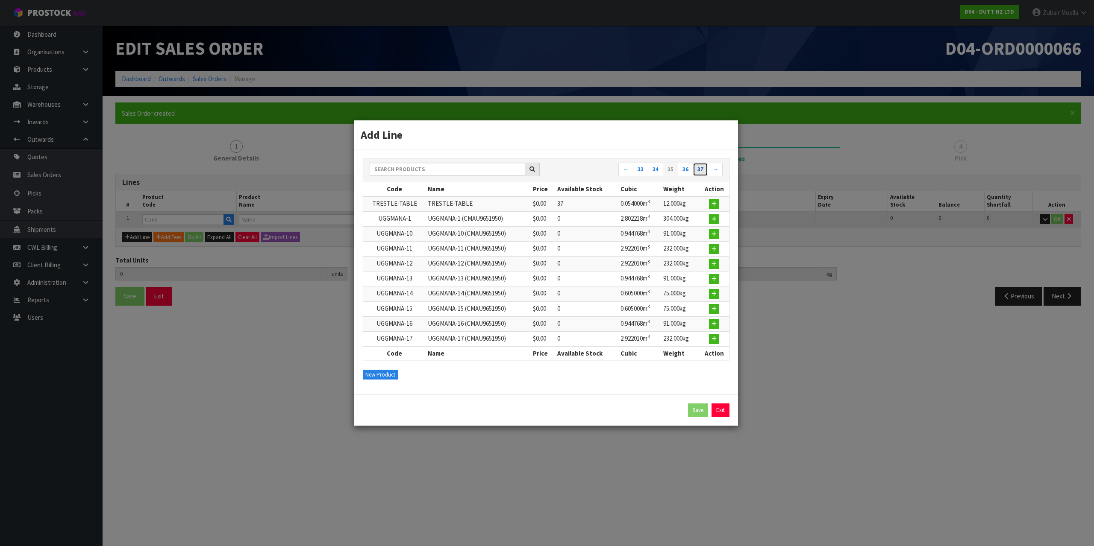
click at [698, 167] on link "37" at bounding box center [700, 170] width 15 height 14
click at [698, 167] on link "39" at bounding box center [700, 170] width 15 height 14
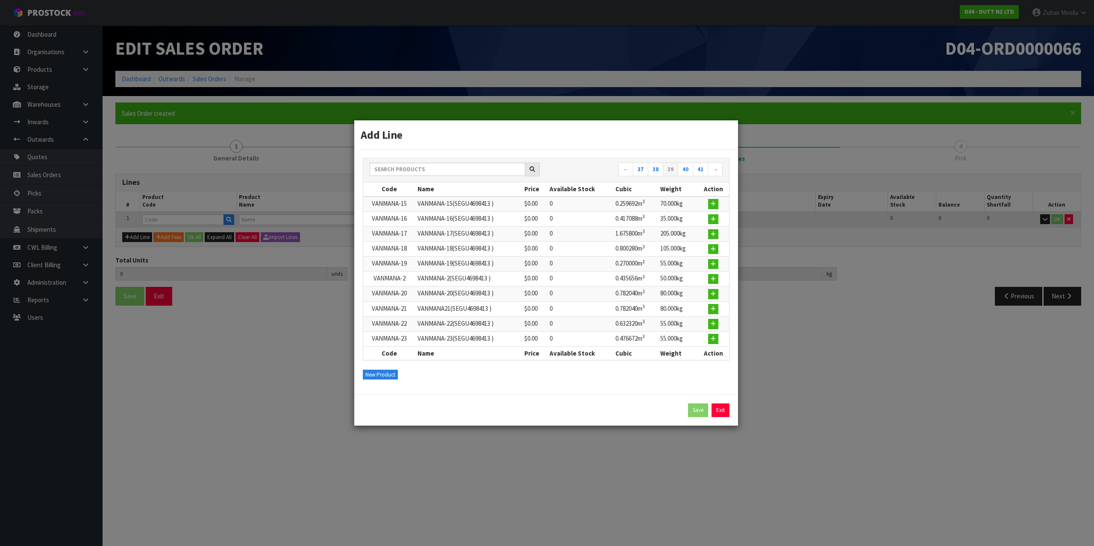
click at [614, 168] on nav "← 37 38 39 40 41 →" at bounding box center [637, 170] width 170 height 15
click at [630, 167] on link "←" at bounding box center [625, 170] width 15 height 14
click at [631, 167] on link "←" at bounding box center [625, 170] width 15 height 14
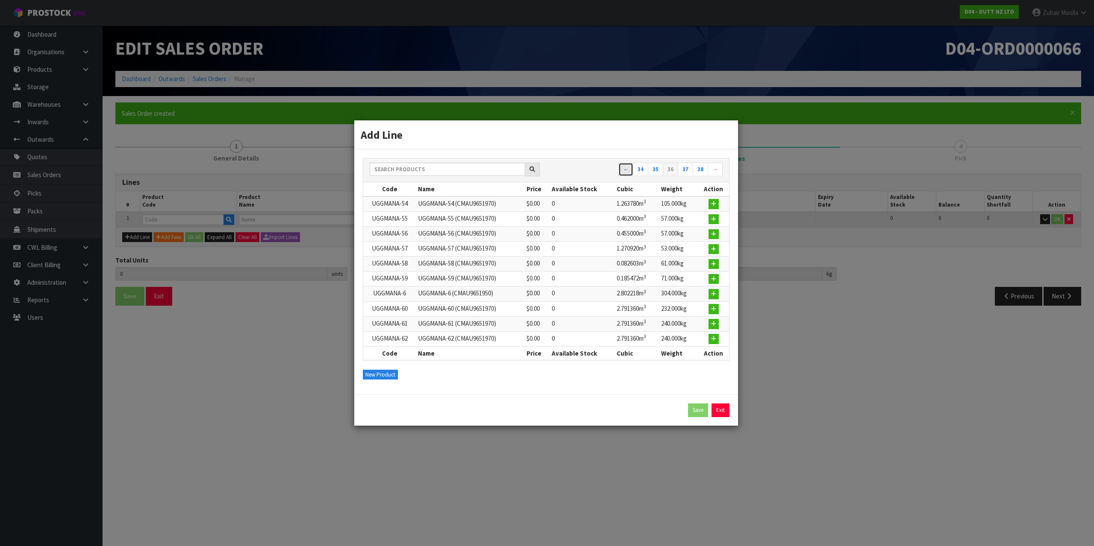
click at [631, 167] on link "←" at bounding box center [625, 170] width 15 height 14
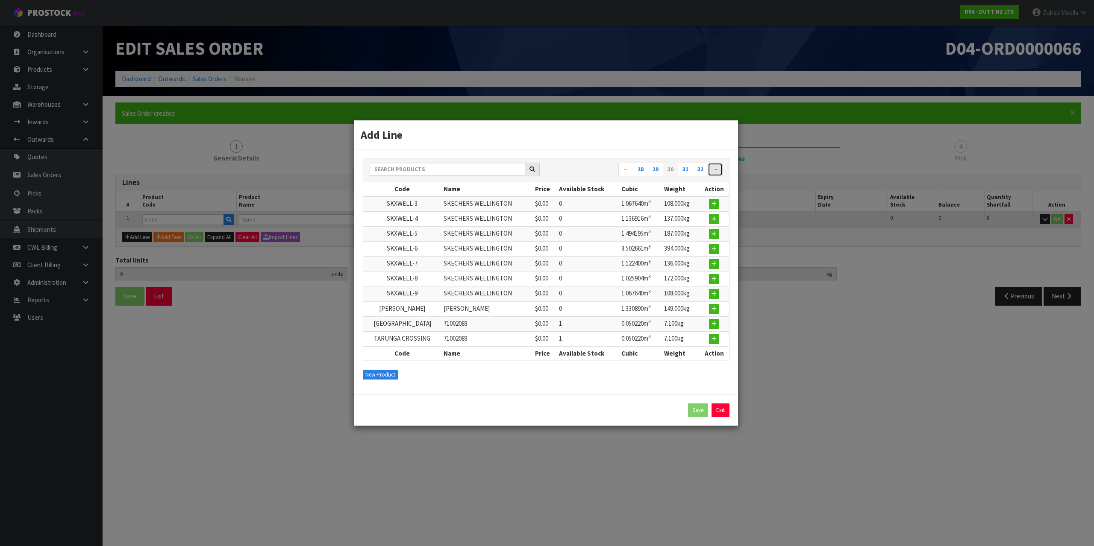
click at [718, 173] on link "→" at bounding box center [714, 170] width 15 height 14
click at [716, 202] on icon "button" at bounding box center [713, 204] width 5 height 6
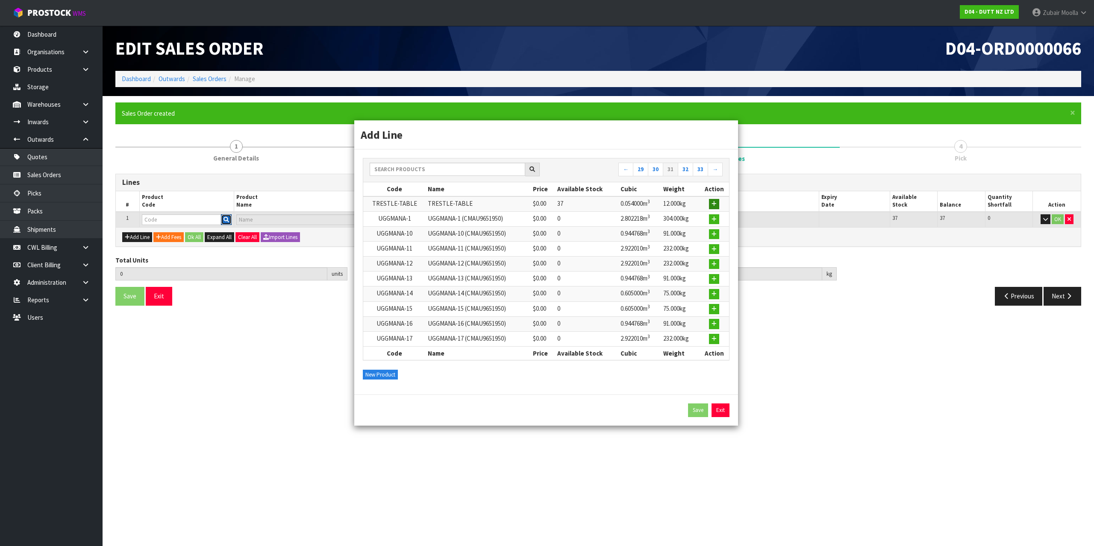
type input "0.000000"
type input "0.000"
type input "TRESTLE-TABLE"
type input "0"
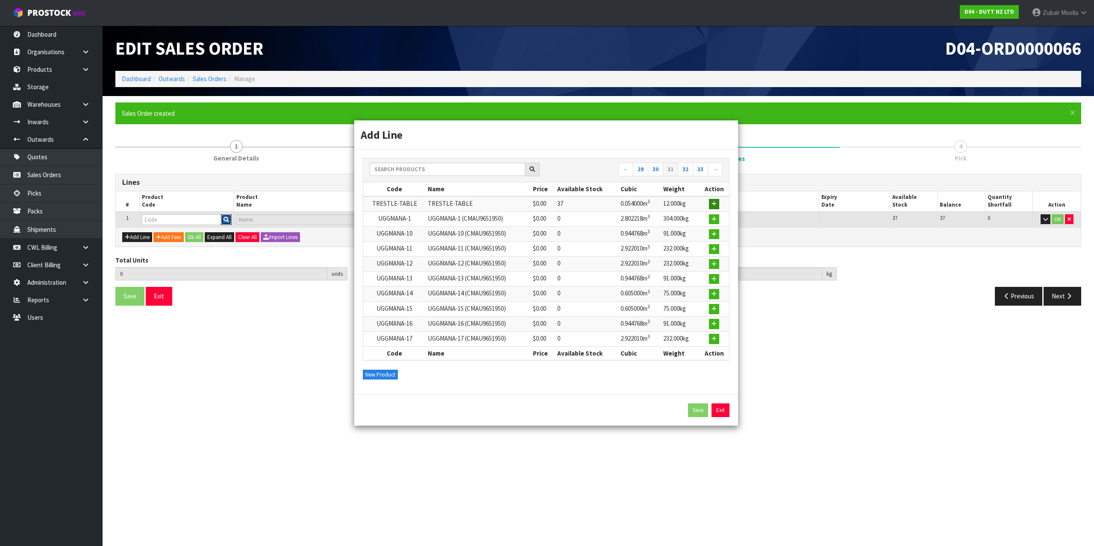
type input "0"
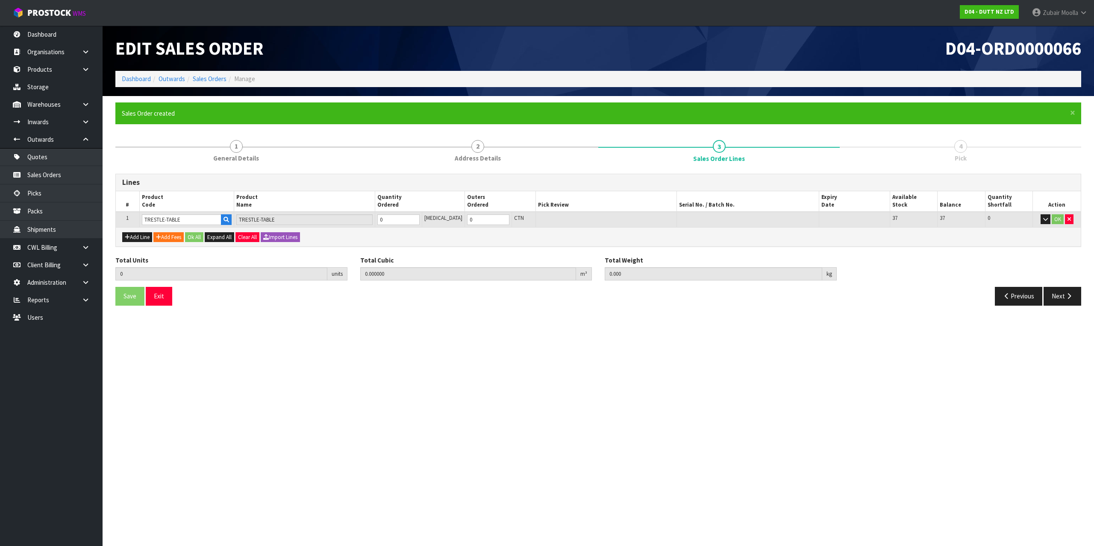
click at [527, 464] on section "Edit Sales Order D04-ORD0000066 Dashboard Outwards Sales Orders Manage × Close …" at bounding box center [547, 273] width 1094 height 546
click at [294, 223] on tr "1 TRESTLE-TABLE TRESTLE-TABLE 0 PCE 0 CTN 37 37 0 OK" at bounding box center [598, 220] width 965 height 16
type input "2"
type input "0.108"
type input "24"
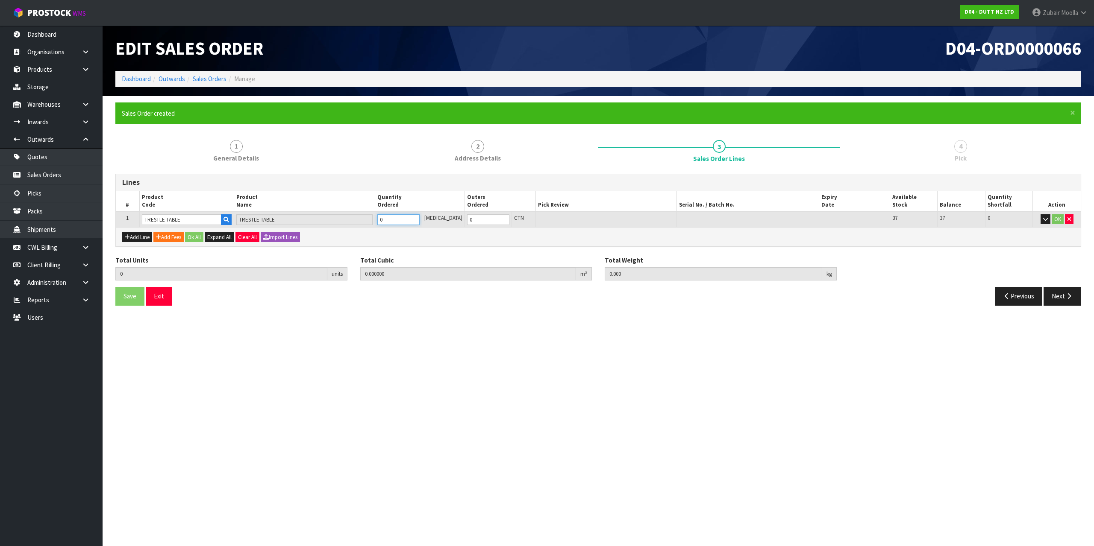
type input "2"
click at [608, 345] on section "Edit Sales Order D04-ORD0000066 Dashboard Outwards Sales Orders Manage × Close …" at bounding box center [547, 273] width 1094 height 546
click at [1056, 220] on button "OK" at bounding box center [1057, 219] width 12 height 10
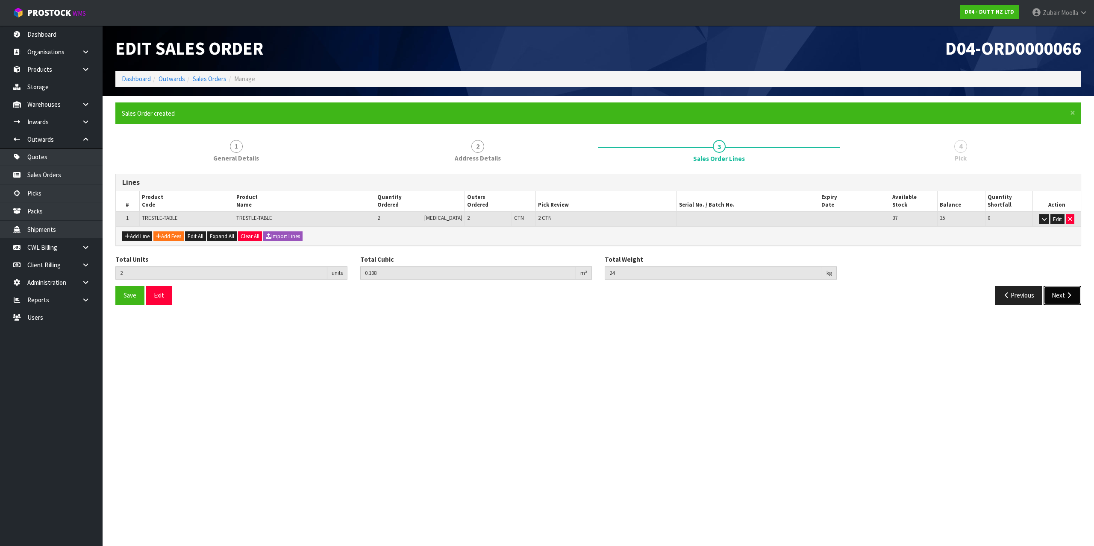
click at [1068, 302] on button "Next" at bounding box center [1062, 295] width 38 height 18
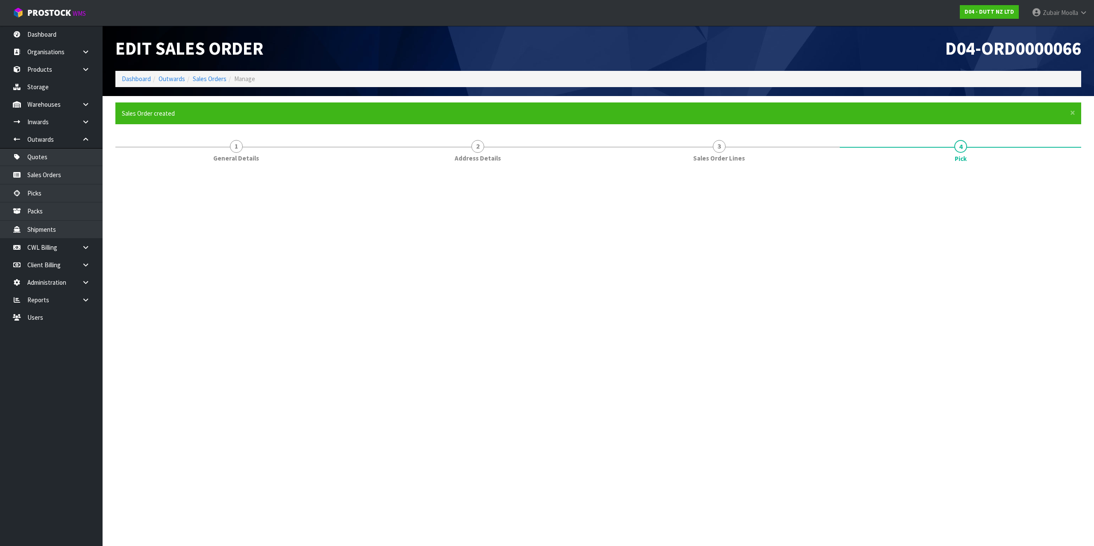
click at [1007, 418] on section "Edit Sales Order D04-ORD0000066 Dashboard Outwards Sales Orders Manage × Close …" at bounding box center [547, 273] width 1094 height 546
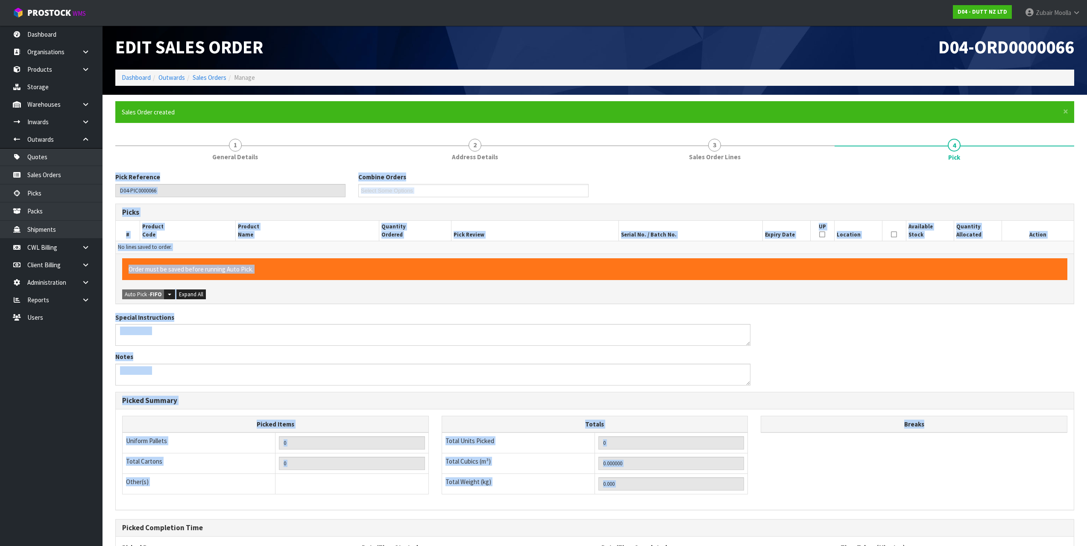
scroll to position [83, 0]
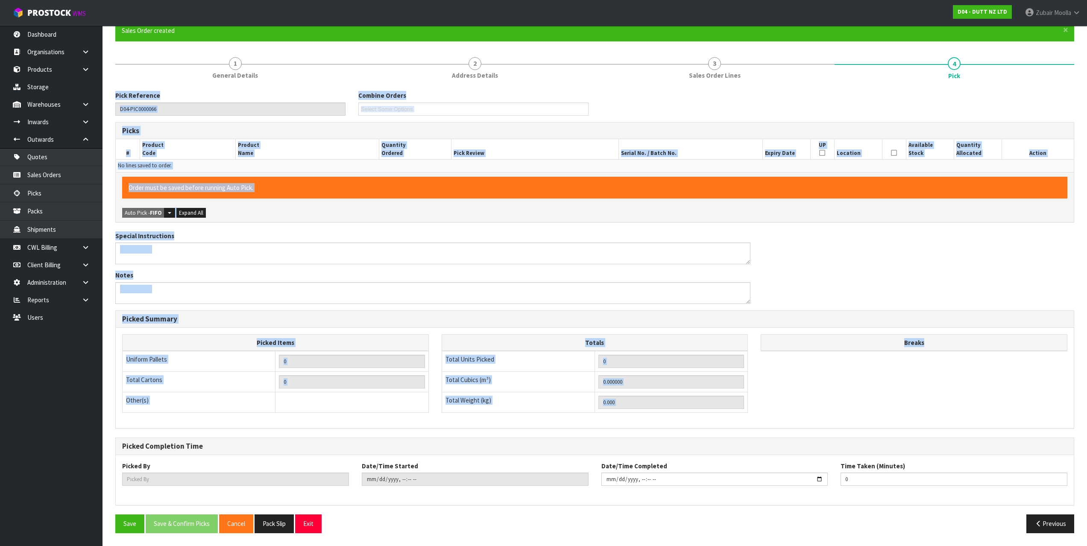
drag, startPoint x: 555, startPoint y: 296, endPoint x: 32, endPoint y: 497, distance: 559.5
click at [132, 526] on button "Save" at bounding box center [129, 524] width 29 height 18
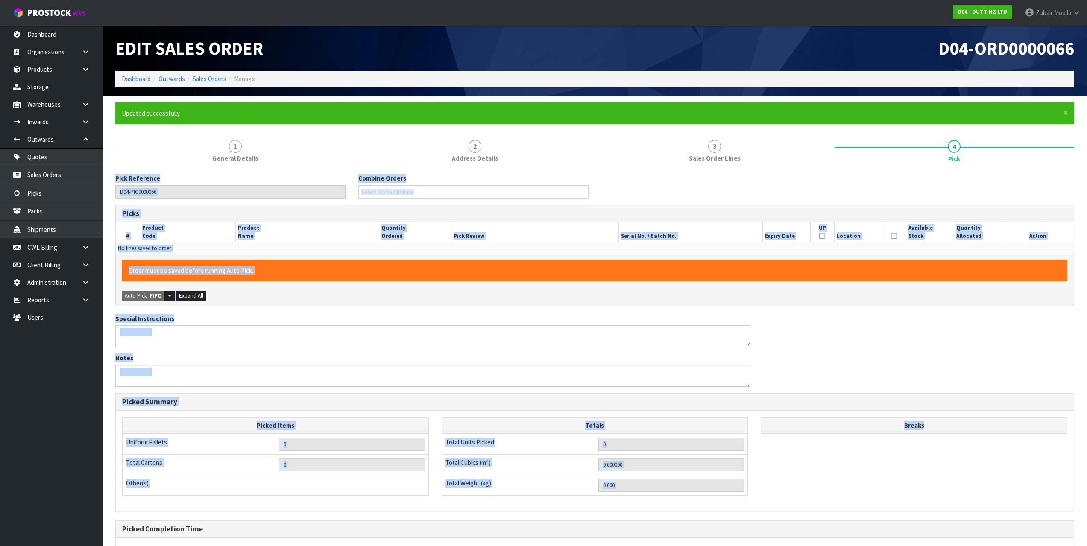
click at [276, 178] on div "Pick Reference D04-PIC0000066" at bounding box center [230, 186] width 243 height 24
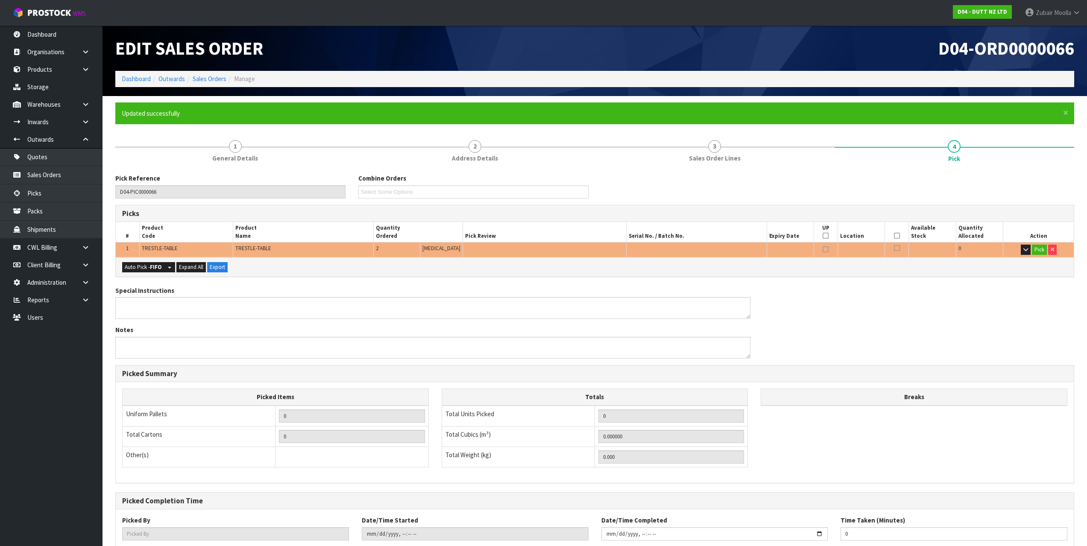
click at [276, 178] on div "Pick Reference D04-PIC0000066" at bounding box center [230, 186] width 243 height 24
click at [126, 267] on button "Auto Pick - FIFO" at bounding box center [143, 267] width 42 height 10
type input "2"
type input "0.108000"
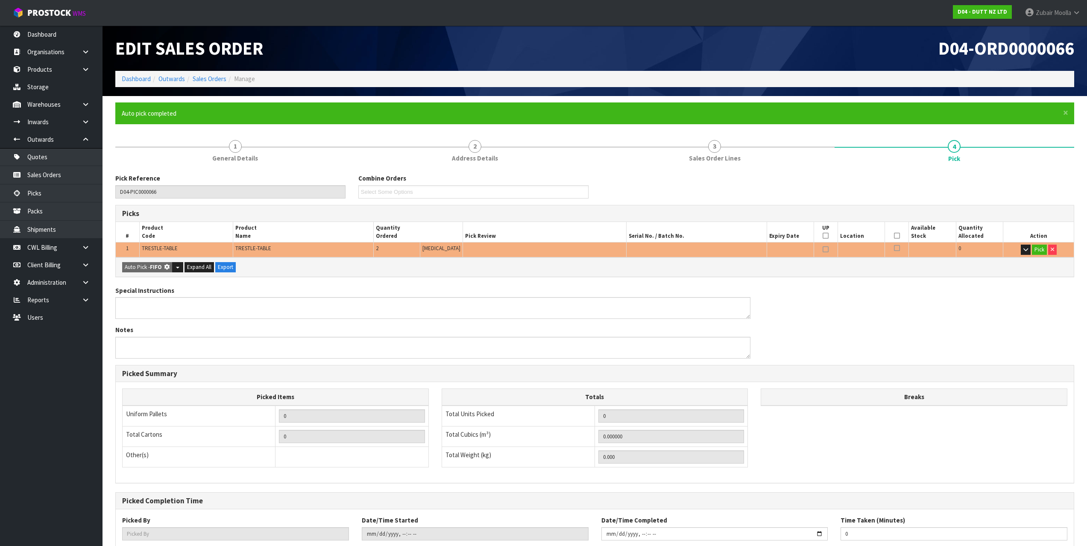
type input "24.000"
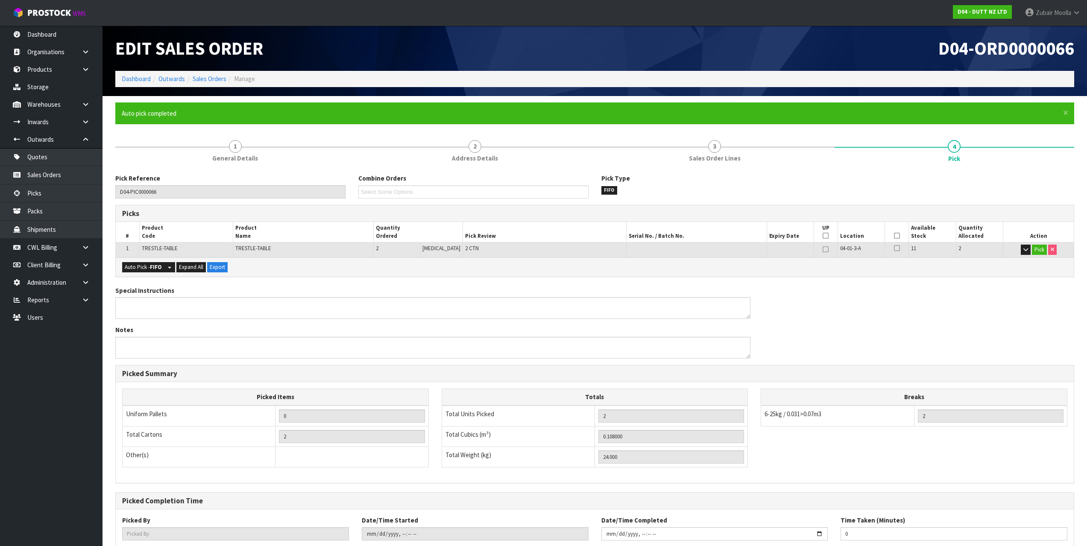
click at [391, 268] on div "Auto Pick - FIFO Split button! FIFO - First In First Out FEFO - First Expired F…" at bounding box center [595, 267] width 958 height 19
drag, startPoint x: 894, startPoint y: 236, endPoint x: 895, endPoint y: 227, distance: 9.1
click at [894, 236] on icon at bounding box center [897, 236] width 6 height 0
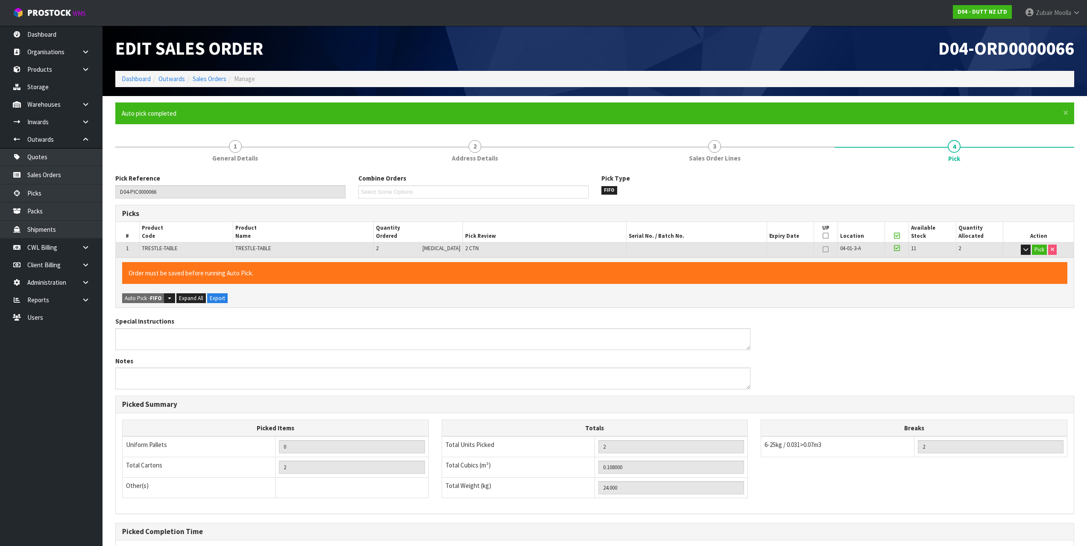
click at [895, 196] on div "Pick Reference D04-PIC0000066 Combine Orders Select Some Options Pick Type FIFO" at bounding box center [595, 189] width 972 height 31
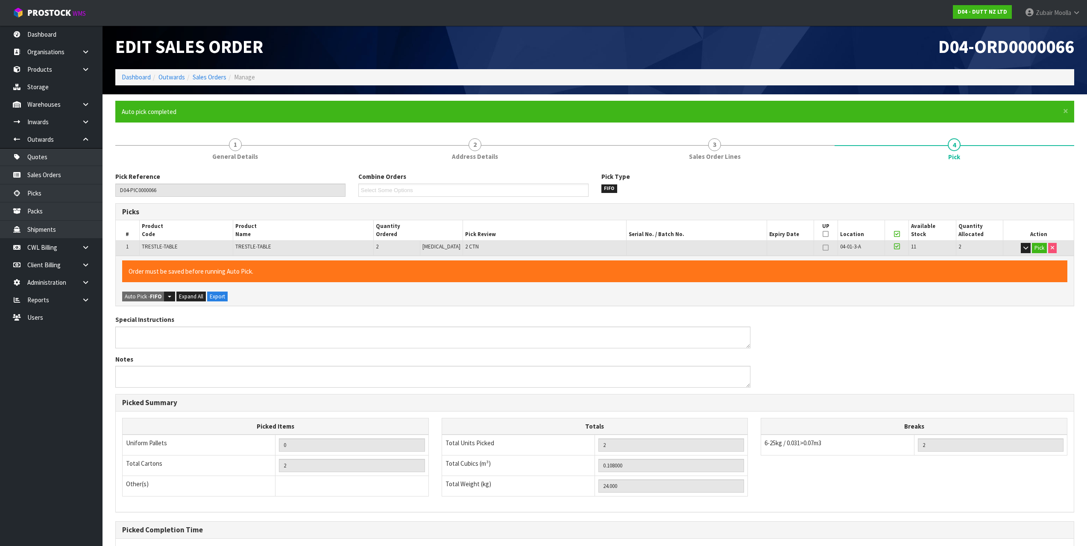
scroll to position [85, 0]
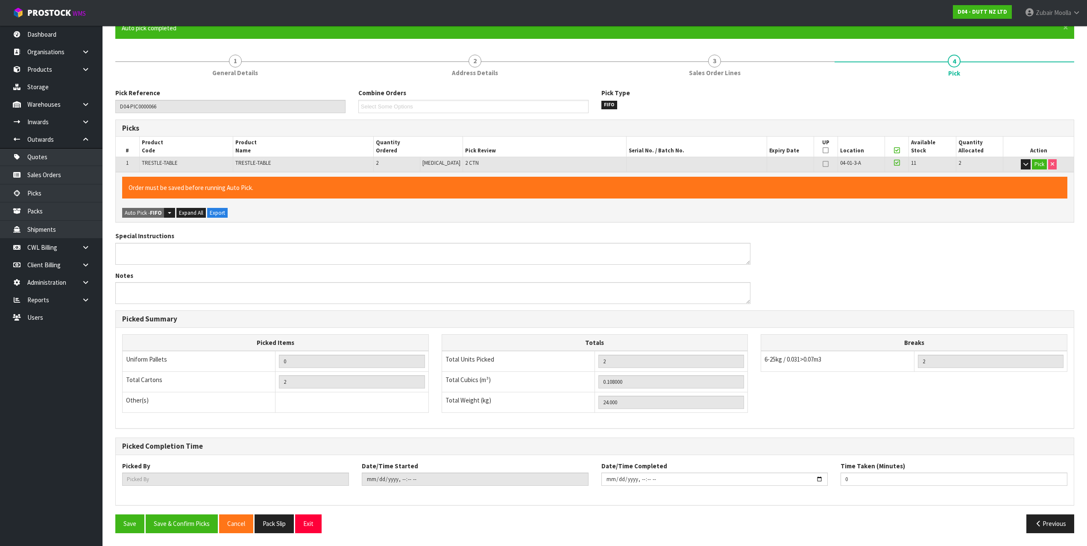
drag, startPoint x: 896, startPoint y: 196, endPoint x: 872, endPoint y: 448, distance: 253.3
click at [198, 518] on button "Save & Confirm Picks" at bounding box center [182, 524] width 72 height 18
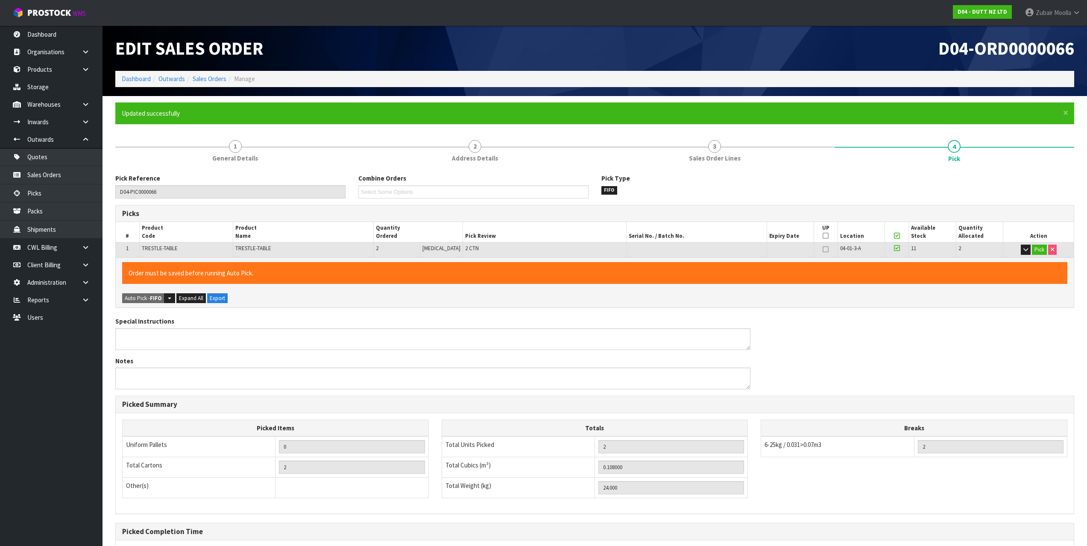
type input "Zubair Moolla"
type input "2025-08-28T12:35:32"
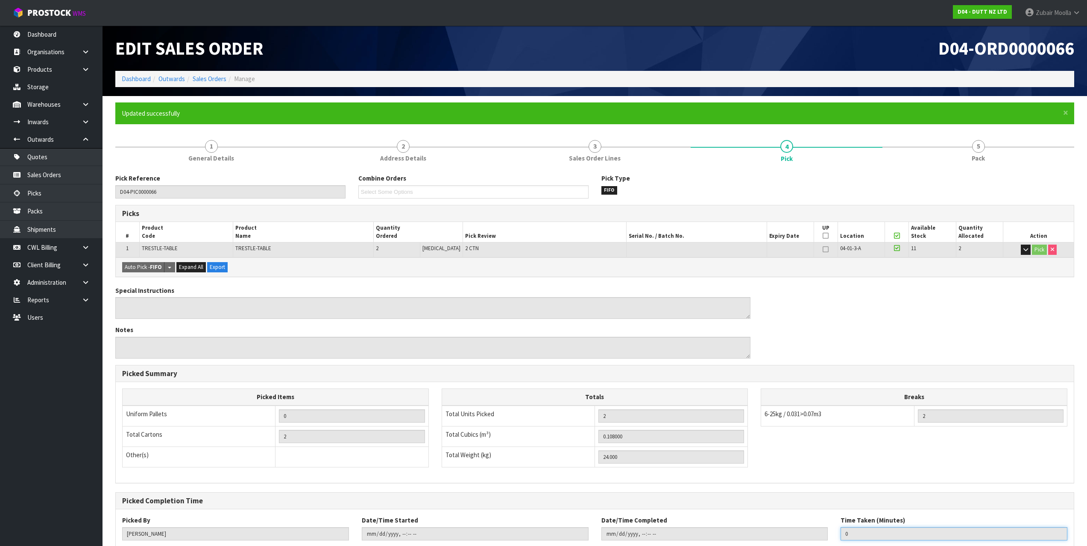
click at [1065, 534] on input "0" at bounding box center [954, 534] width 227 height 13
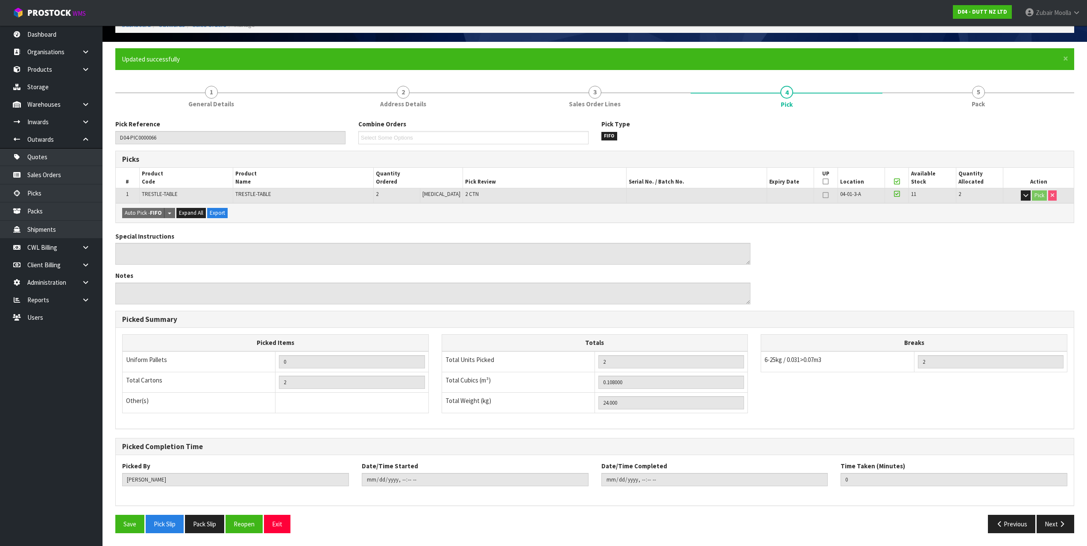
drag, startPoint x: 1073, startPoint y: 408, endPoint x: 1073, endPoint y: 553, distance: 144.4
click at [1055, 525] on button "Next" at bounding box center [1056, 524] width 38 height 18
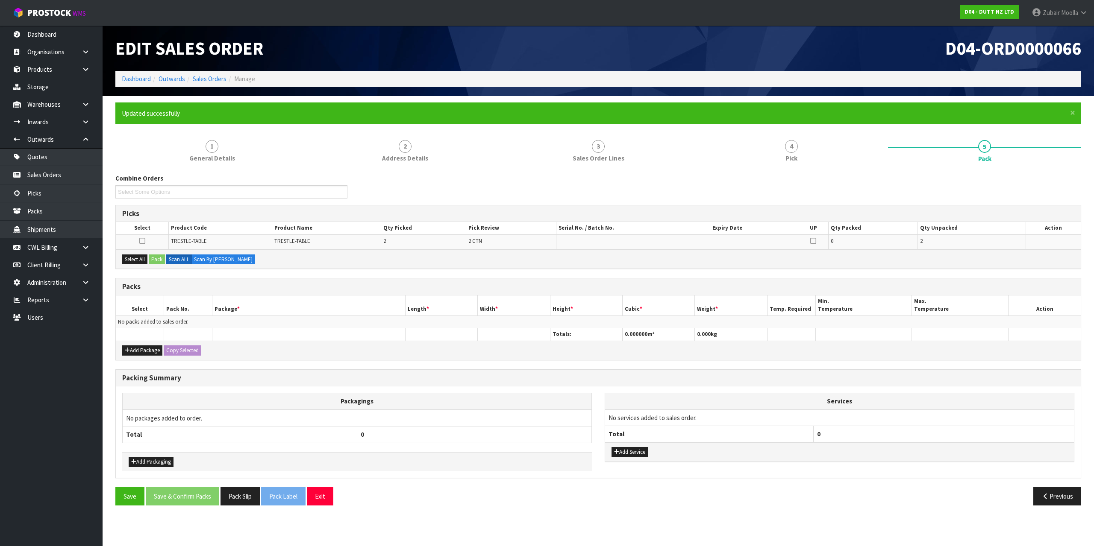
click at [210, 278] on div "Combine Orders Select Some Options Picks Select Product Code Product Name Qty P…" at bounding box center [598, 343] width 966 height 338
click at [143, 261] on button "Select All" at bounding box center [134, 260] width 25 height 10
drag, startPoint x: 161, startPoint y: 260, endPoint x: 189, endPoint y: 262, distance: 28.3
click at [161, 260] on button "Pack" at bounding box center [157, 260] width 16 height 10
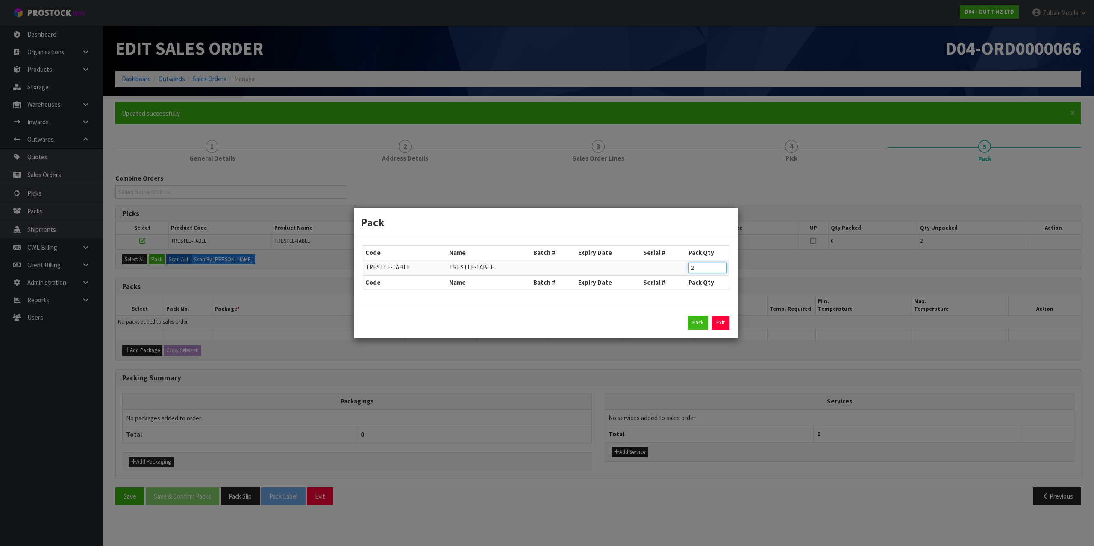
drag, startPoint x: 692, startPoint y: 268, endPoint x: 526, endPoint y: 242, distance: 167.7
click at [552, 247] on table "Code Name Batch # Expiry Date Serial # Pack Qty TRESTLE-TABLE TRESTLE-TABLE 2 C…" at bounding box center [546, 267] width 366 height 43
type input "1"
click at [703, 323] on button "Pack" at bounding box center [697, 323] width 21 height 14
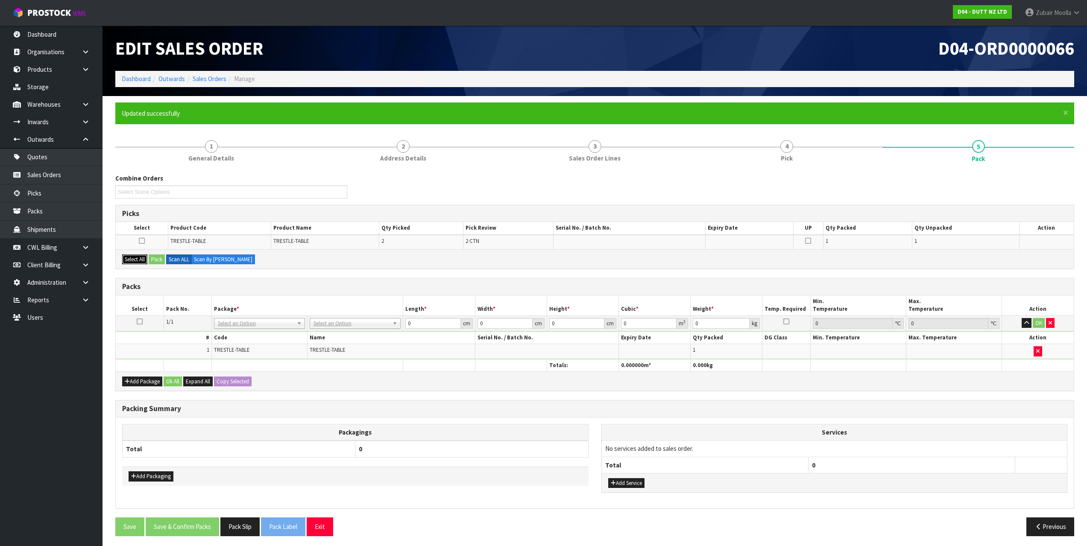
drag, startPoint x: 143, startPoint y: 260, endPoint x: 153, endPoint y: 261, distance: 10.8
click at [143, 260] on button "Select All" at bounding box center [134, 260] width 25 height 10
click at [161, 261] on button "Pack" at bounding box center [157, 260] width 16 height 10
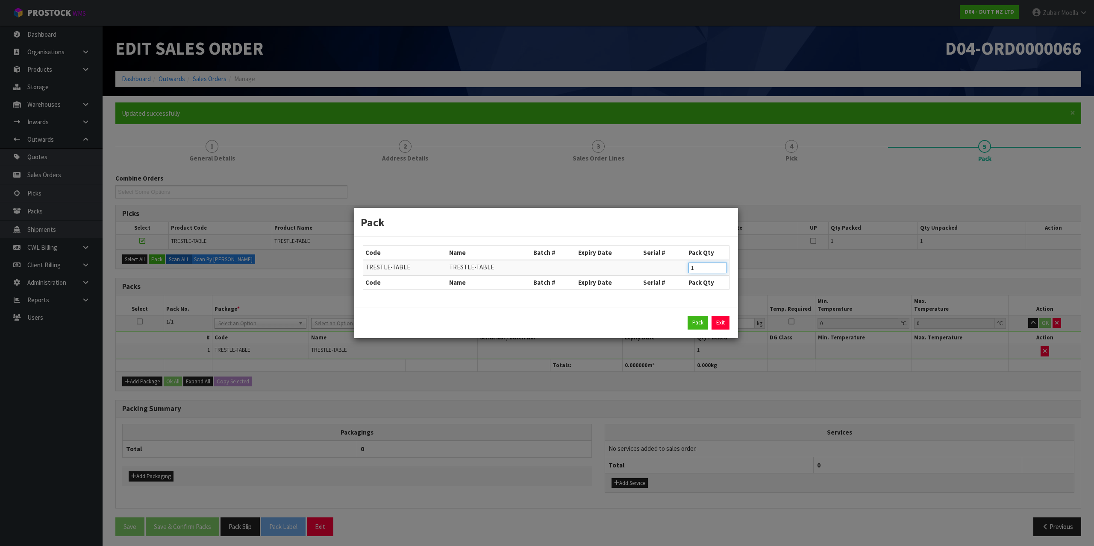
drag, startPoint x: 702, startPoint y: 273, endPoint x: 575, endPoint y: 258, distance: 128.2
click at [575, 258] on table "Code Name Batch # Expiry Date Serial # Pack Qty TRESTLE-TABLE TRESTLE-TABLE 1 C…" at bounding box center [546, 267] width 366 height 43
click at [698, 324] on button "Pack" at bounding box center [697, 323] width 21 height 14
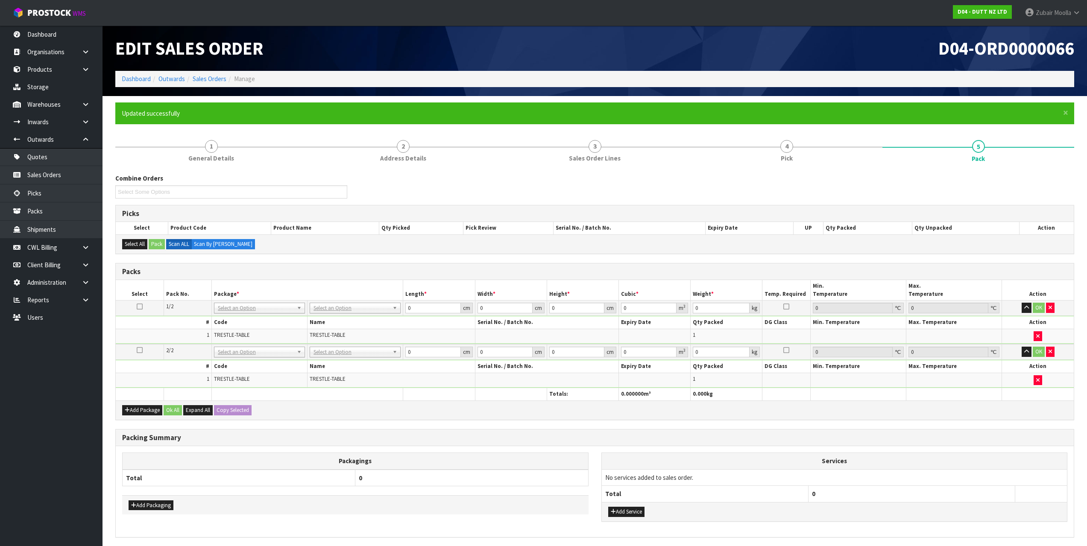
click at [251, 458] on th "Packagings" at bounding box center [356, 461] width 466 height 17
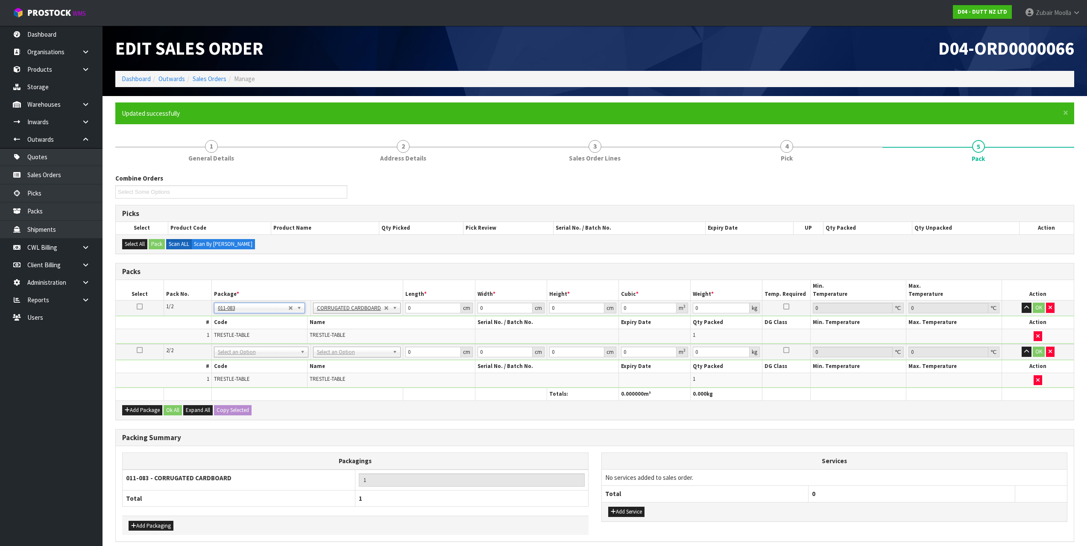
type input "12"
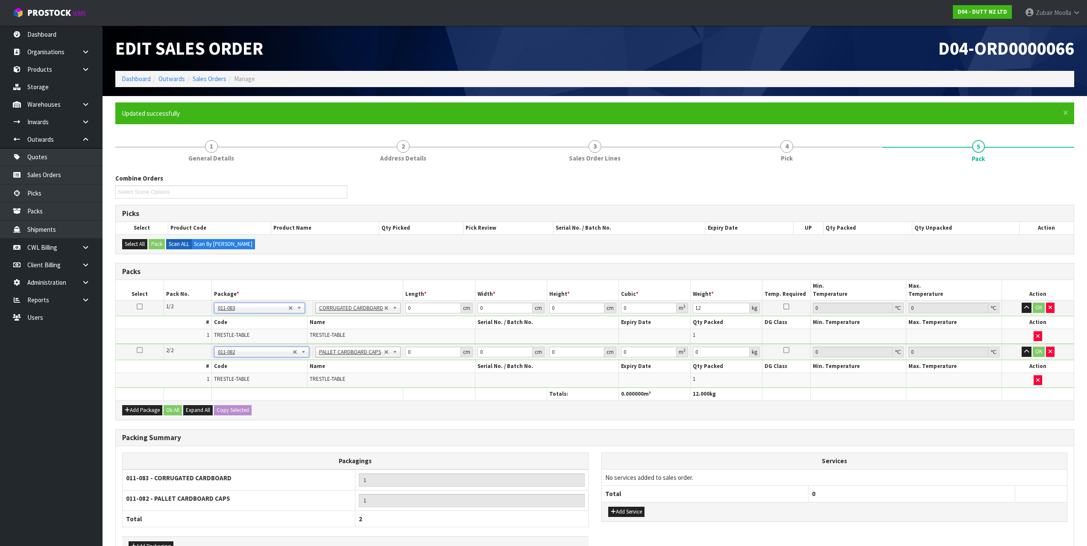
type input "12"
click at [308, 483] on td "011-083 - CORRUGATED CARDBOARD" at bounding box center [239, 480] width 233 height 21
type input "30.5"
type input "21.7"
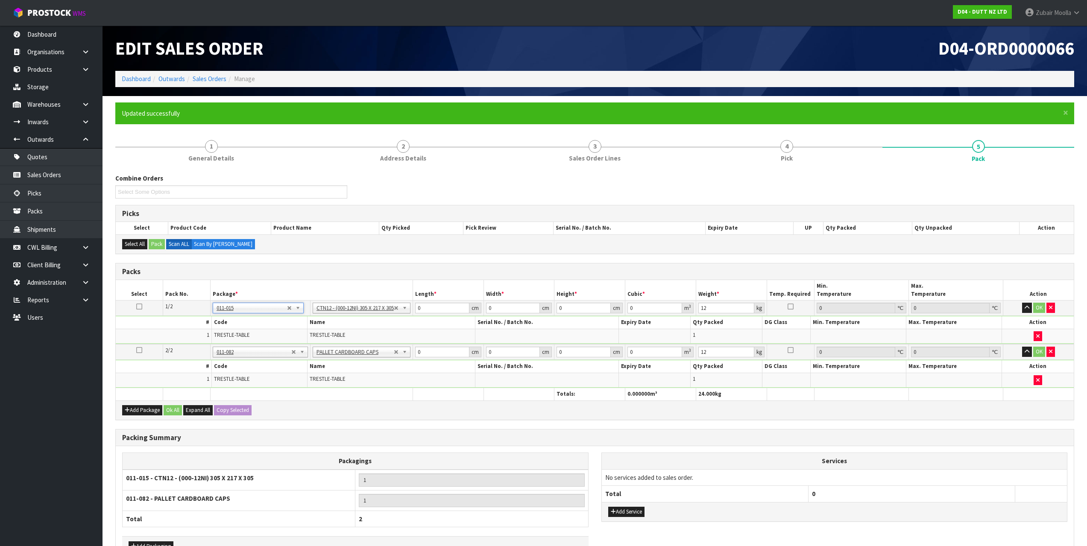
type input "30.5"
type input "0.020186"
type input "12.2"
click at [255, 365] on input "text" at bounding box center [259, 364] width 91 height 11
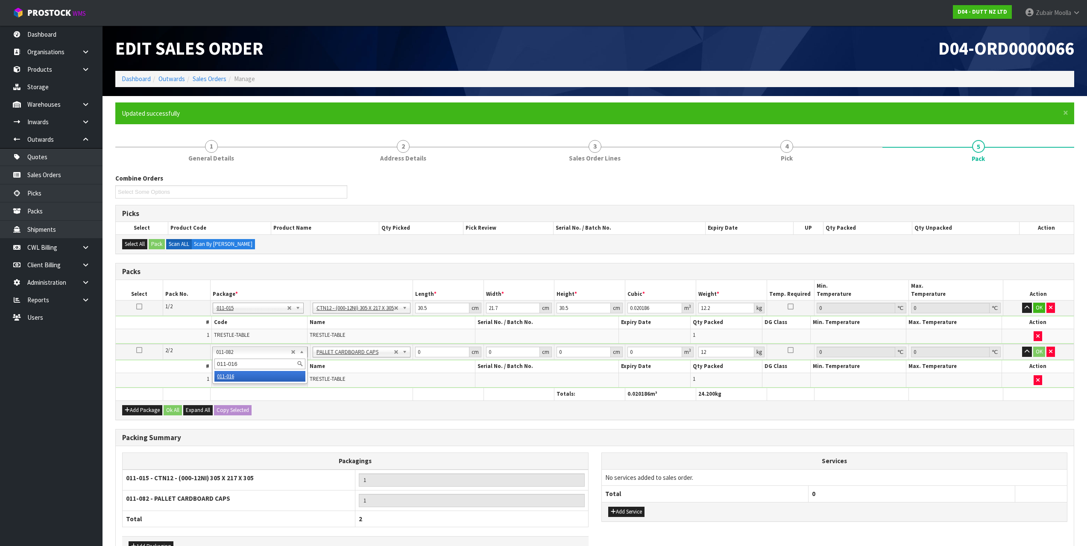
type input "011-016"
type input "59.8"
type input "34.4"
type input "23.1"
type input "0.047519"
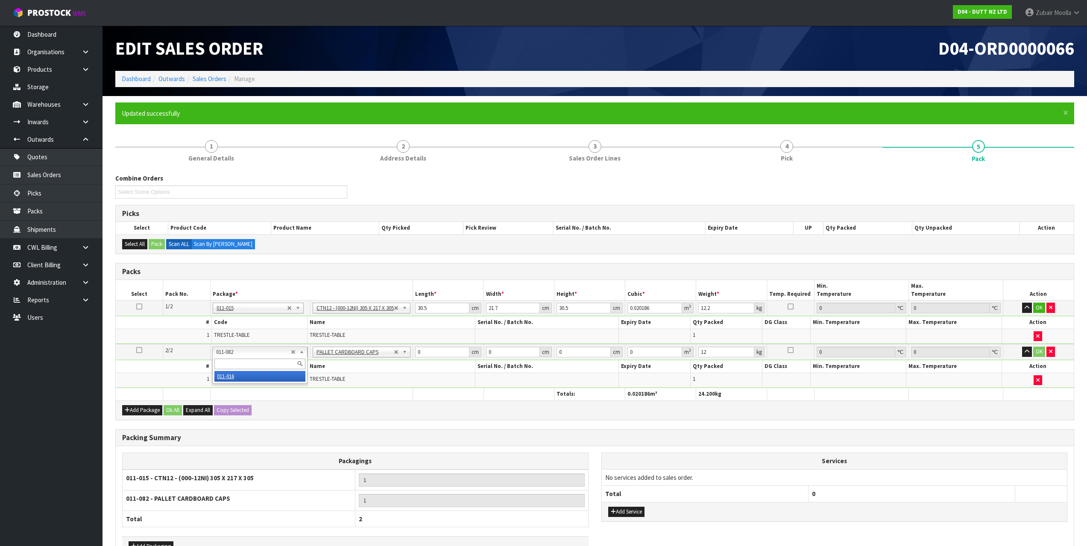
type input "12.2"
drag, startPoint x: 502, startPoint y: 428, endPoint x: 617, endPoint y: 377, distance: 125.3
click at [500, 428] on div "Combine Orders Select Some Options Picks Select Product Code Product Name Qty P…" at bounding box center [594, 385] width 959 height 423
click at [173, 410] on button "Ok All" at bounding box center [173, 410] width 18 height 10
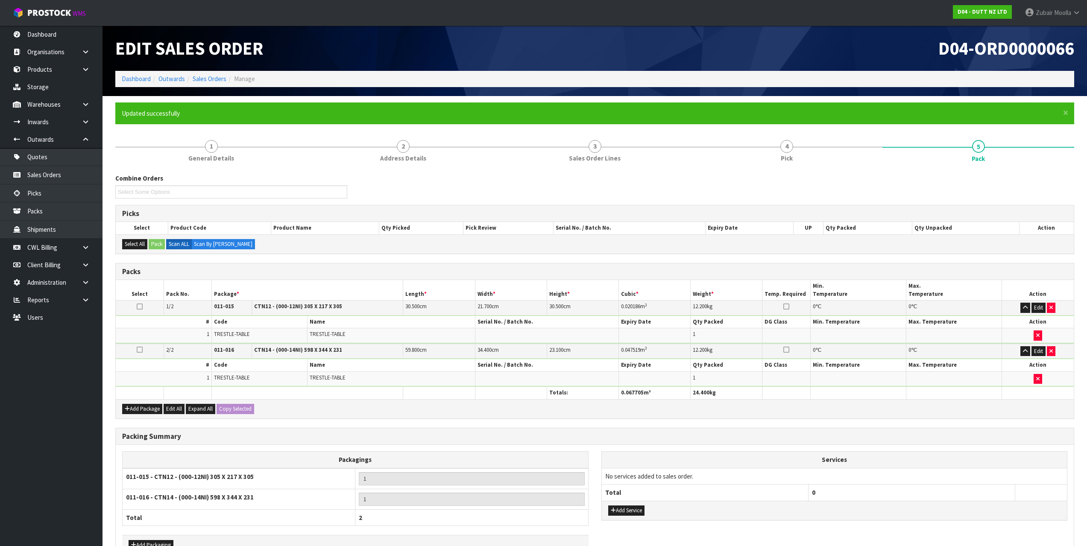
scroll to position [56, 0]
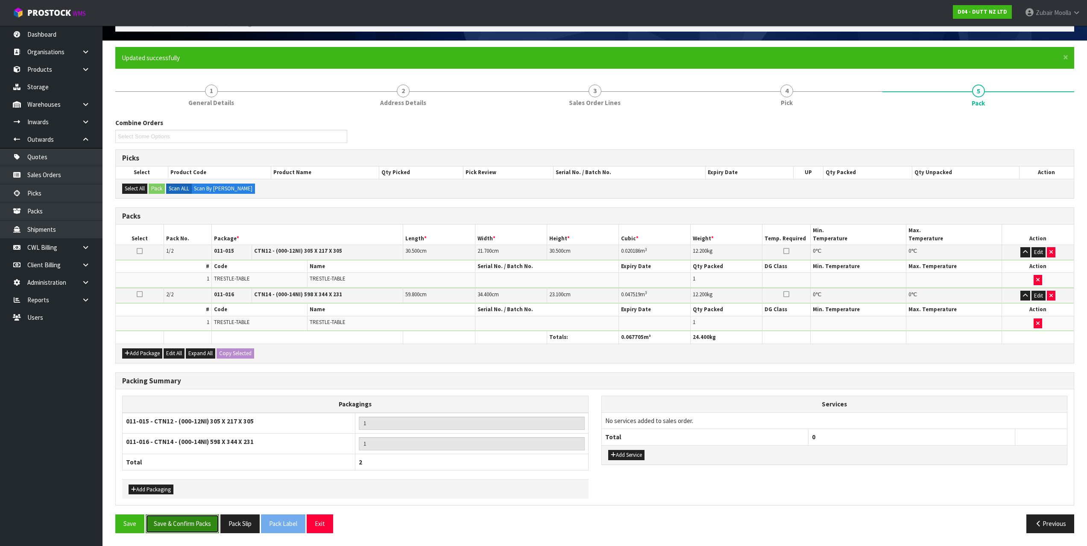
click at [169, 523] on button "Save & Confirm Packs" at bounding box center [182, 524] width 73 height 18
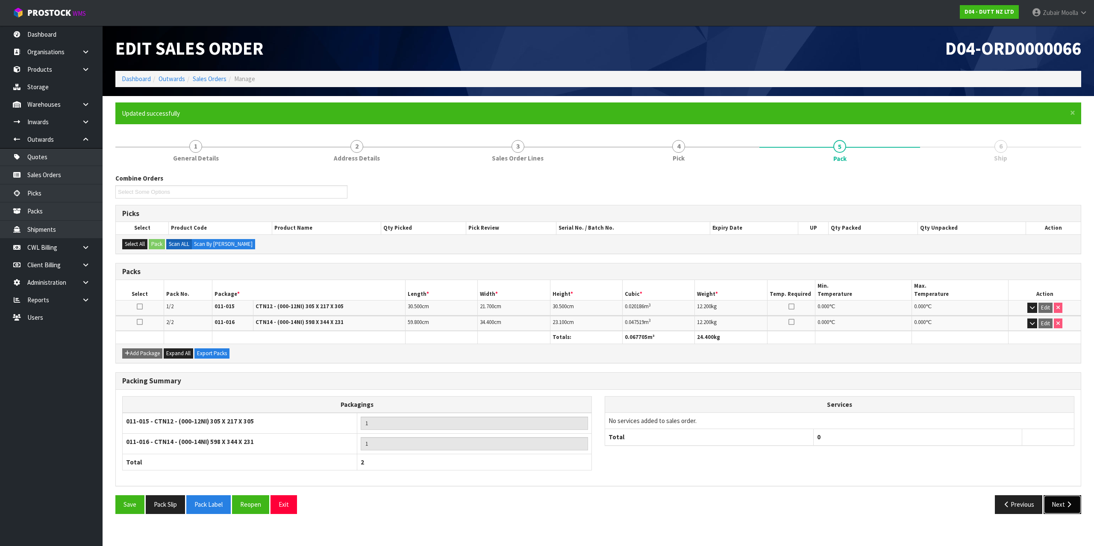
click at [1063, 501] on button "Next" at bounding box center [1062, 505] width 38 height 18
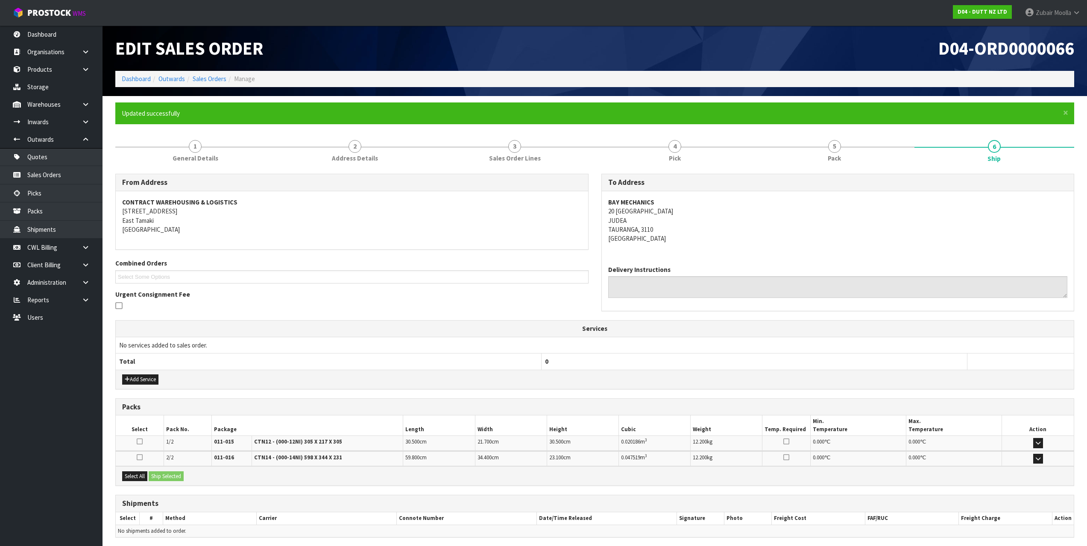
click at [719, 328] on th "Services" at bounding box center [595, 329] width 958 height 16
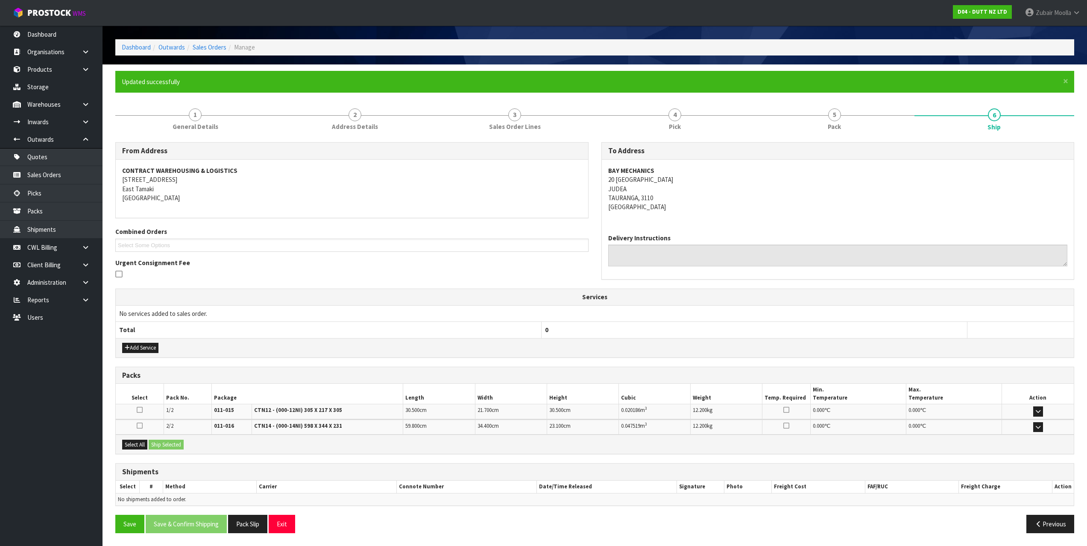
click at [713, 327] on th "0" at bounding box center [755, 330] width 426 height 16
drag, startPoint x: 728, startPoint y: 222, endPoint x: 736, endPoint y: 417, distance: 195.4
drag, startPoint x: 674, startPoint y: 305, endPoint x: 624, endPoint y: 563, distance: 262.8
click at [424, 358] on div "From Address CONTRACT WAREHOUSING & LOGISTICS 17 Allens Road East Tamaki Auckla…" at bounding box center [594, 341] width 959 height 398
click at [140, 446] on button "Select All" at bounding box center [134, 445] width 25 height 10
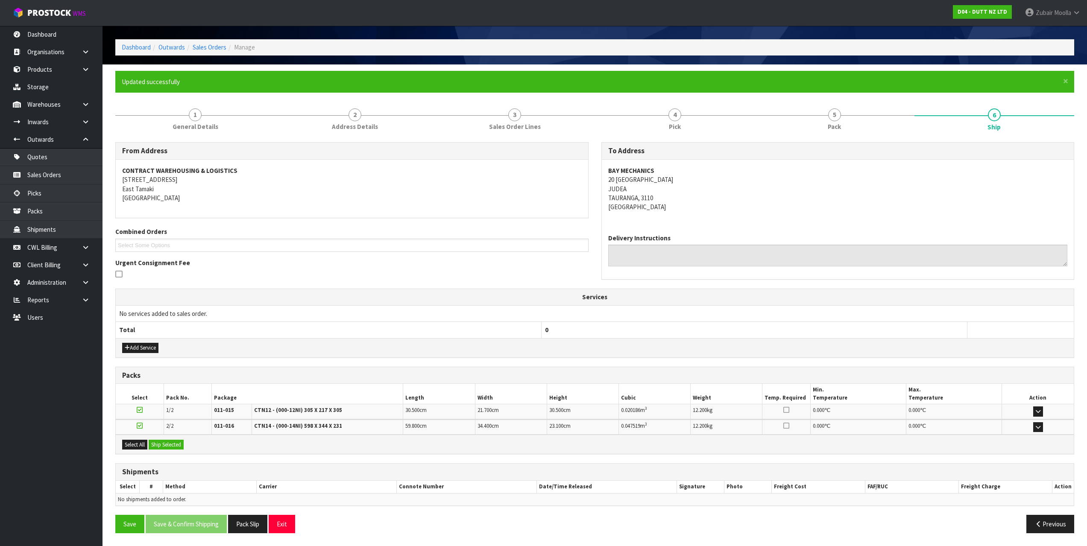
click at [141, 425] on icon at bounding box center [140, 426] width 6 height 7
click at [0, 0] on input "checkbox" at bounding box center [0, 0] width 0 height 0
click at [170, 444] on button "Ship Selected" at bounding box center [166, 445] width 35 height 10
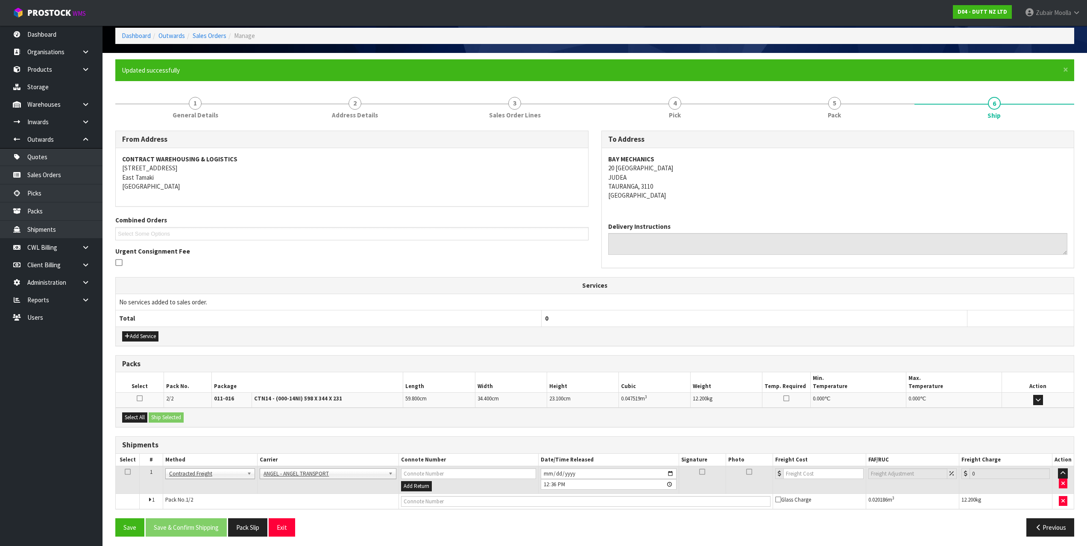
scroll to position [47, 0]
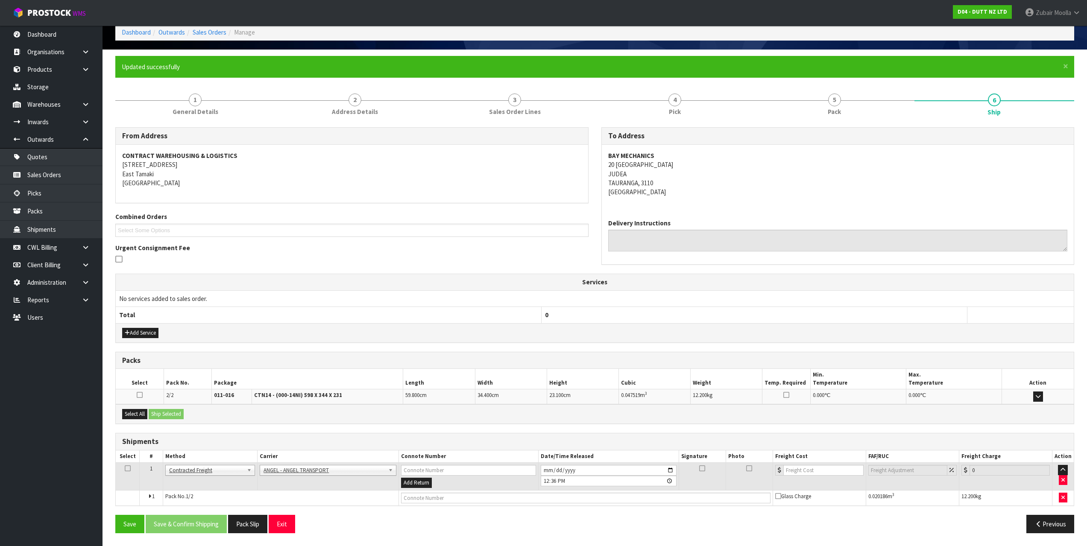
click at [890, 423] on div "Select All Ship Selected" at bounding box center [595, 414] width 958 height 19
click at [139, 411] on button "Select All" at bounding box center [134, 414] width 25 height 10
drag, startPoint x: 167, startPoint y: 416, endPoint x: 176, endPoint y: 411, distance: 9.6
click at [168, 416] on button "Ship Selected" at bounding box center [166, 414] width 35 height 10
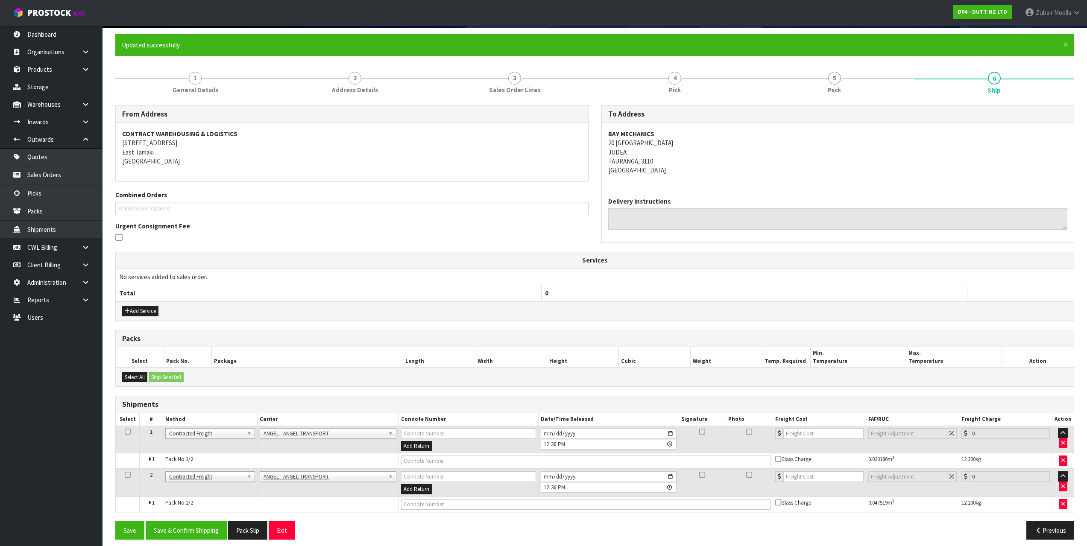
scroll to position [75, 0]
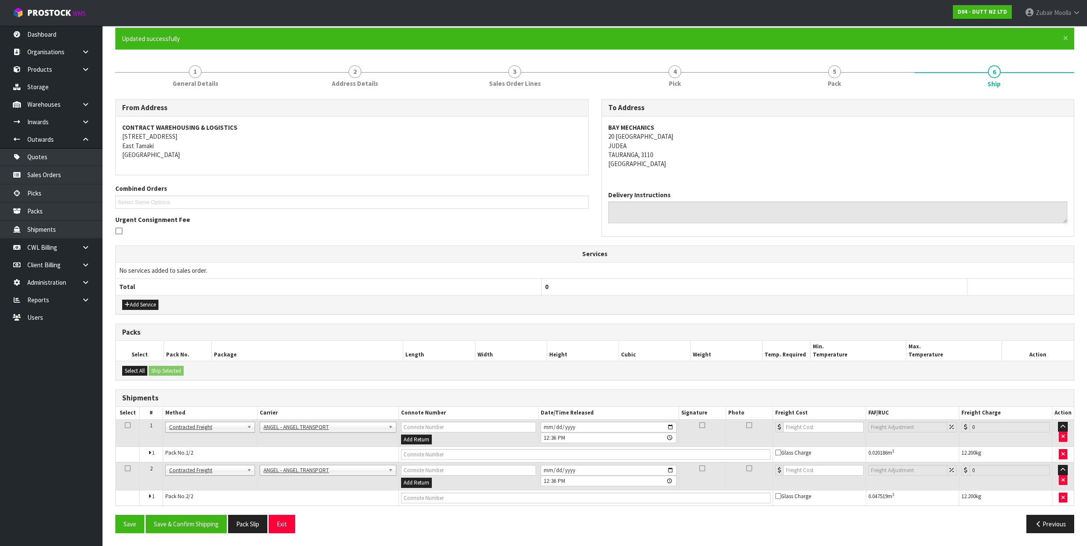
click at [232, 459] on td "Pack No. 1/2" at bounding box center [281, 455] width 236 height 16
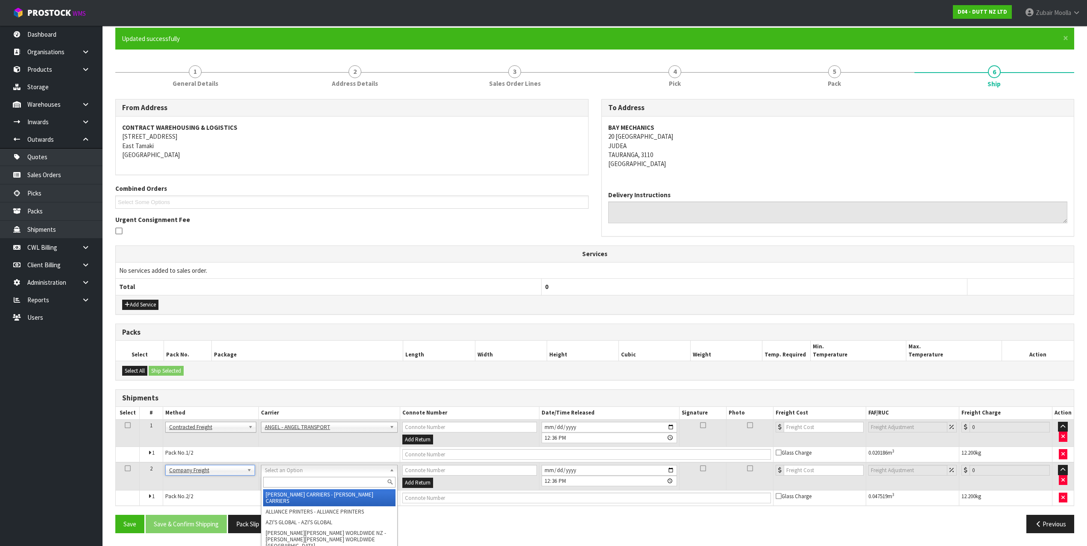
scroll to position [70, 0]
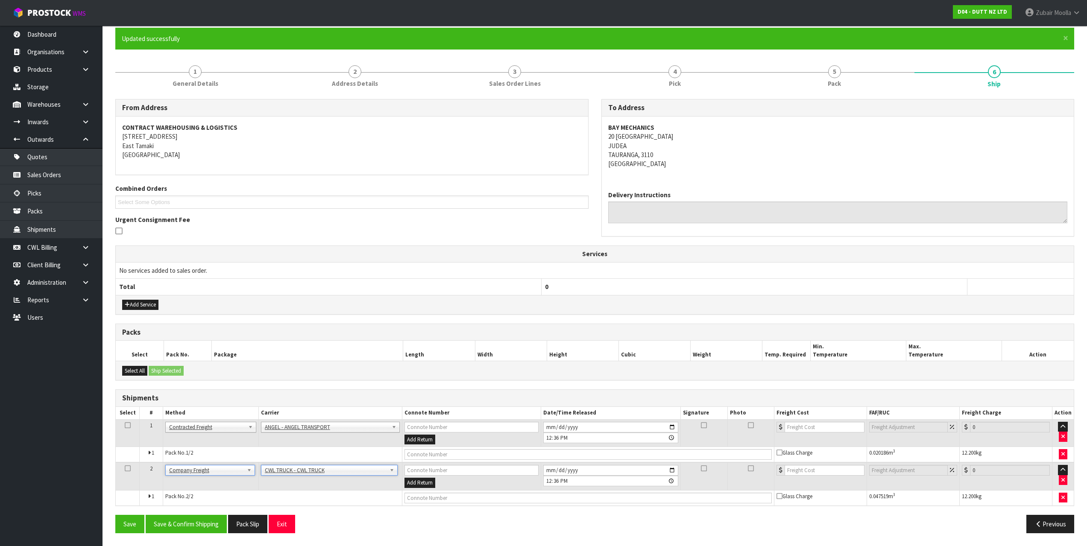
click at [558, 399] on h3 "Shipments" at bounding box center [594, 398] width 945 height 8
click at [561, 397] on h3 "Shipments" at bounding box center [594, 398] width 945 height 8
click at [211, 530] on button "Save & Confirm Shipping" at bounding box center [186, 524] width 81 height 18
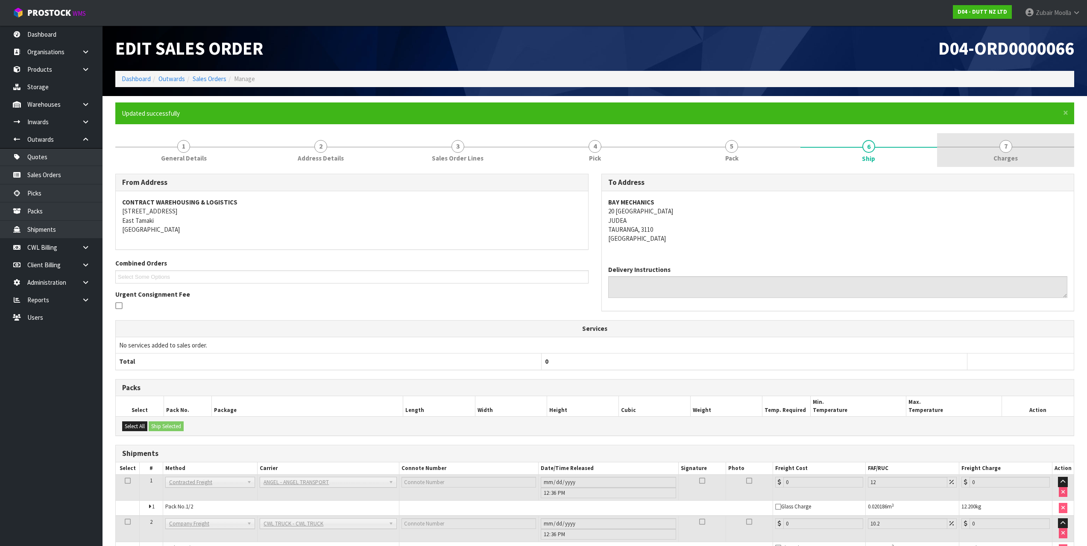
click at [1008, 156] on span "Charges" at bounding box center [1006, 158] width 24 height 9
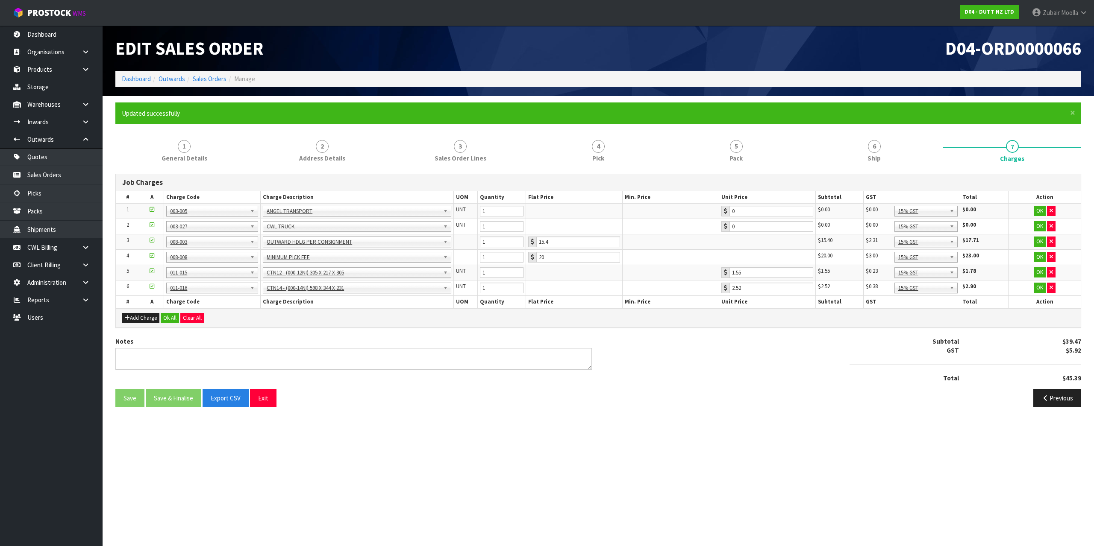
click at [875, 59] on div "D04-ORD0000066" at bounding box center [842, 48] width 489 height 45
click at [202, 79] on link "Sales Orders" at bounding box center [210, 79] width 34 height 8
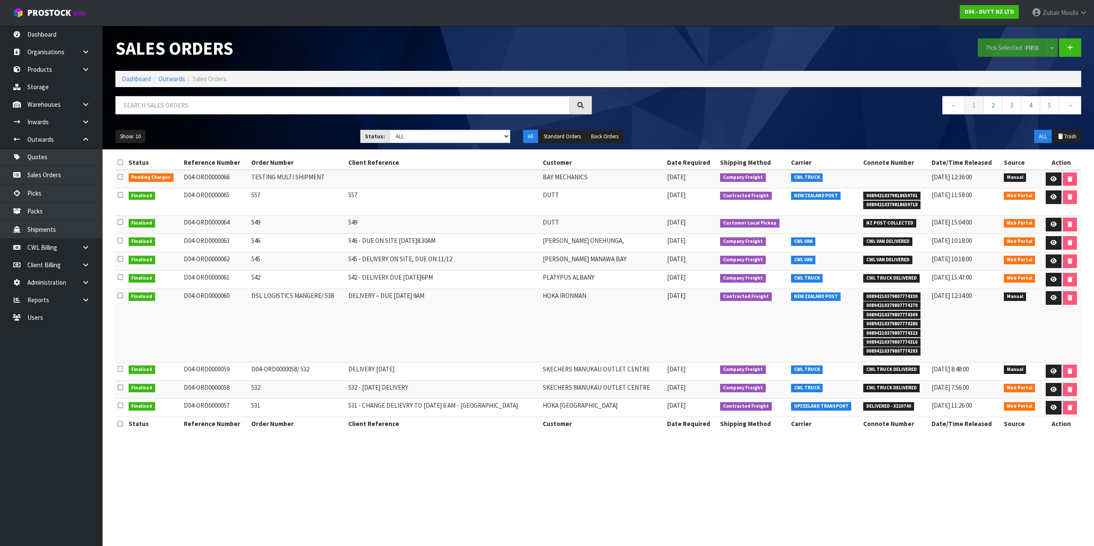
drag, startPoint x: 723, startPoint y: 227, endPoint x: 705, endPoint y: 382, distance: 155.8
drag, startPoint x: 718, startPoint y: 405, endPoint x: 666, endPoint y: 543, distance: 147.8
drag, startPoint x: 251, startPoint y: 179, endPoint x: 445, endPoint y: 207, distance: 195.5
click at [437, 207] on tbody "Pending Charges D04-ORD0000066 TESTING MULTI SHIPMENT BAY MECHANICS 28/08/2025 …" at bounding box center [598, 293] width 966 height 247
drag, startPoint x: 1051, startPoint y: 180, endPoint x: 1043, endPoint y: 190, distance: 12.5
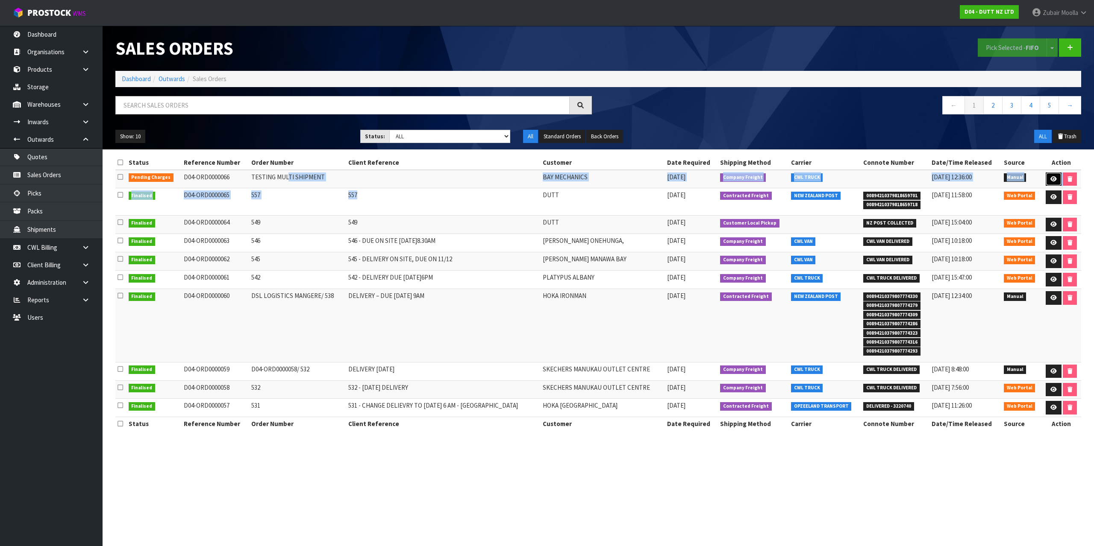
click at [1051, 181] on icon at bounding box center [1053, 179] width 6 height 6
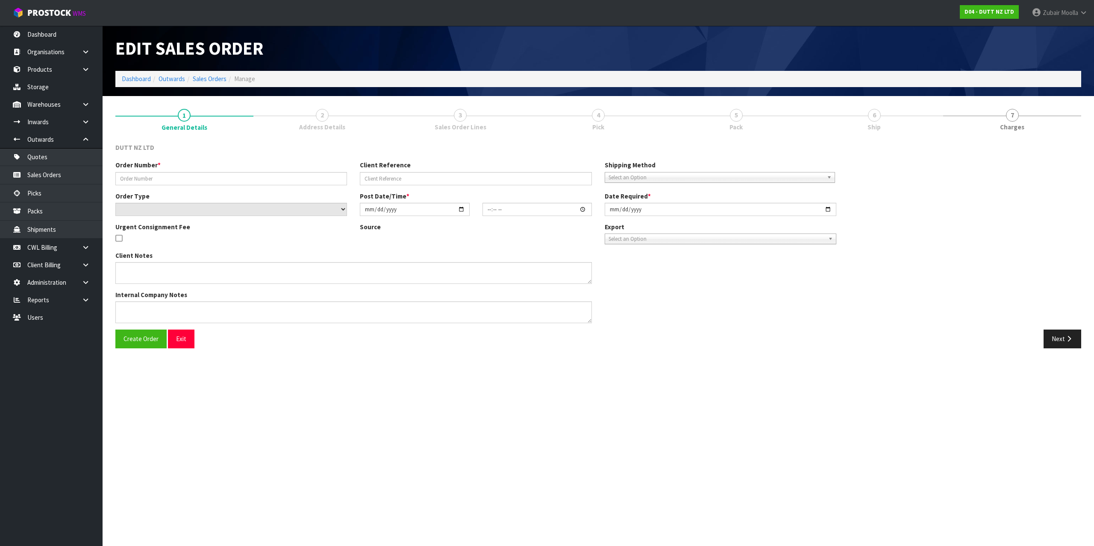
type input "TESTING MULTI SHIPMENT"
select select "number:0"
type input "[DATE]"
type input "12:34:00.000"
type input "[DATE]"
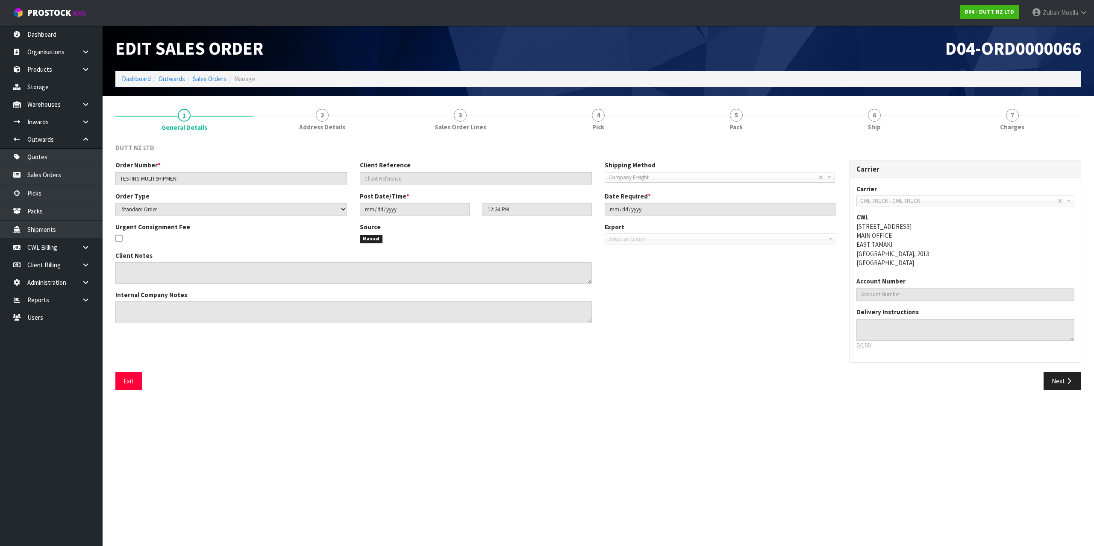
click at [594, 412] on section "Edit Sales Order D04-ORD0000066 Dashboard Outwards Sales Orders Manage 1 Genera…" at bounding box center [547, 273] width 1094 height 546
drag, startPoint x: 938, startPoint y: 48, endPoint x: 1093, endPoint y: 40, distance: 154.8
click at [1093, 44] on header "Edit Sales Order D04-ORD0000066 Dashboard Outwards Sales Orders Manage" at bounding box center [598, 61] width 991 height 70
copy span "D04-ORD0000066"
drag, startPoint x: 910, startPoint y: 126, endPoint x: 900, endPoint y: 116, distance: 14.2
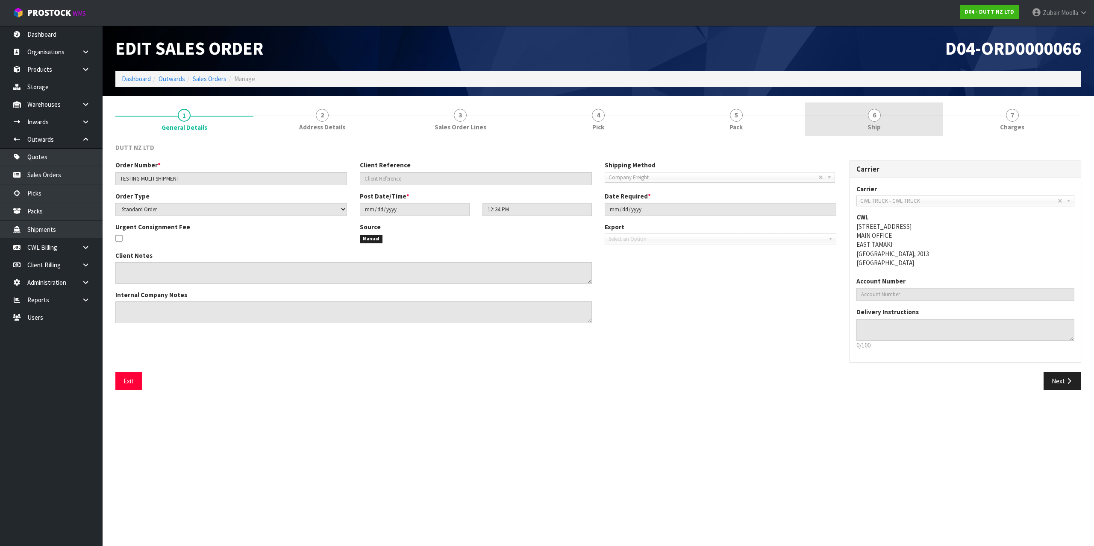
click at [910, 126] on link "6 Ship" at bounding box center [874, 120] width 138 height 34
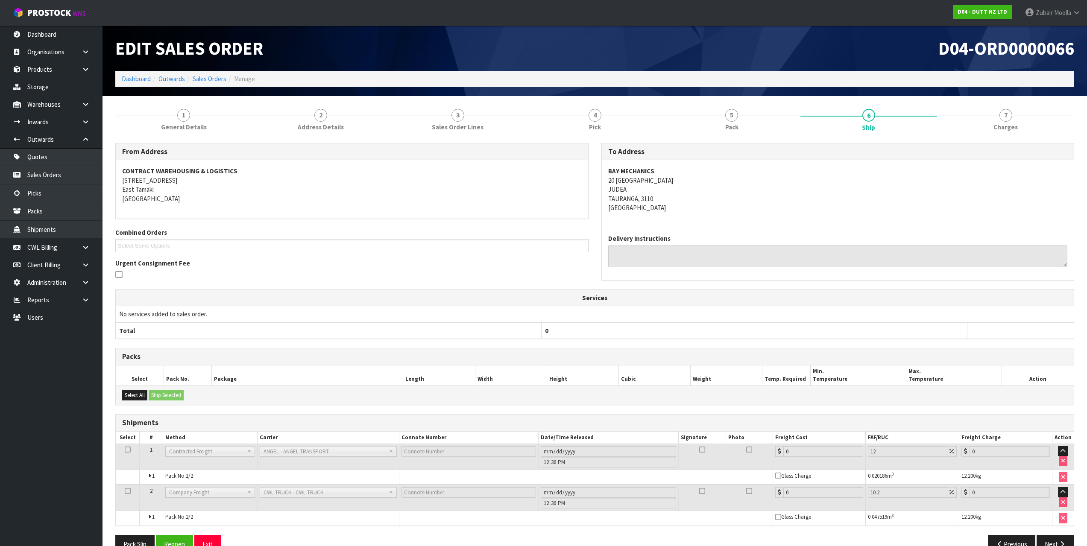
click at [892, 73] on ol "Dashboard Outwards Sales Orders Manage" at bounding box center [594, 79] width 959 height 16
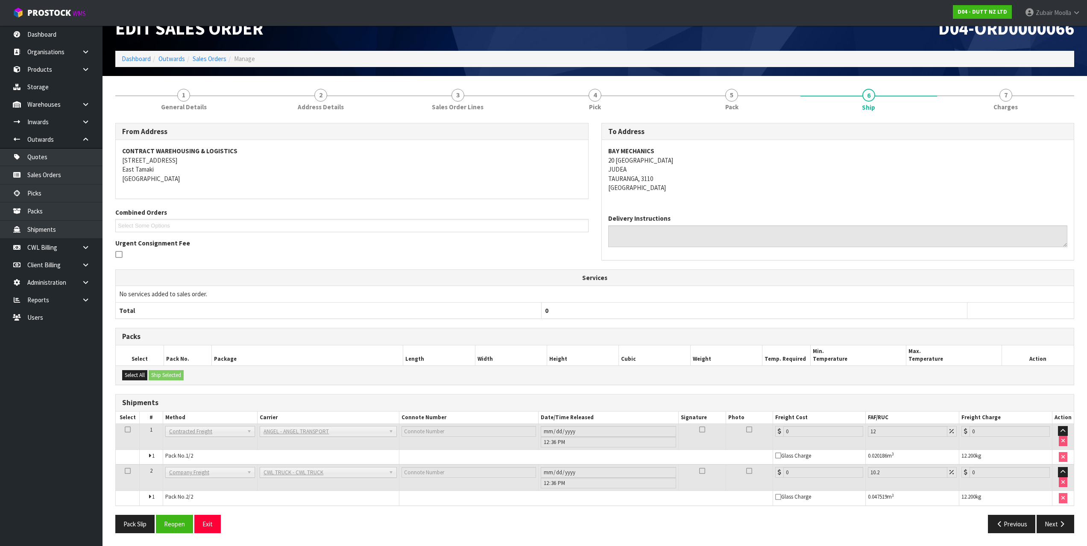
drag, startPoint x: 844, startPoint y: 226, endPoint x: 740, endPoint y: 561, distance: 351.0
click at [760, 531] on div "Previous Next" at bounding box center [838, 524] width 486 height 18
drag, startPoint x: 170, startPoint y: 523, endPoint x: 352, endPoint y: 529, distance: 181.7
click at [172, 523] on button "Reopen" at bounding box center [174, 524] width 37 height 18
click at [502, 531] on div "Pack Slip Reopen Exit" at bounding box center [352, 524] width 486 height 18
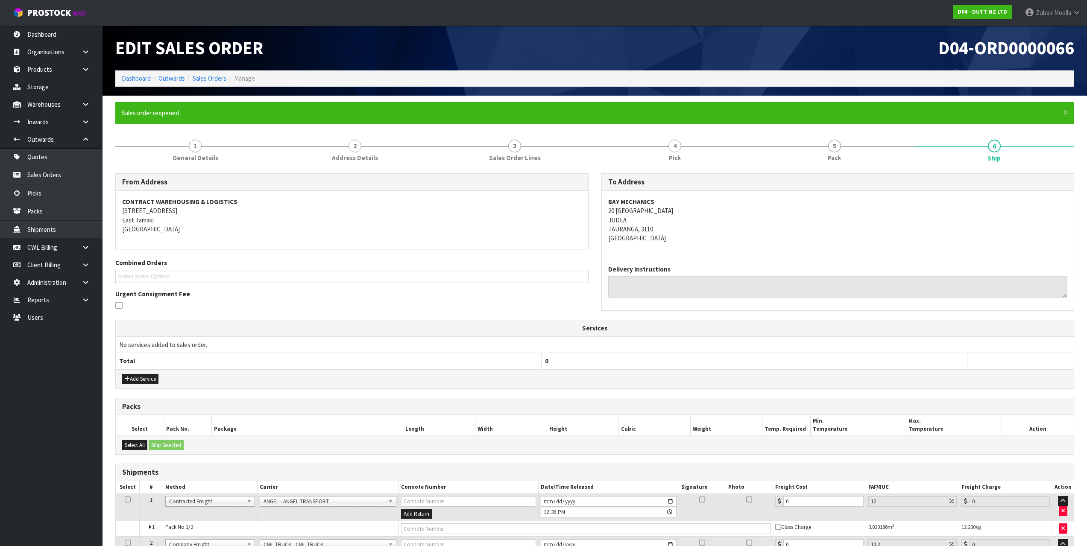
scroll to position [75, 0]
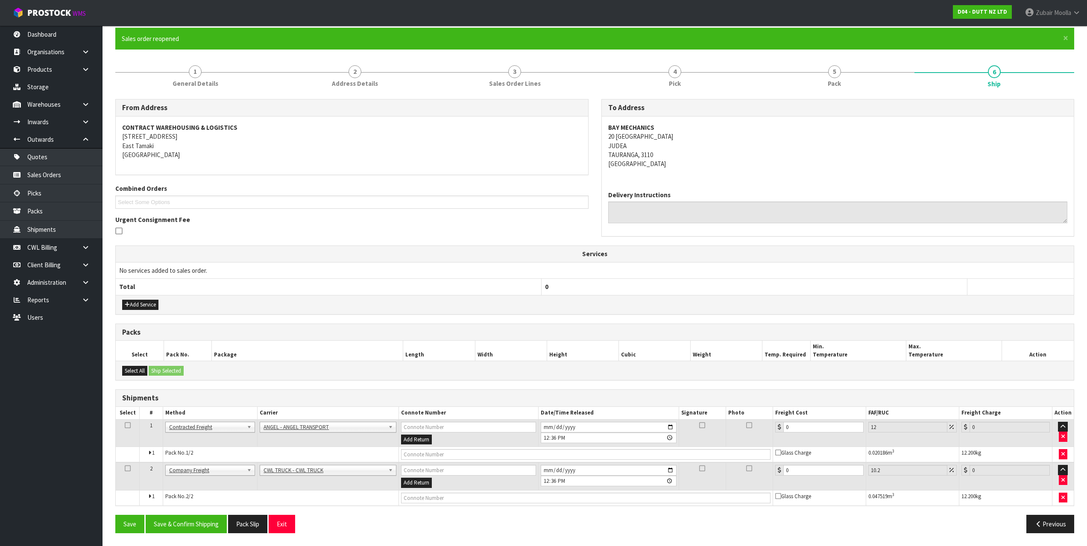
drag, startPoint x: 495, startPoint y: 471, endPoint x: 466, endPoint y: 563, distance: 96.9
drag, startPoint x: 793, startPoint y: 429, endPoint x: 740, endPoint y: 434, distance: 53.1
click at [748, 434] on tr "1 Client Local Pickup Customer Local Pickup Company Freight Contracted Freight …" at bounding box center [595, 434] width 958 height 28
click at [818, 442] on td "0" at bounding box center [819, 434] width 93 height 28
click at [795, 481] on td "0" at bounding box center [819, 477] width 93 height 28
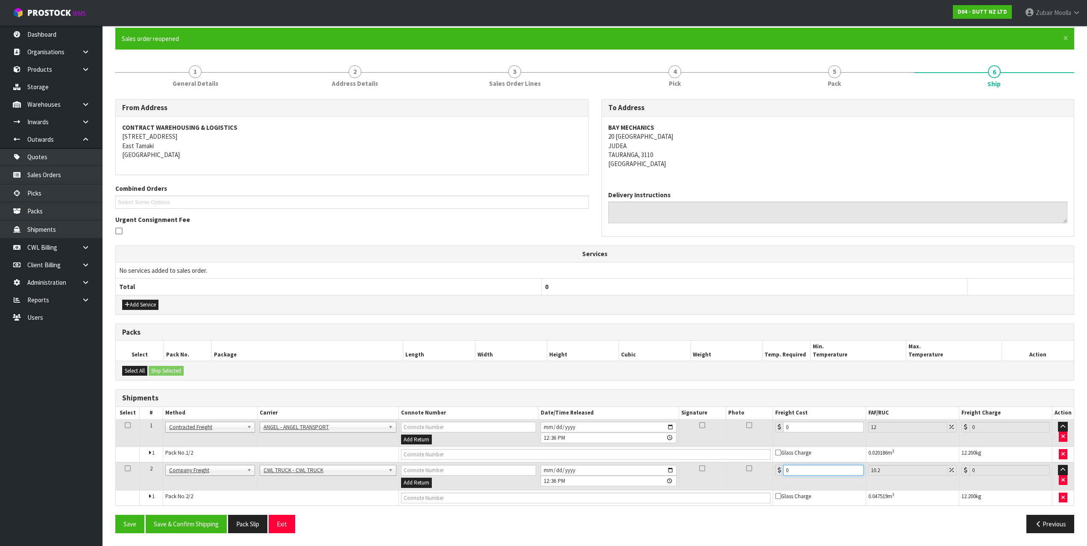
click at [795, 473] on input "0" at bounding box center [824, 470] width 80 height 11
paste input "1031.29"
type input "1031.29"
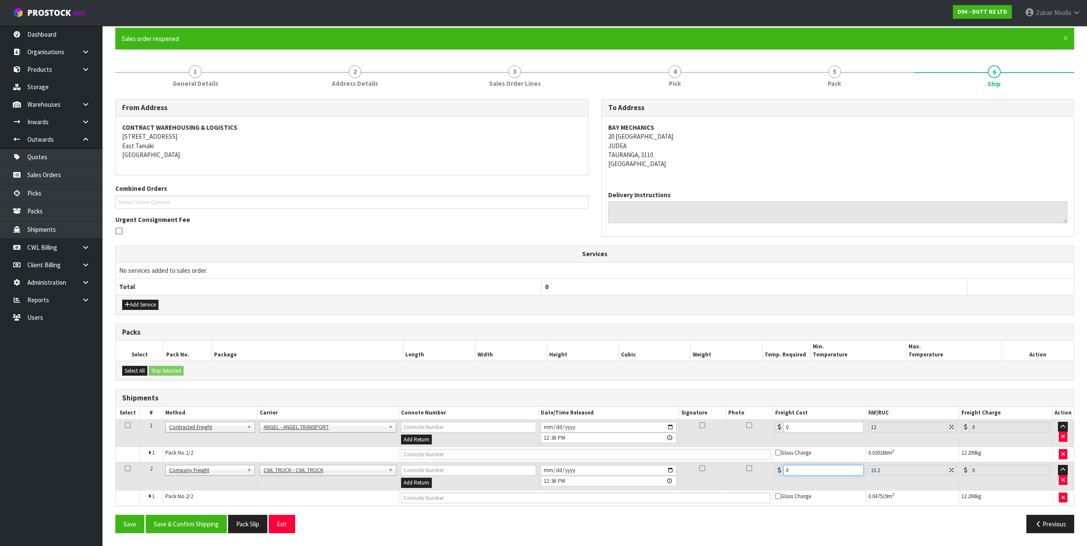
type input "1136.48"
type input "1031.29"
click at [746, 530] on div "Previous" at bounding box center [838, 524] width 486 height 18
drag, startPoint x: 724, startPoint y: 431, endPoint x: 641, endPoint y: 428, distance: 82.5
click at [645, 429] on tr "1 Client Local Pickup Customer Local Pickup Company Freight Contracted Freight …" at bounding box center [595, 434] width 958 height 28
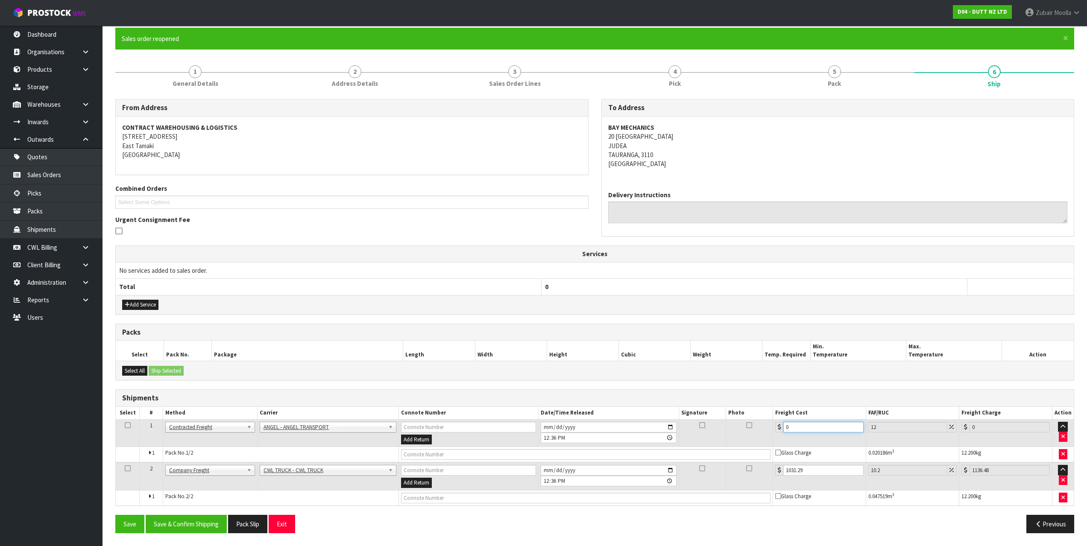
paste input "248.64"
type input "248.64"
type input "278.48"
type input "248.64"
click at [735, 379] on div "Select All Ship Selected" at bounding box center [595, 370] width 958 height 19
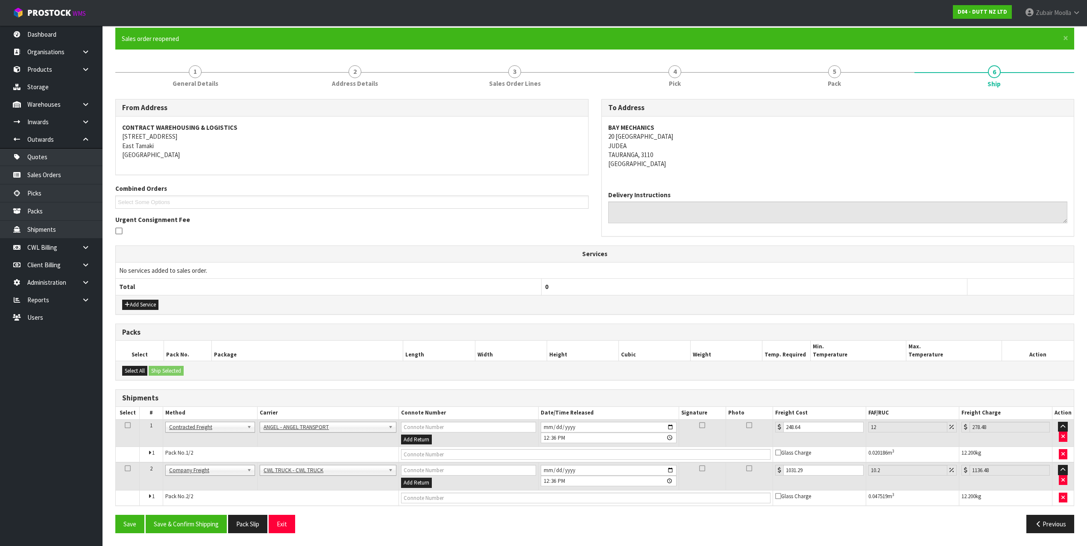
click at [992, 339] on div "Packs" at bounding box center [595, 332] width 958 height 17
click at [777, 496] on icon at bounding box center [778, 496] width 6 height 7
click at [0, 0] on input "checkbox" at bounding box center [0, 0] width 0 height 0
click at [778, 496] on icon at bounding box center [778, 496] width 6 height 7
click at [0, 0] on input "checkbox" at bounding box center [0, 0] width 0 height 0
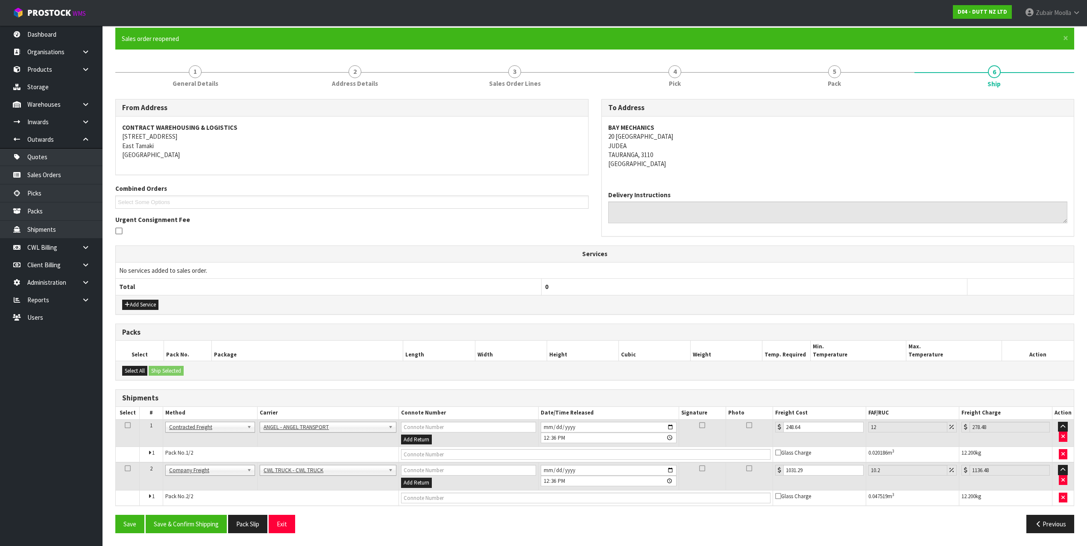
click at [793, 270] on td "No services added to sales order." at bounding box center [595, 270] width 958 height 16
click at [794, 270] on td "No services added to sales order." at bounding box center [595, 270] width 958 height 16
click at [153, 530] on button "Save & Confirm Shipping" at bounding box center [186, 524] width 81 height 18
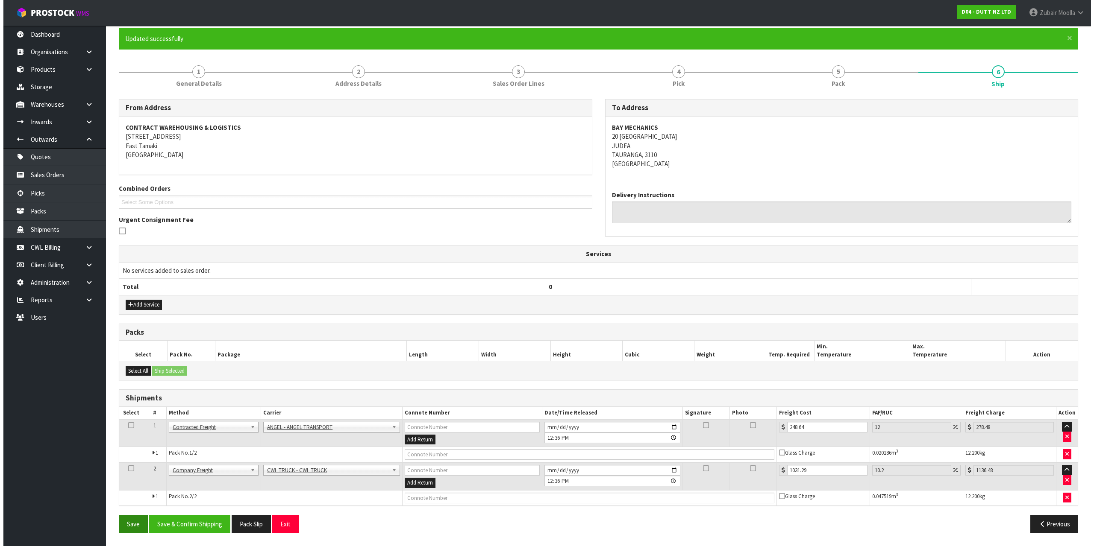
scroll to position [0, 0]
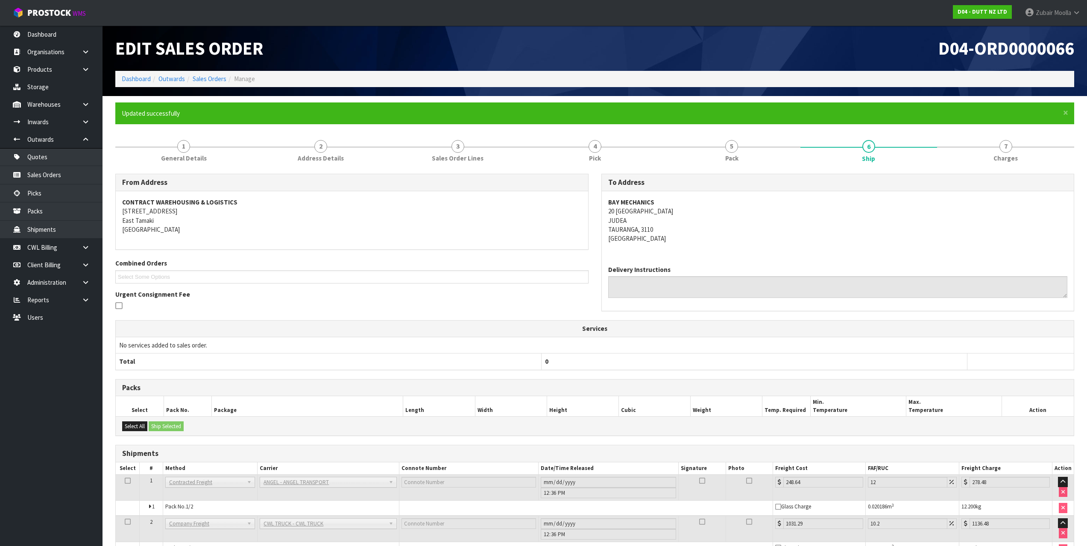
click at [765, 346] on td "No services added to sales order." at bounding box center [595, 345] width 958 height 16
drag, startPoint x: 1000, startPoint y: 147, endPoint x: 879, endPoint y: 58, distance: 150.6
click at [1001, 148] on span "7" at bounding box center [1006, 146] width 13 height 13
click at [879, 58] on h1 "D04-ORD0000066" at bounding box center [838, 48] width 473 height 20
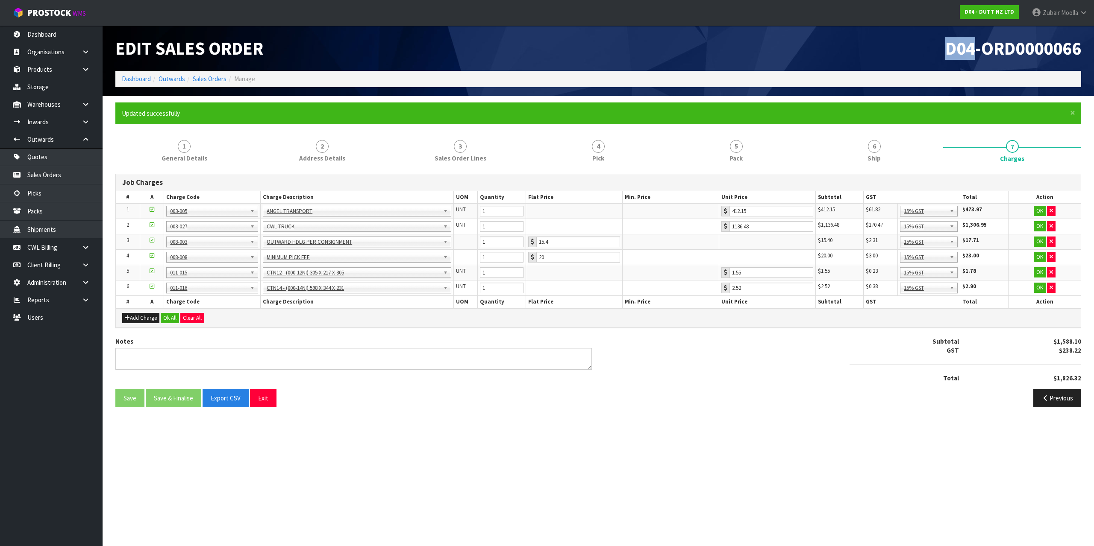
click at [879, 57] on h1 "D04-ORD0000066" at bounding box center [843, 48] width 476 height 20
click at [880, 55] on h1 "D04-ORD0000066" at bounding box center [843, 48] width 476 height 20
click at [210, 76] on link "Sales Orders" at bounding box center [210, 79] width 34 height 8
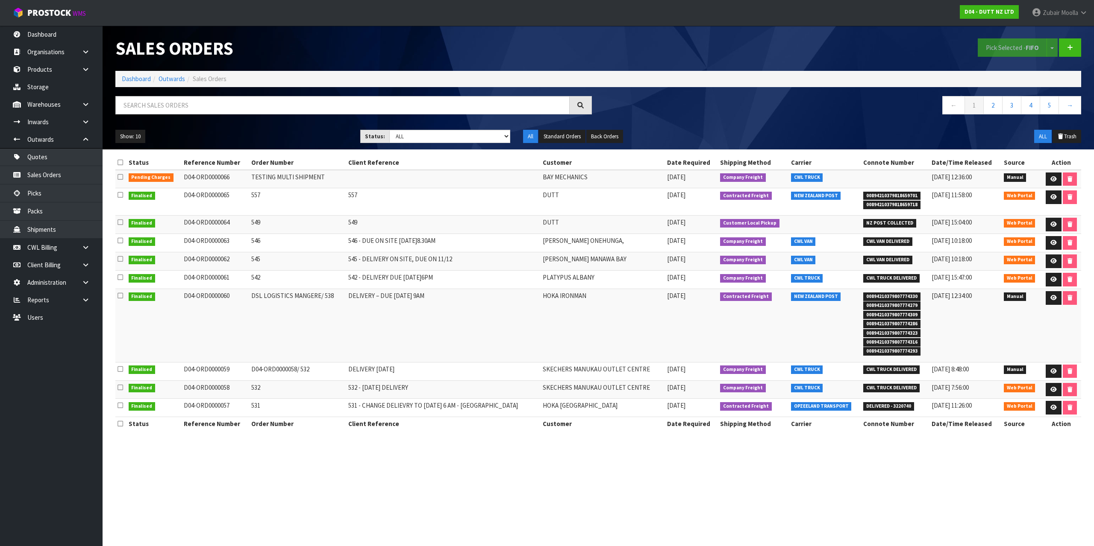
click at [295, 271] on td "542" at bounding box center [297, 280] width 97 height 18
drag, startPoint x: 185, startPoint y: 178, endPoint x: 246, endPoint y: 176, distance: 60.3
click at [246, 176] on td "D04-ORD0000066" at bounding box center [216, 179] width 68 height 18
click at [220, 179] on td "D04-ORD0000066" at bounding box center [216, 179] width 68 height 18
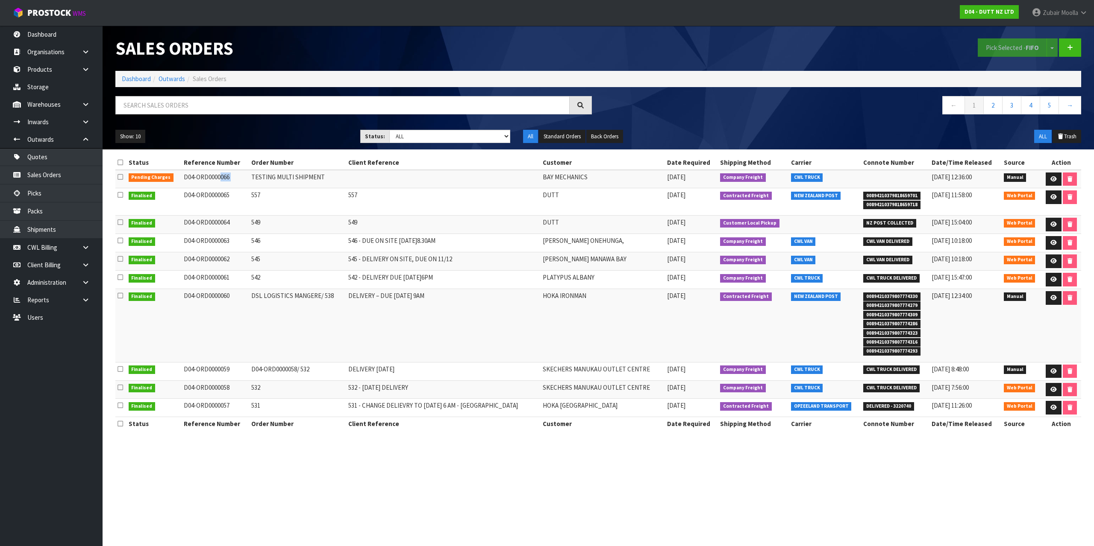
click at [220, 179] on td "D04-ORD0000066" at bounding box center [216, 179] width 68 height 18
click at [445, 179] on td at bounding box center [443, 179] width 194 height 18
click at [523, 46] on h1 "Sales Orders" at bounding box center [353, 48] width 476 height 20
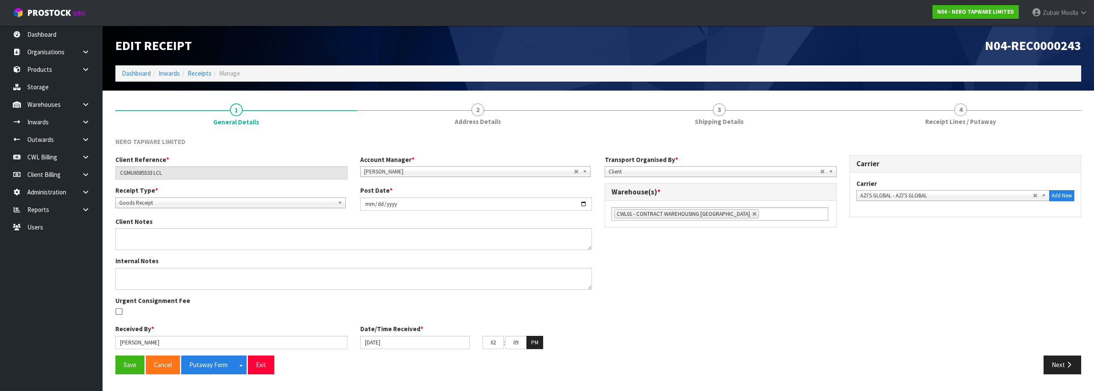
click at [938, 117] on link "4 Receipt Lines / Putaway" at bounding box center [960, 114] width 241 height 34
click at [939, 117] on span "Receipt Lines / Putaway" at bounding box center [960, 121] width 71 height 9
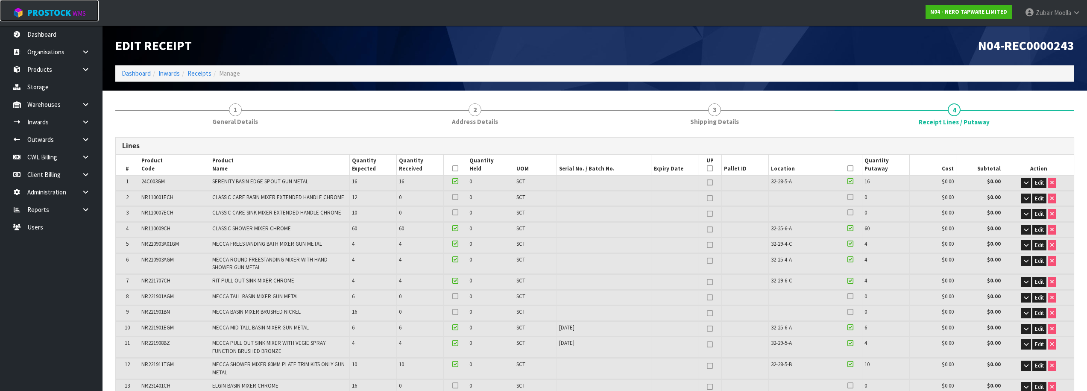
click at [90, 19] on link "ProStock WMS" at bounding box center [49, 10] width 99 height 21
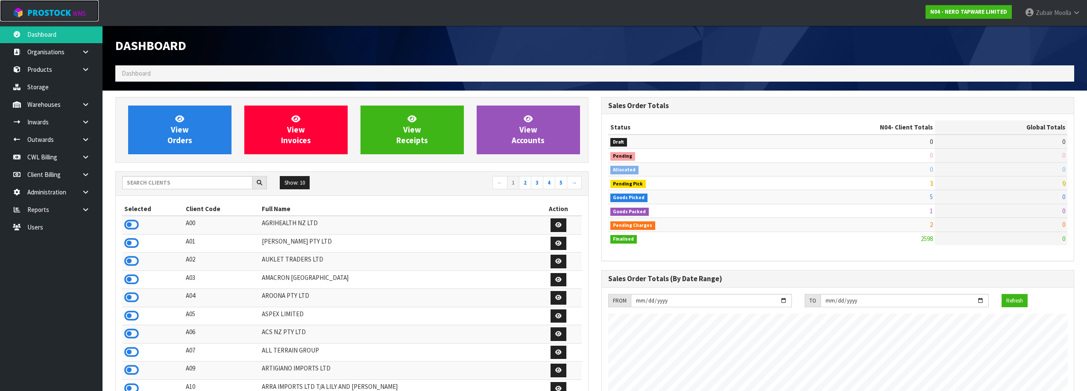
scroll to position [647, 486]
click at [217, 179] on input "text" at bounding box center [187, 182] width 130 height 13
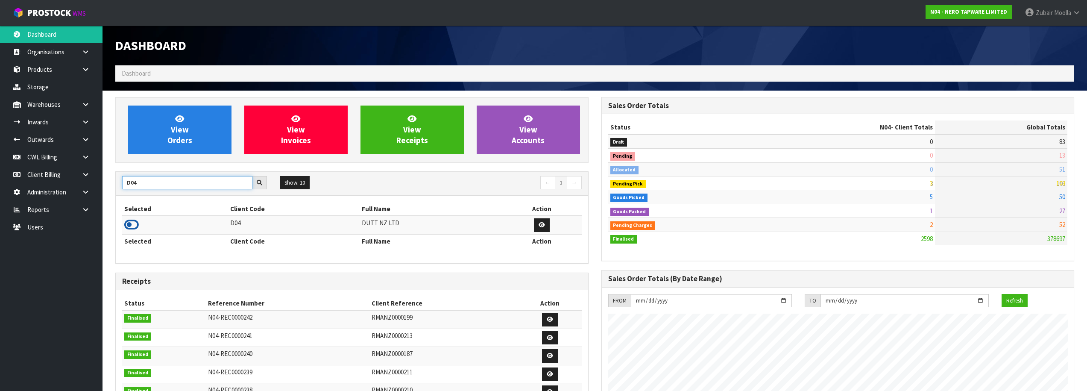
type input "D04"
click at [135, 222] on icon at bounding box center [131, 224] width 15 height 13
click at [277, 250] on div "Selected Client Code Full Name Action D04 DUTT NZ LTD Selected Client Code Full…" at bounding box center [352, 229] width 460 height 55
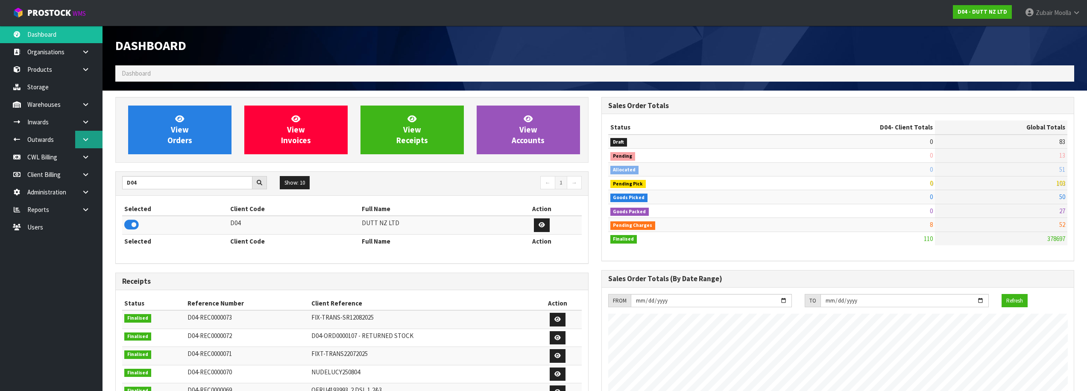
click at [92, 145] on link at bounding box center [88, 140] width 27 height 18
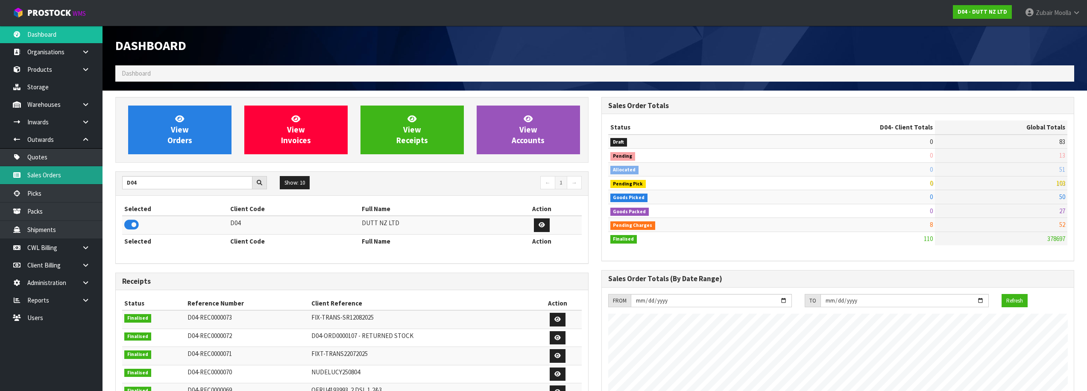
click at [78, 173] on link "Sales Orders" at bounding box center [51, 175] width 103 height 18
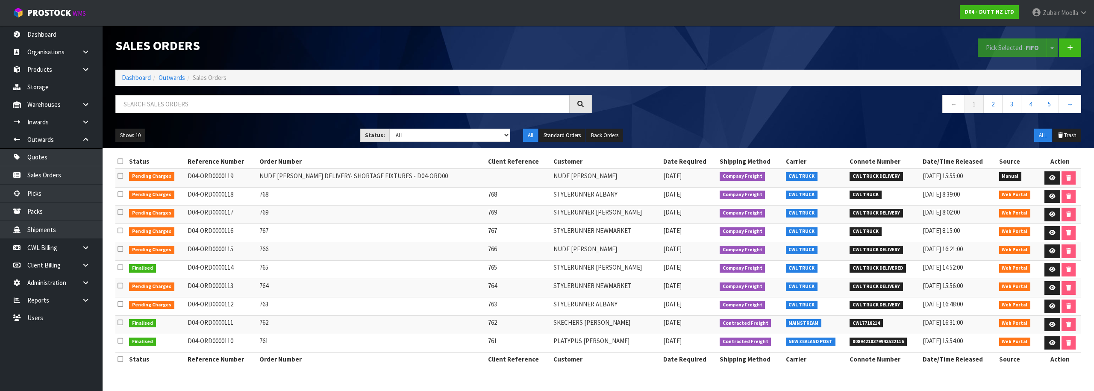
drag, startPoint x: 274, startPoint y: 173, endPoint x: 321, endPoint y: 256, distance: 95.4
click at [321, 256] on tbody "Pending Charges D04-ORD0000119 NUDE LUCY DELIVERY- SHORTAGE FIXTURES - D04-ORD0…" at bounding box center [598, 261] width 966 height 184
click at [321, 256] on td "766" at bounding box center [371, 251] width 229 height 18
click at [990, 106] on link "2" at bounding box center [992, 104] width 19 height 18
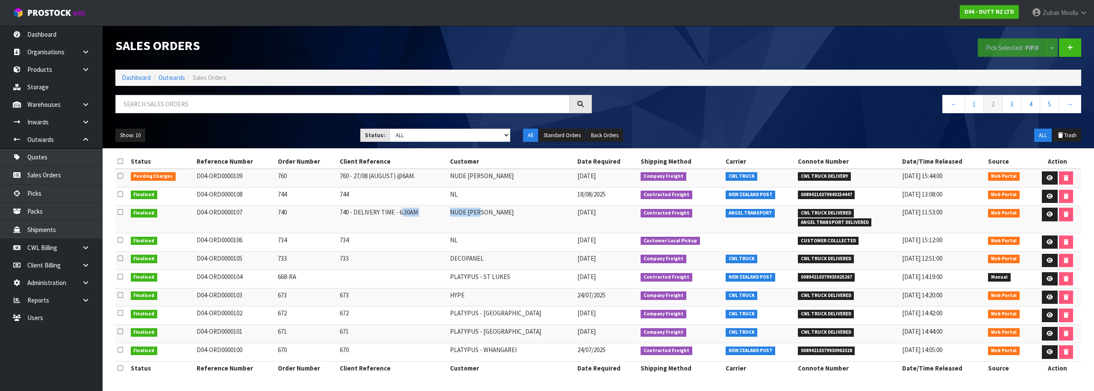
drag, startPoint x: 421, startPoint y: 216, endPoint x: 512, endPoint y: 210, distance: 91.2
click at [512, 210] on tr "Finalised D04-ORD0000107 740 740 - DELIVERY TIME - 6.30AM NUDE [PERSON_NAME] [D…" at bounding box center [598, 218] width 966 height 27
click at [1048, 214] on icon at bounding box center [1049, 214] width 6 height 6
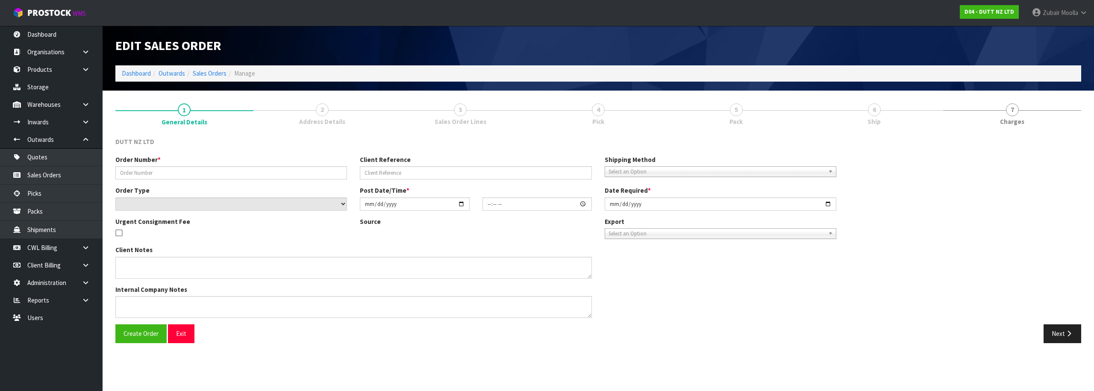
type input "740"
type input "740 - DELIVERY TIME - 6.30AM"
select select "number:0"
type input "[DATE]"
type input "10:23:00.000"
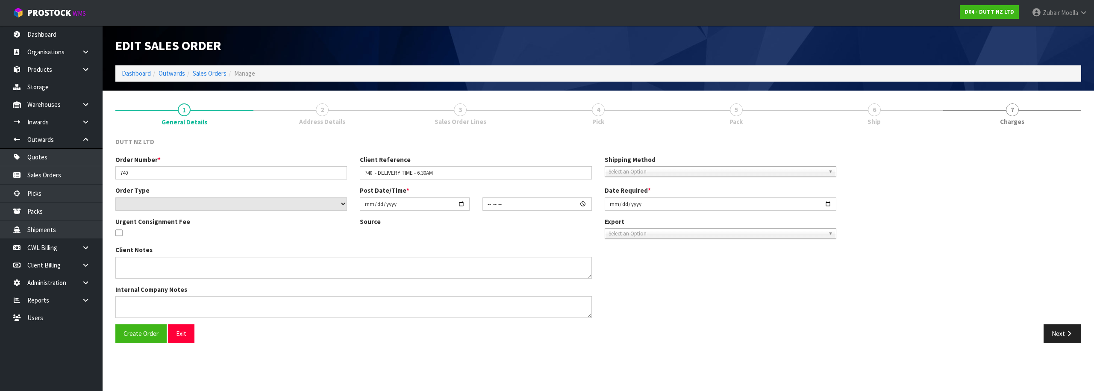
type input "[DATE]"
type textarea "TAILGATE/ PALLET JACK DELIVERY TO STORE PLEASE CONTACT THE SITE CONTACT ON ARRI…"
type textarea "REPRINTED - AFTER UOM IS CHANGED"
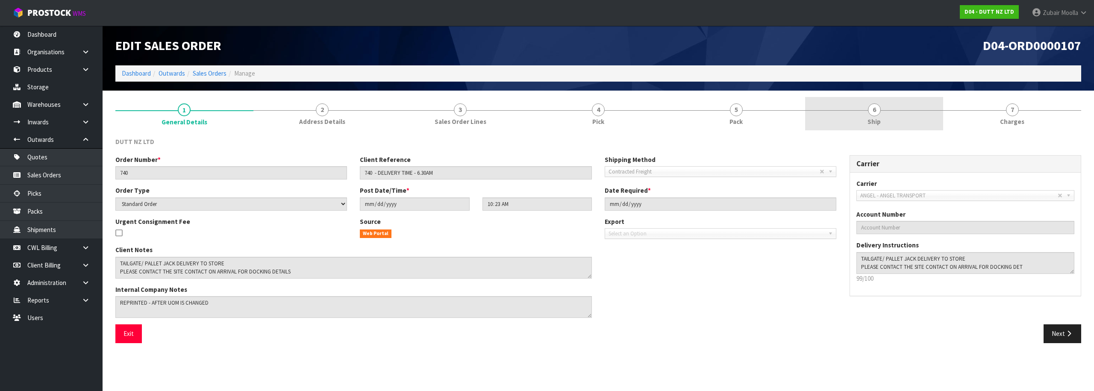
click at [888, 128] on link "6 Ship" at bounding box center [874, 114] width 138 height 34
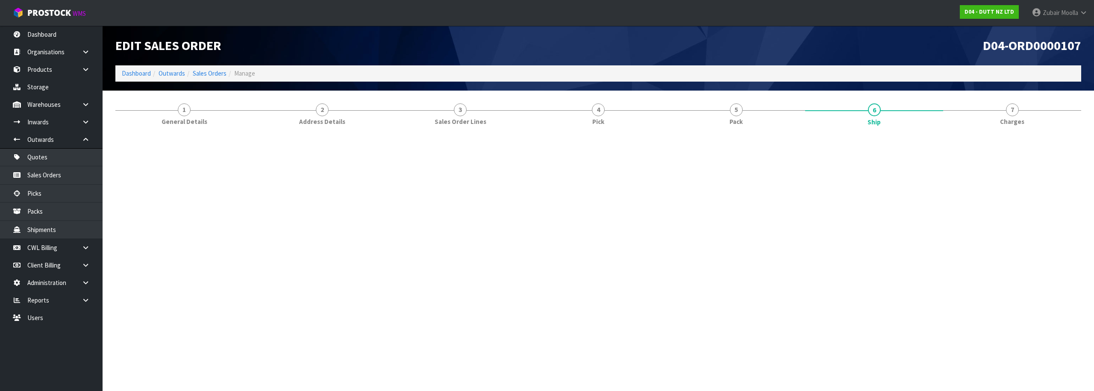
click at [889, 63] on div "D04-ORD0000107" at bounding box center [842, 46] width 489 height 40
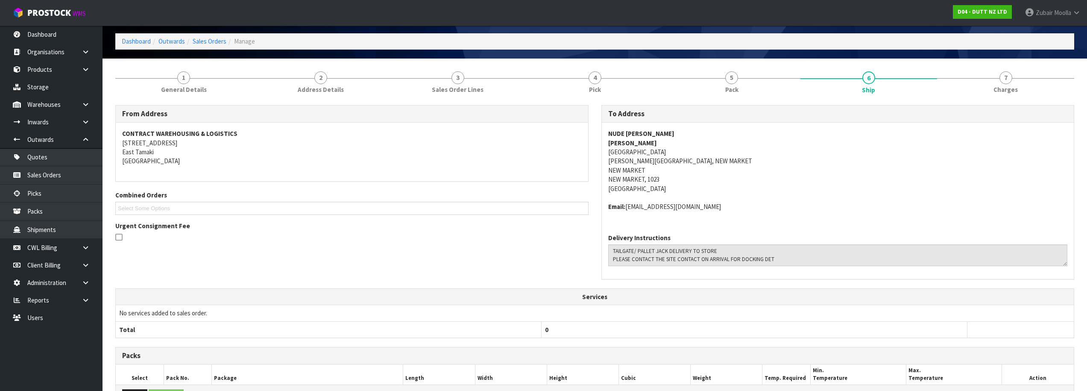
drag, startPoint x: 842, startPoint y: 276, endPoint x: 834, endPoint y: 299, distance: 23.8
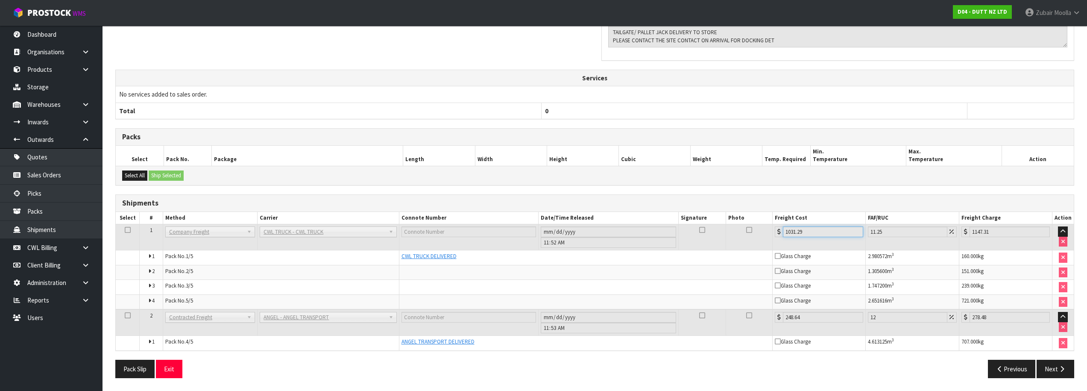
click at [804, 231] on input "1031.29" at bounding box center [823, 231] width 80 height 11
click at [827, 360] on div "Previous Next" at bounding box center [838, 369] width 486 height 18
click at [818, 315] on input "248.64" at bounding box center [823, 317] width 80 height 11
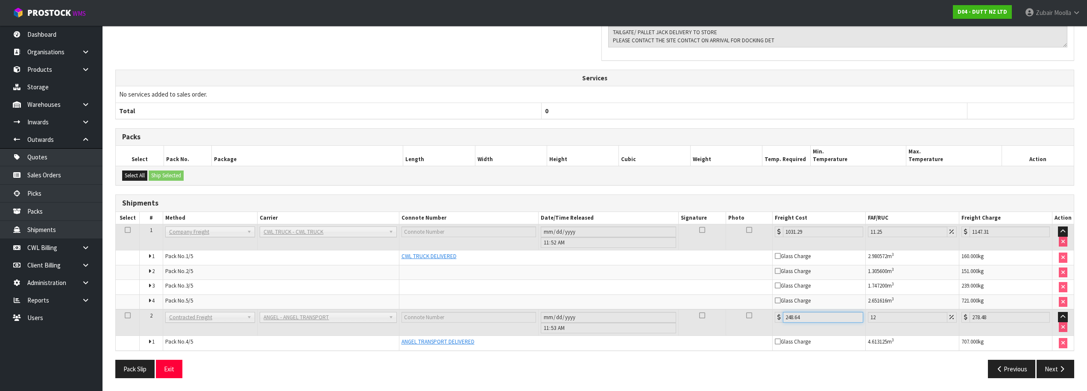
click at [818, 315] on input "248.64" at bounding box center [823, 317] width 80 height 11
click at [905, 367] on div "Previous Next" at bounding box center [838, 369] width 486 height 18
click at [425, 156] on th "Length" at bounding box center [439, 156] width 72 height 20
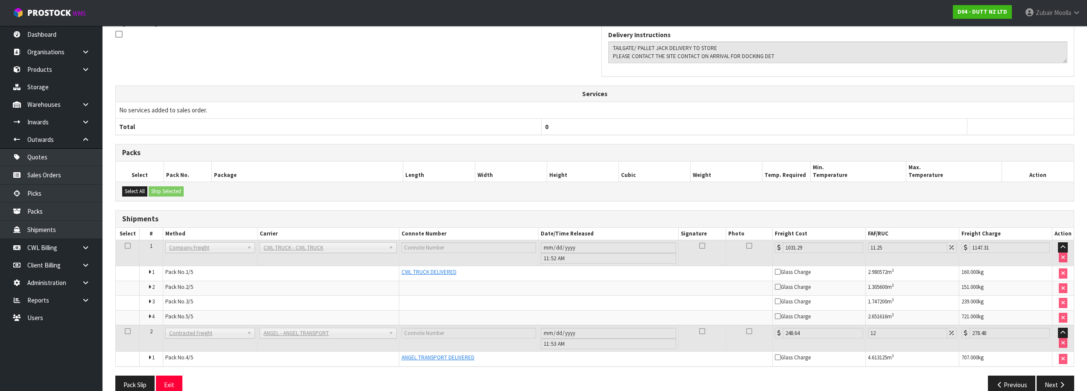
scroll to position [0, 0]
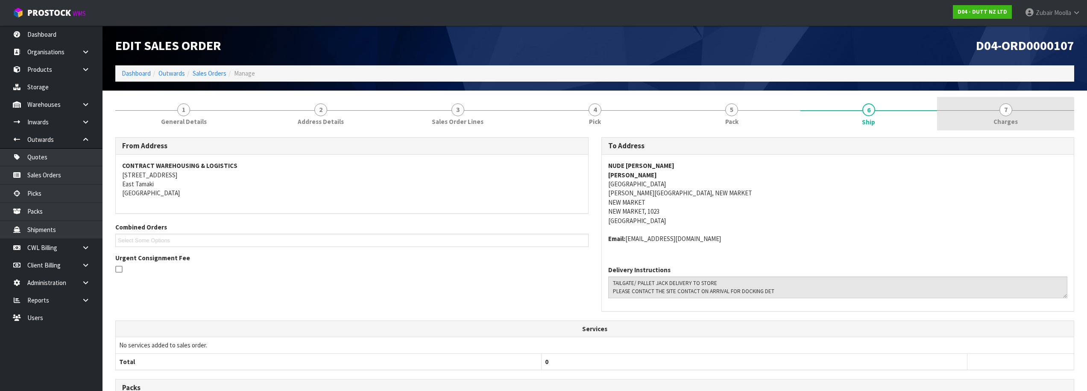
drag, startPoint x: 491, startPoint y: 259, endPoint x: 1050, endPoint y: 125, distance: 575.2
click at [1026, 115] on link "7 [GEOGRAPHIC_DATA]" at bounding box center [1005, 114] width 137 height 34
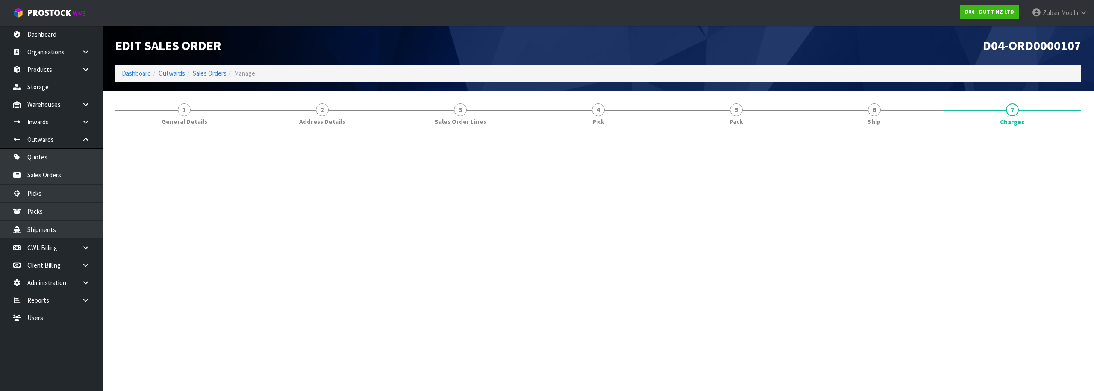
click at [808, 33] on div "D04-ORD0000107" at bounding box center [842, 46] width 489 height 40
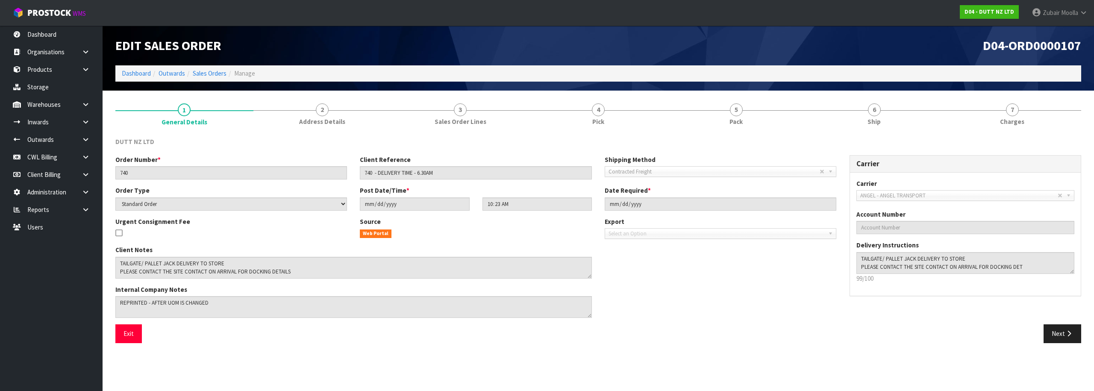
drag, startPoint x: 1022, startPoint y: 97, endPoint x: 937, endPoint y: 47, distance: 99.2
click at [1022, 97] on link "7 [GEOGRAPHIC_DATA]" at bounding box center [1012, 114] width 138 height 34
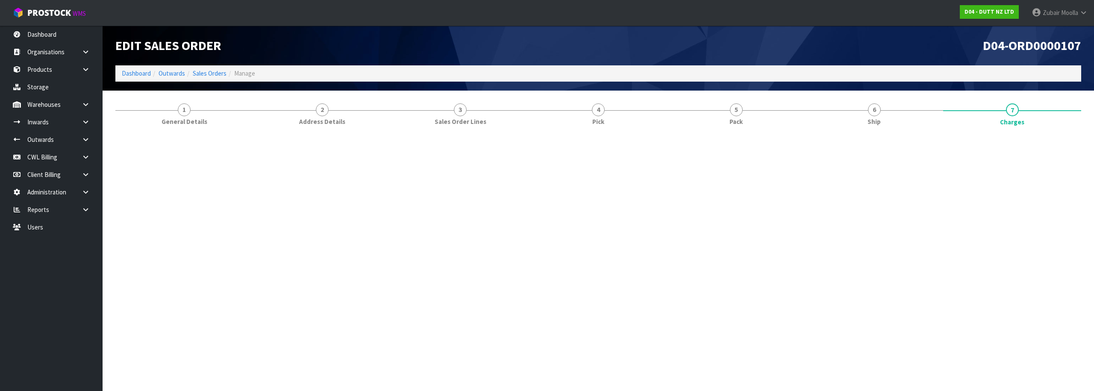
click at [934, 46] on h1 "D04-ORD0000107" at bounding box center [843, 45] width 476 height 14
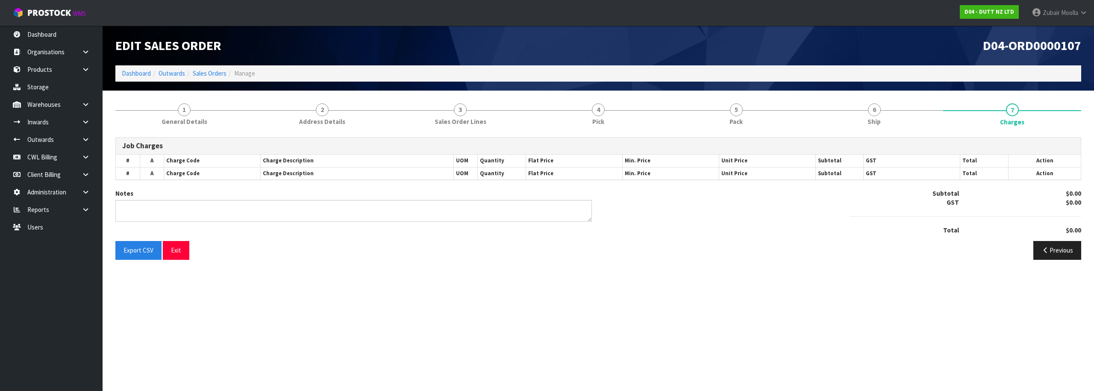
type textarea "ANGEL UPDATED AS FREIGHT WAS $294.00"
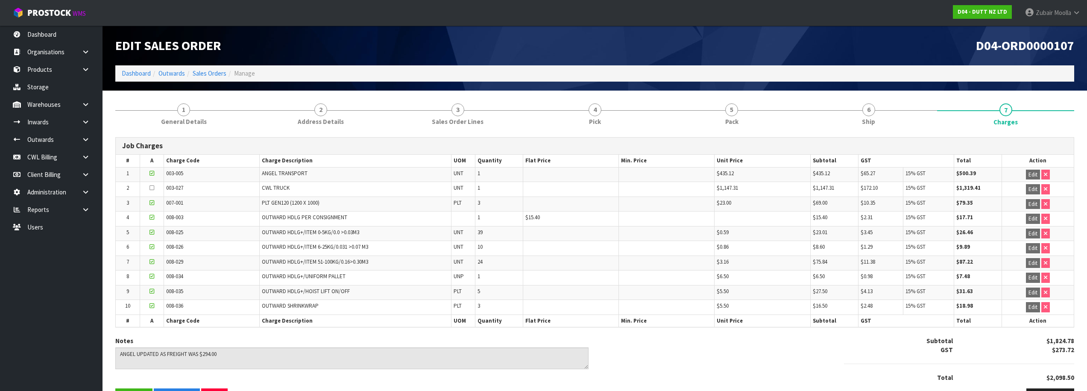
drag, startPoint x: 927, startPoint y: 48, endPoint x: 922, endPoint y: 48, distance: 5.6
click at [924, 48] on h1 "D04-ORD0000107" at bounding box center [838, 45] width 473 height 14
click at [216, 73] on link "Sales Orders" at bounding box center [210, 73] width 34 height 8
drag, startPoint x: 216, startPoint y: 73, endPoint x: 444, endPoint y: 59, distance: 228.6
click at [217, 73] on link "Sales Orders" at bounding box center [210, 73] width 34 height 8
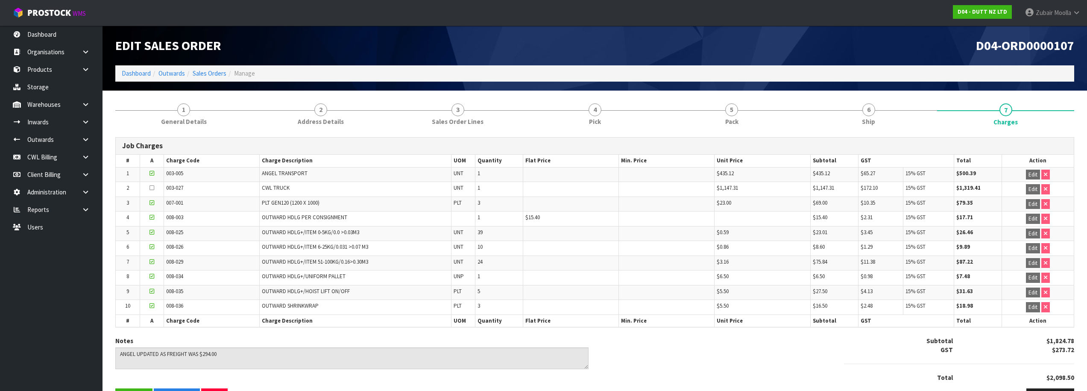
click at [444, 59] on div "Edit Sales Order" at bounding box center [352, 46] width 486 height 40
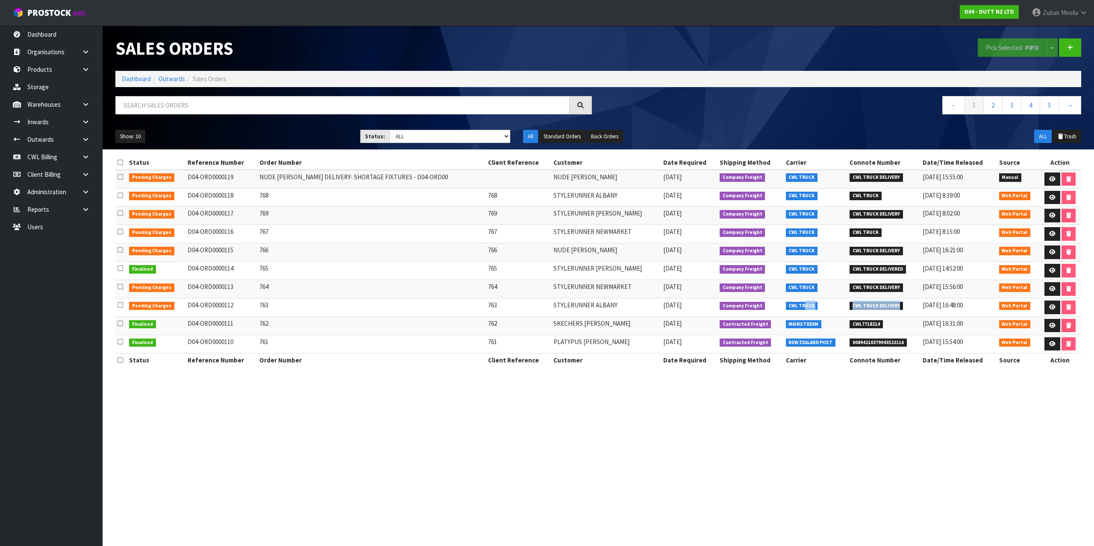
drag, startPoint x: 887, startPoint y: 307, endPoint x: 785, endPoint y: 305, distance: 101.7
click at [785, 305] on tr "Pending Charges D04-ORD0000112 763 763 STYLERUNNER ALBANY [DATE] Company Freigh…" at bounding box center [598, 308] width 966 height 18
click at [1046, 309] on link at bounding box center [1052, 308] width 16 height 14
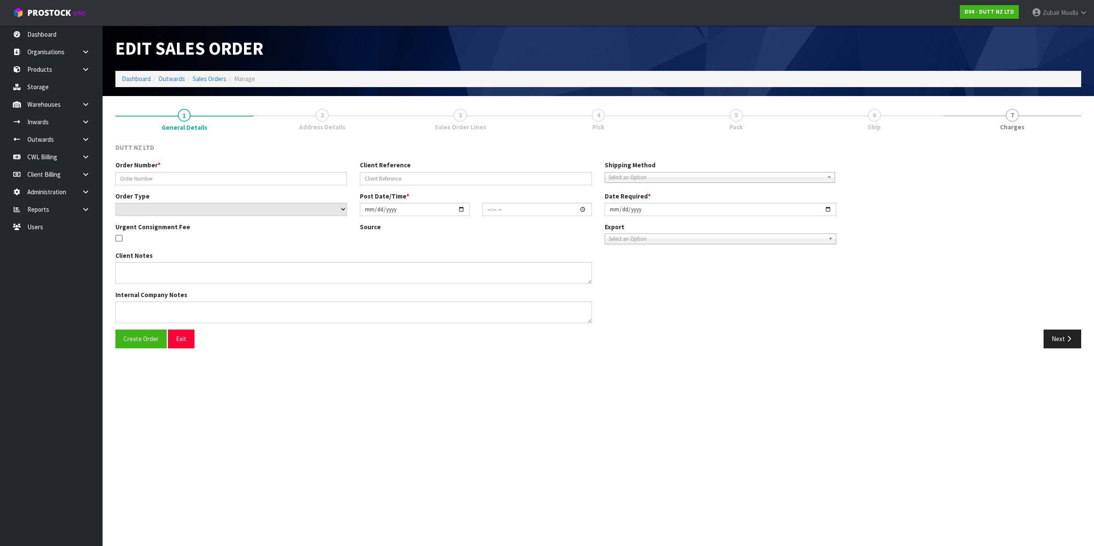
click at [1024, 390] on section "Edit Sales Order Dashboard Outwards Sales Orders Manage 1 General Details 2 Add…" at bounding box center [547, 273] width 1094 height 546
type input "763"
select select "number:0"
type input "[DATE]"
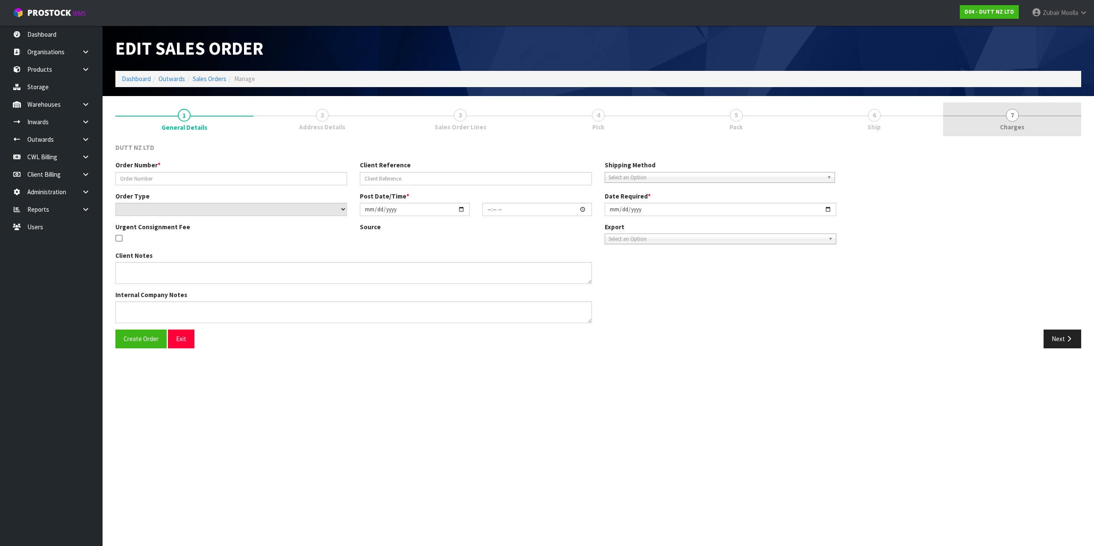
type input "12:22:00.000"
type input "[DATE]"
type textarea "DOLLEY / TROLLEY DELIVERY DURING TRADE SITE CONTACT - [PHONE_NUMBER]"
click at [1003, 120] on link "7 [GEOGRAPHIC_DATA]" at bounding box center [1012, 120] width 138 height 34
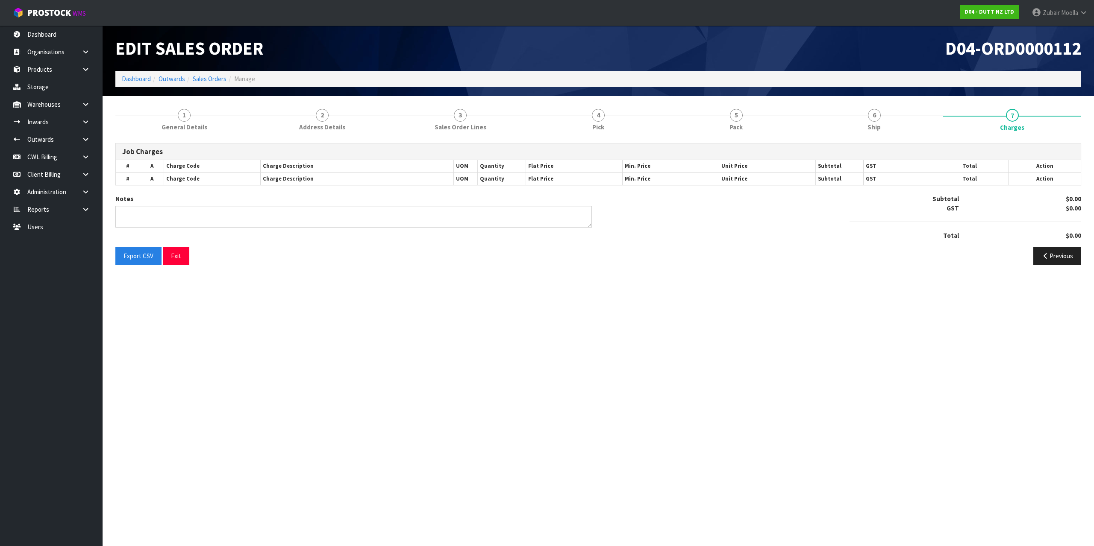
drag, startPoint x: 307, startPoint y: 260, endPoint x: 312, endPoint y: 371, distance: 111.6
click at [312, 371] on section "Edit Sales Order D04-ORD0000112 Dashboard Outwards Sales Orders Manage 1 Genera…" at bounding box center [547, 273] width 1094 height 546
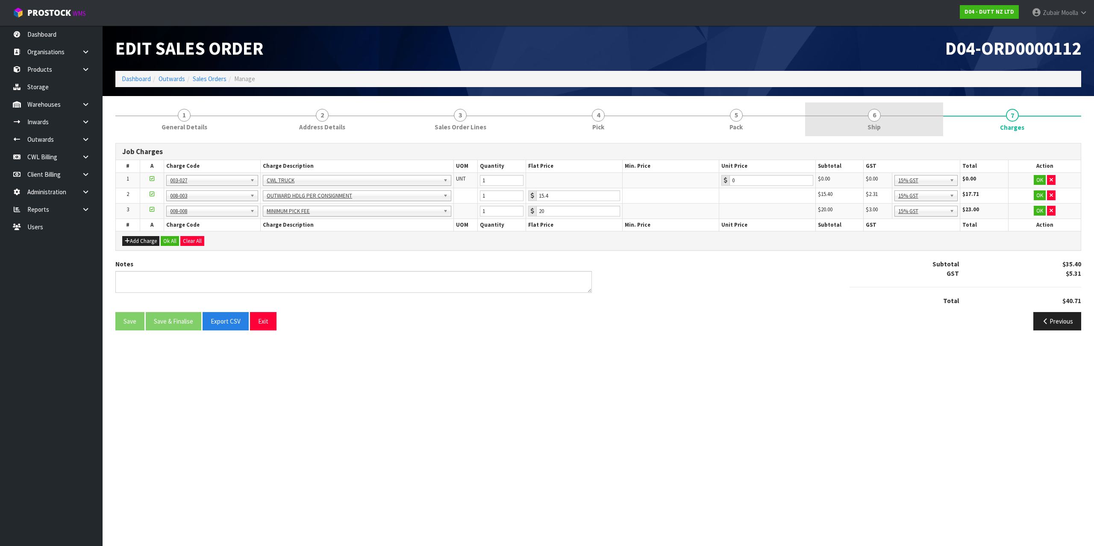
click at [877, 123] on span "Ship" at bounding box center [873, 127] width 13 height 9
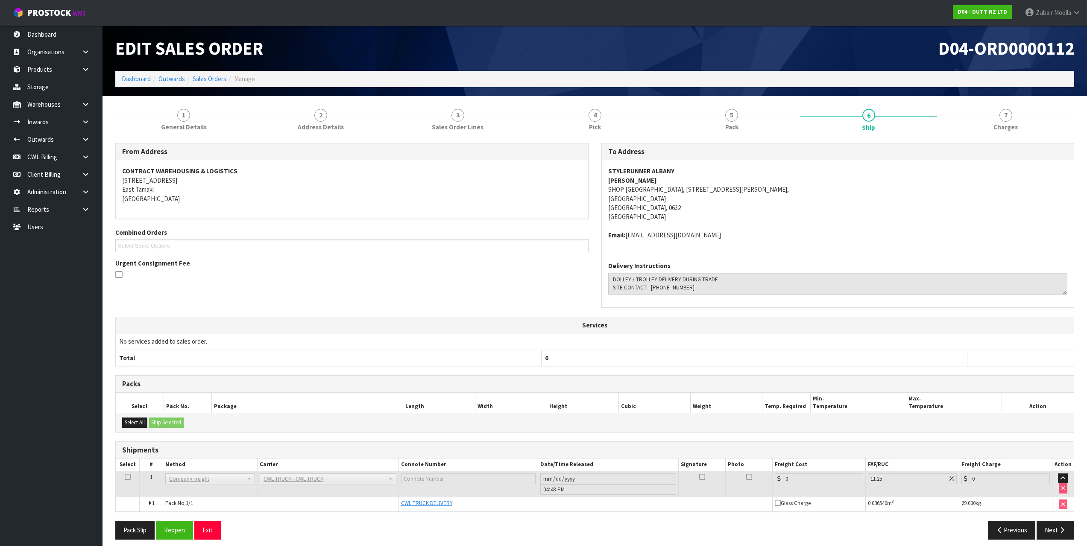
scroll to position [6, 0]
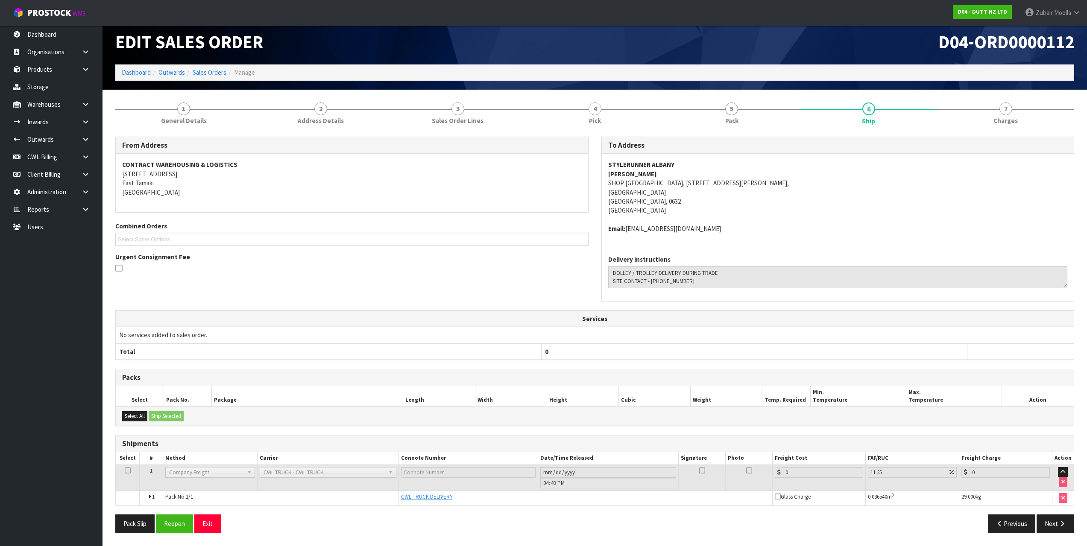
drag, startPoint x: 1005, startPoint y: 541, endPoint x: 1093, endPoint y: 538, distance: 88.1
drag, startPoint x: 848, startPoint y: 513, endPoint x: 1031, endPoint y: 79, distance: 470.6
click at [875, 390] on div "From Address CONTRACT WAREHOUSING & LOGISTICS [STREET_ADDRESS] Combined Orders …" at bounding box center [594, 338] width 959 height 403
click at [1013, 114] on link "7 [GEOGRAPHIC_DATA]" at bounding box center [1005, 113] width 137 height 34
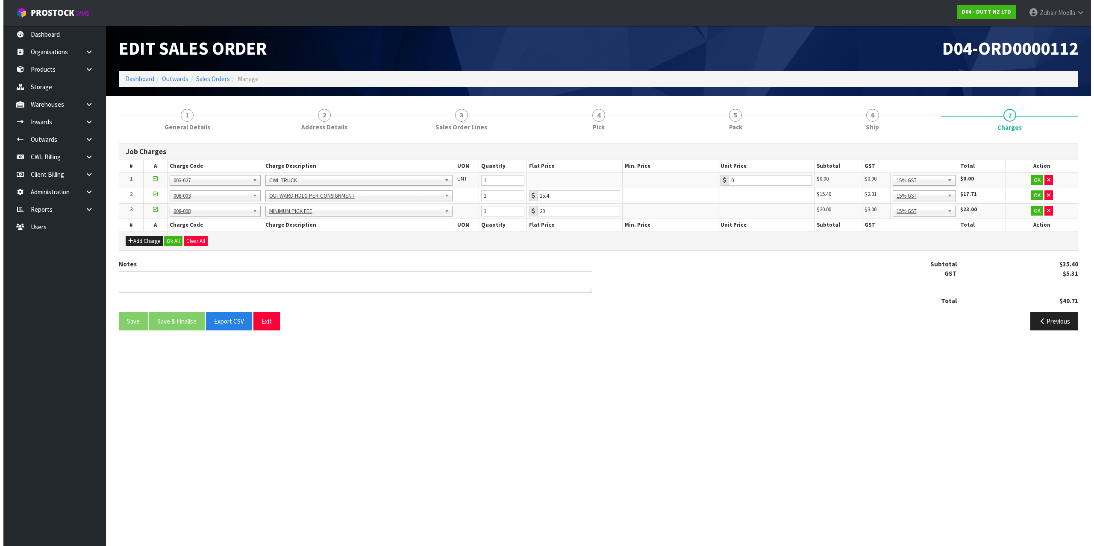
scroll to position [0, 0]
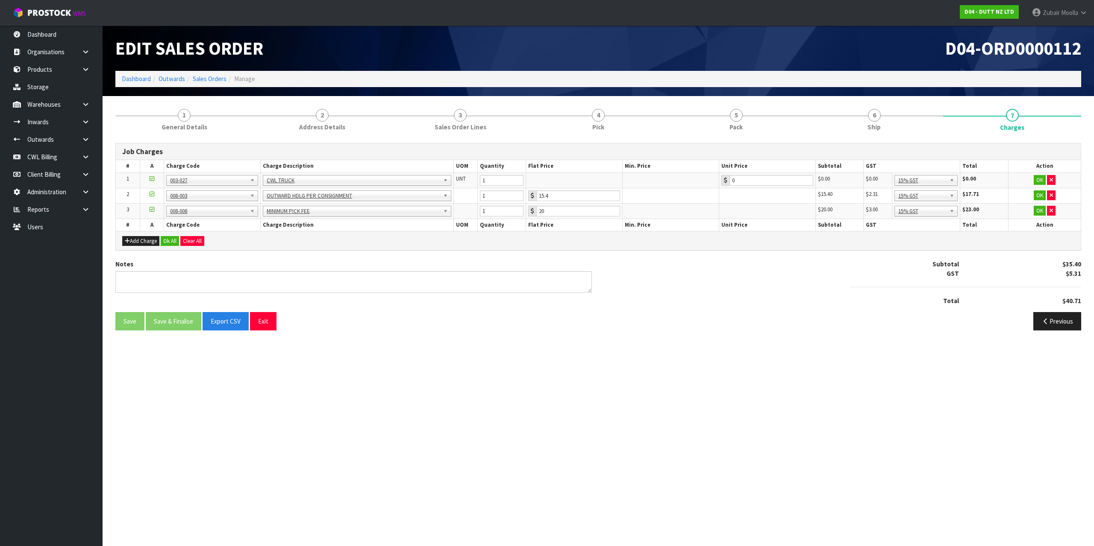
click at [922, 73] on ol "Dashboard Outwards Sales Orders Manage" at bounding box center [598, 79] width 966 height 16
click at [799, 361] on section "Edit Sales Order D04-ORD0000112 Dashboard Outwards Sales Orders Manage 1 Genera…" at bounding box center [547, 273] width 1094 height 546
click at [193, 124] on span "General Details" at bounding box center [184, 127] width 46 height 9
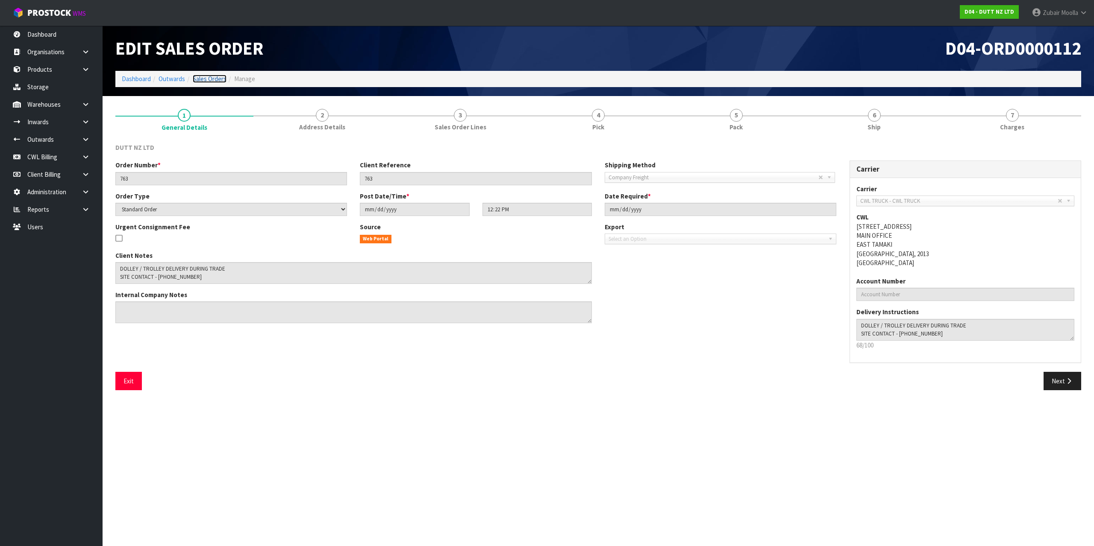
click at [206, 80] on link "Sales Orders" at bounding box center [210, 79] width 34 height 8
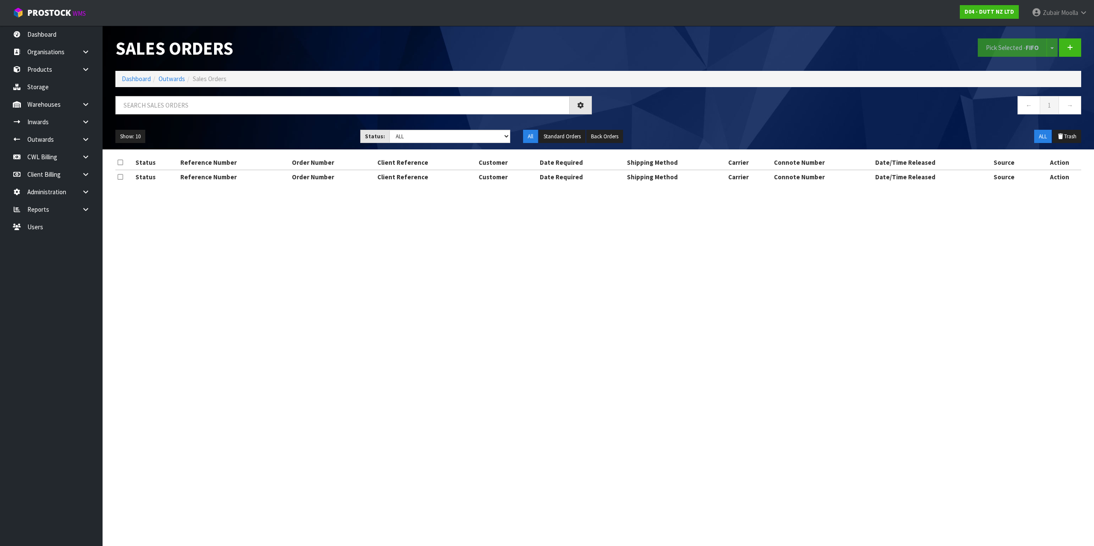
click at [488, 71] on ol "Dashboard Outwards Sales Orders" at bounding box center [598, 79] width 966 height 16
